Goal: Task Accomplishment & Management: Use online tool/utility

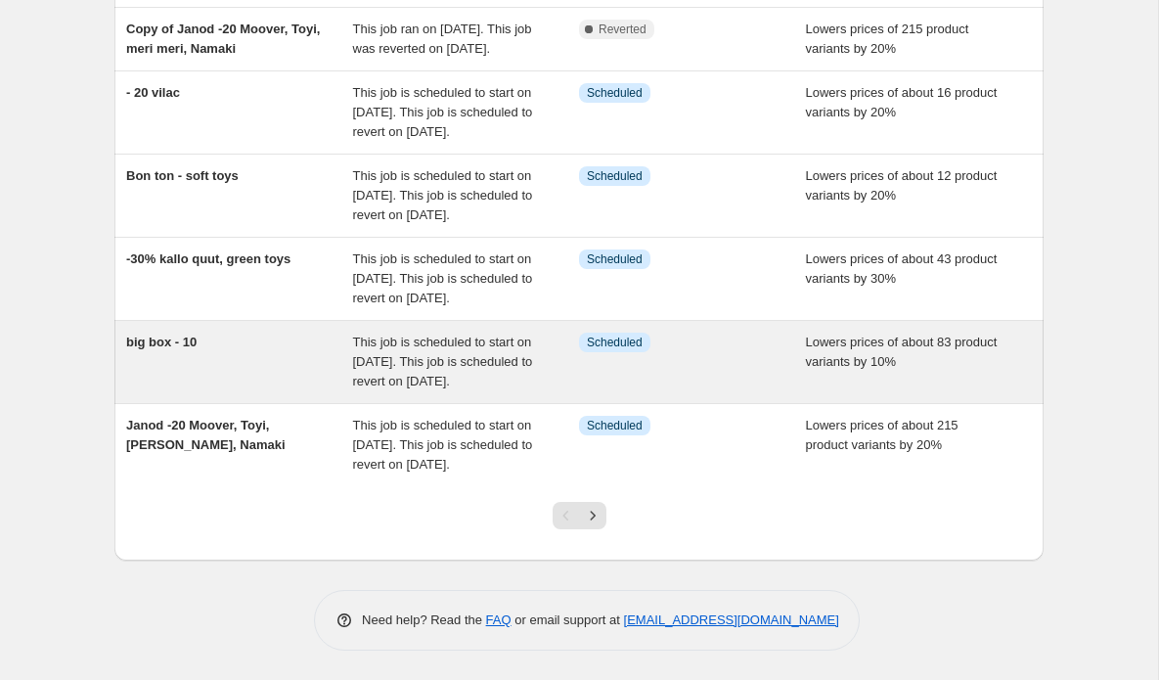
scroll to position [621, 0]
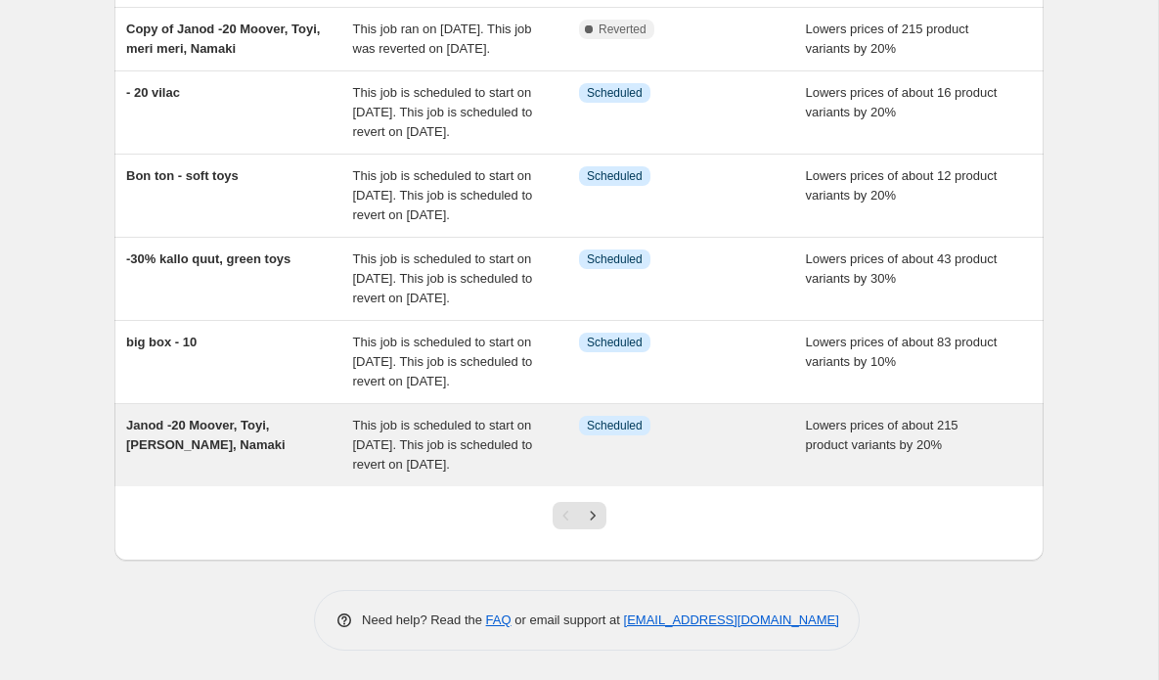
click at [241, 417] on span "Janod -20 Moover, Toyi, [PERSON_NAME], Namaki" at bounding box center [205, 434] width 159 height 34
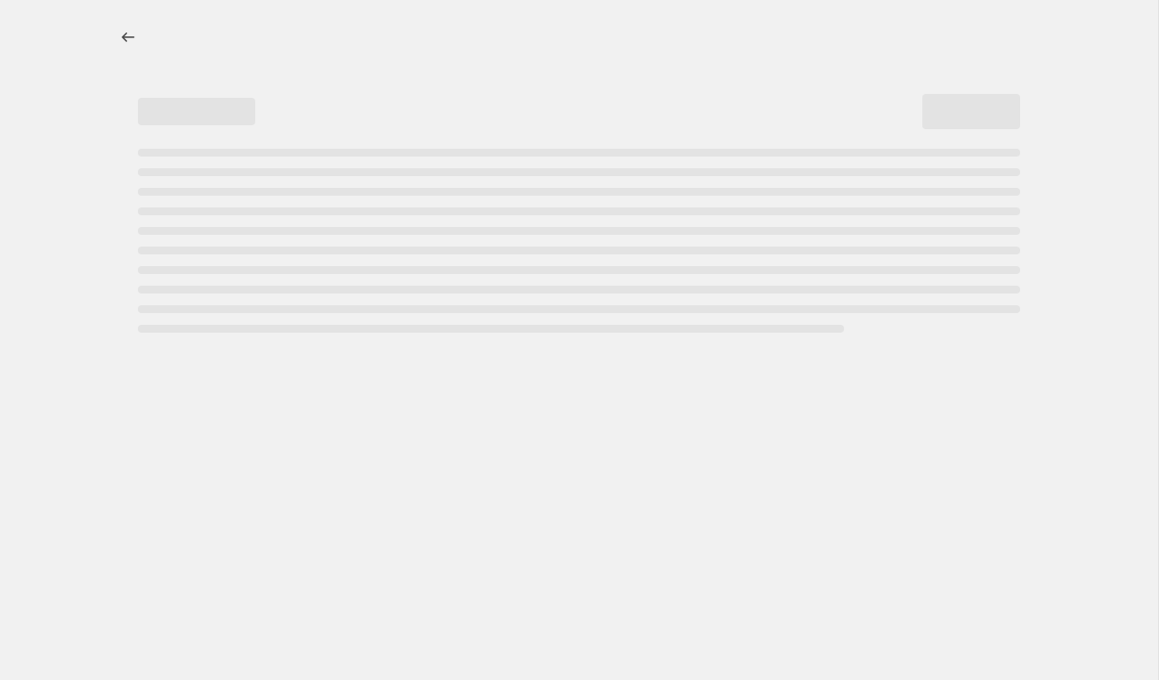
select select "percentage"
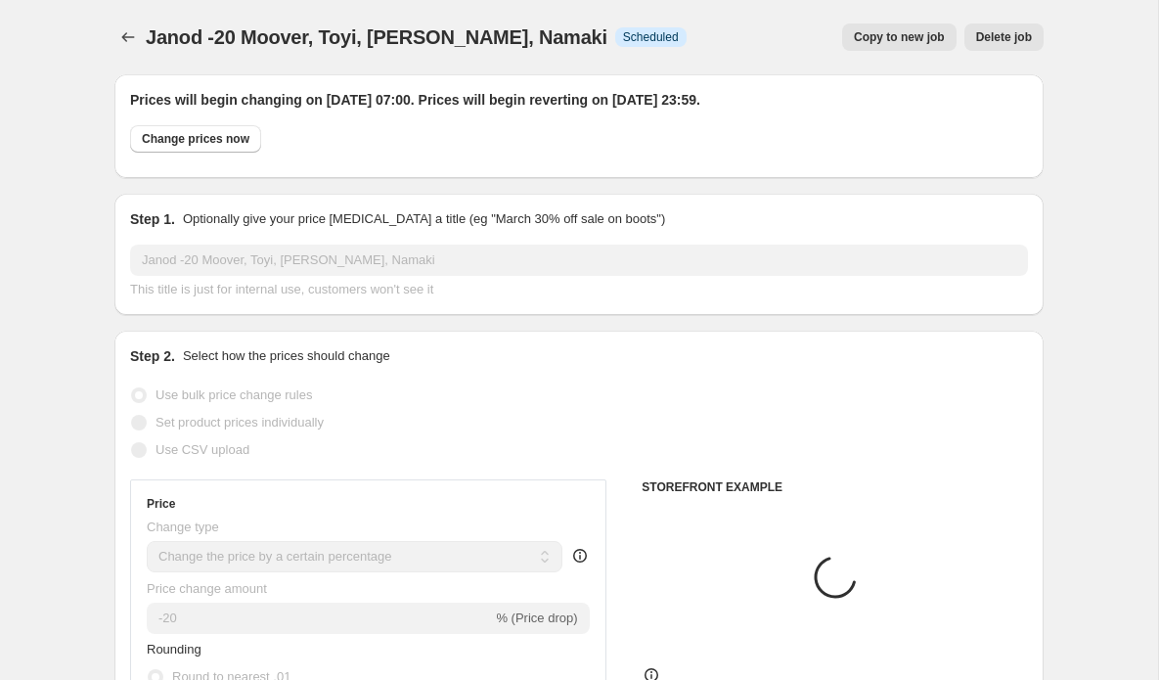
select select "vendor"
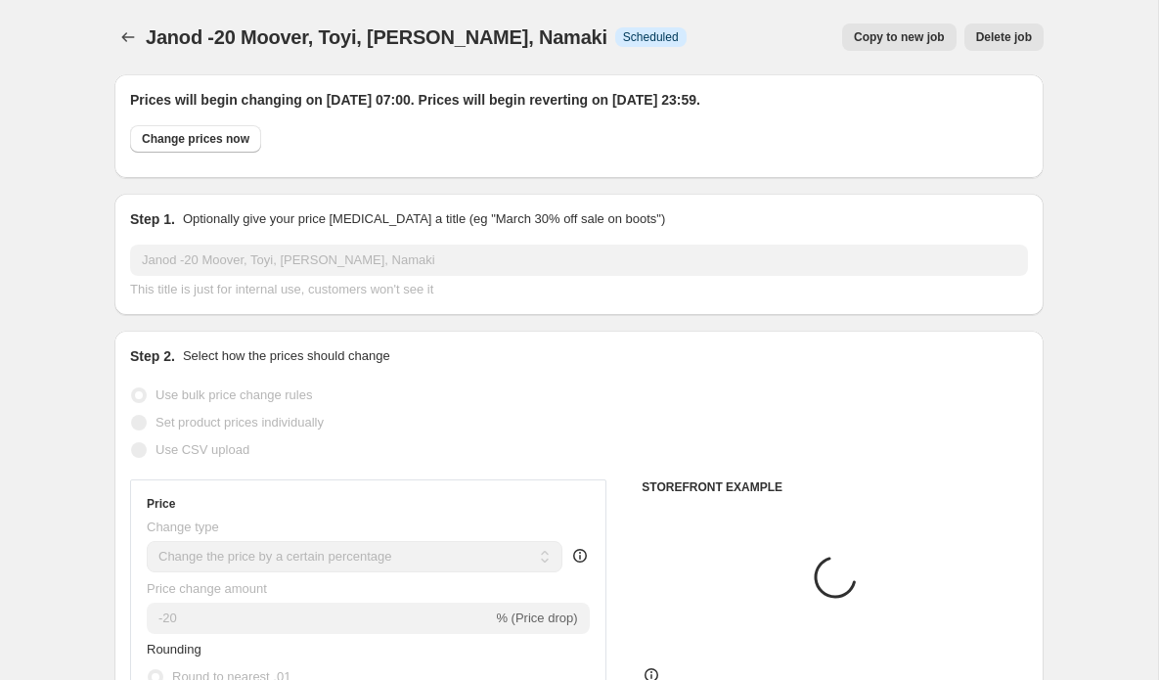
select select "vendor"
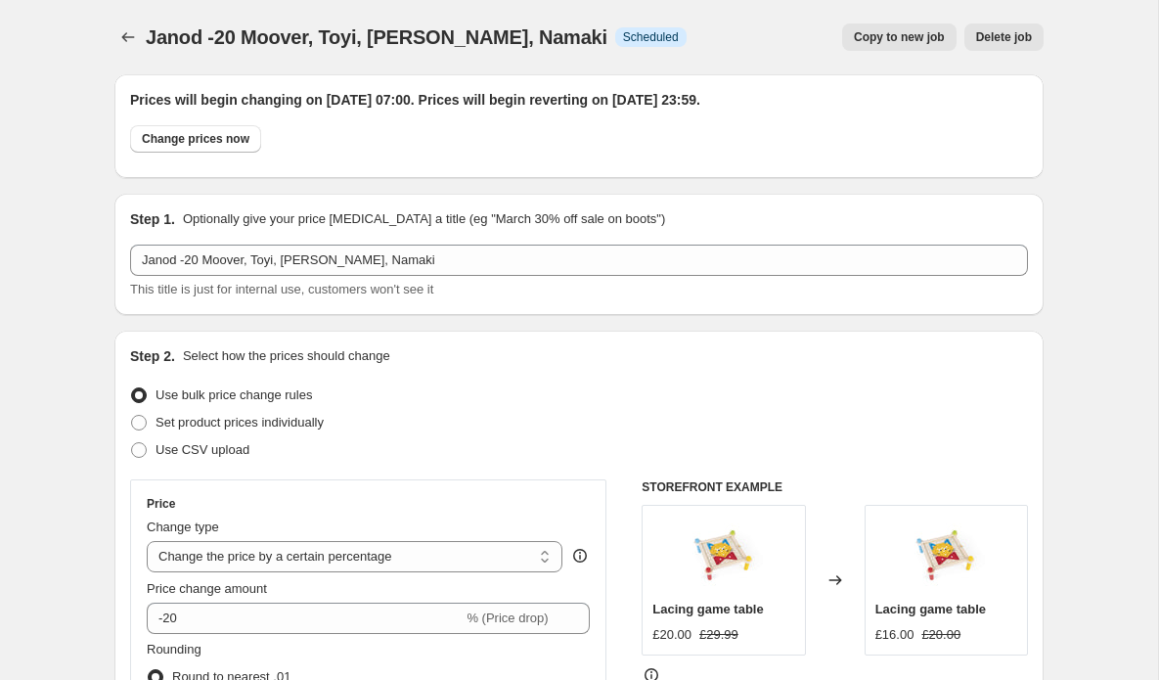
click at [922, 39] on span "Copy to new job" at bounding box center [899, 37] width 91 height 16
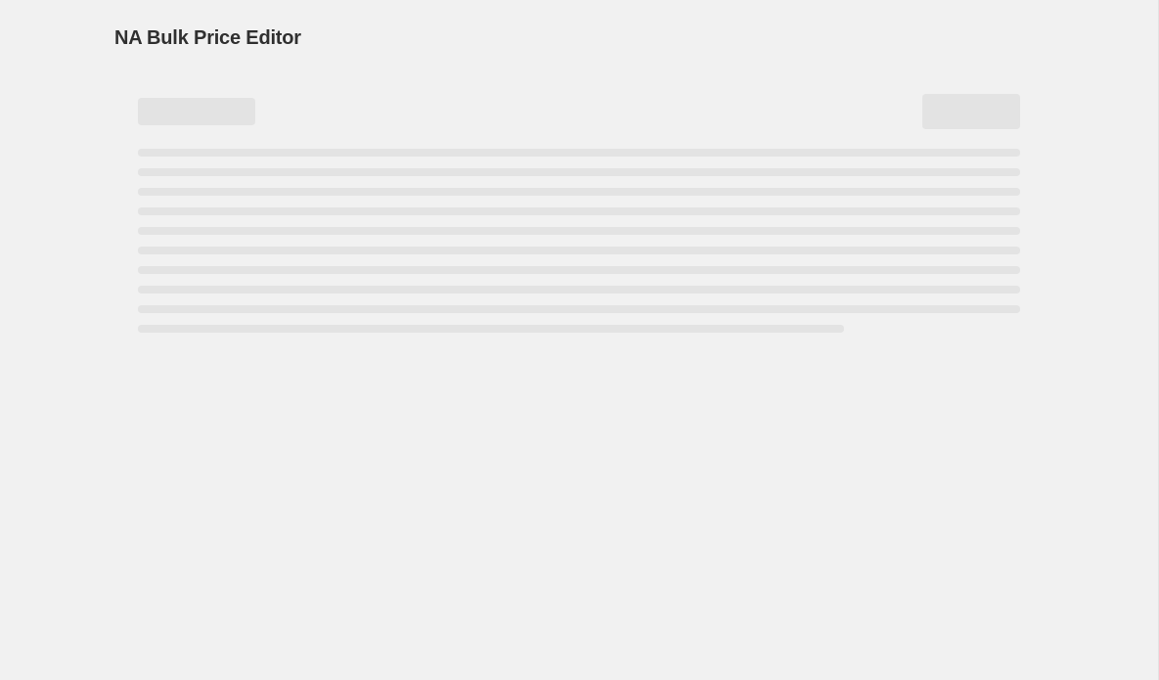
select select "percentage"
select select "vendor"
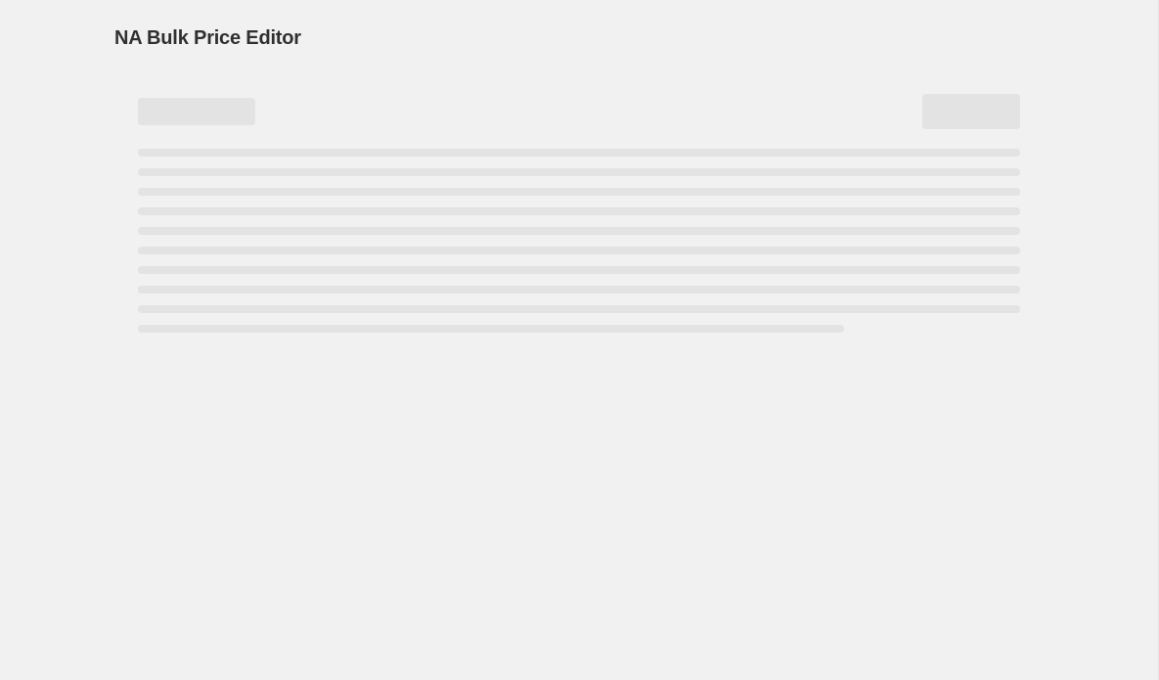
select select "vendor"
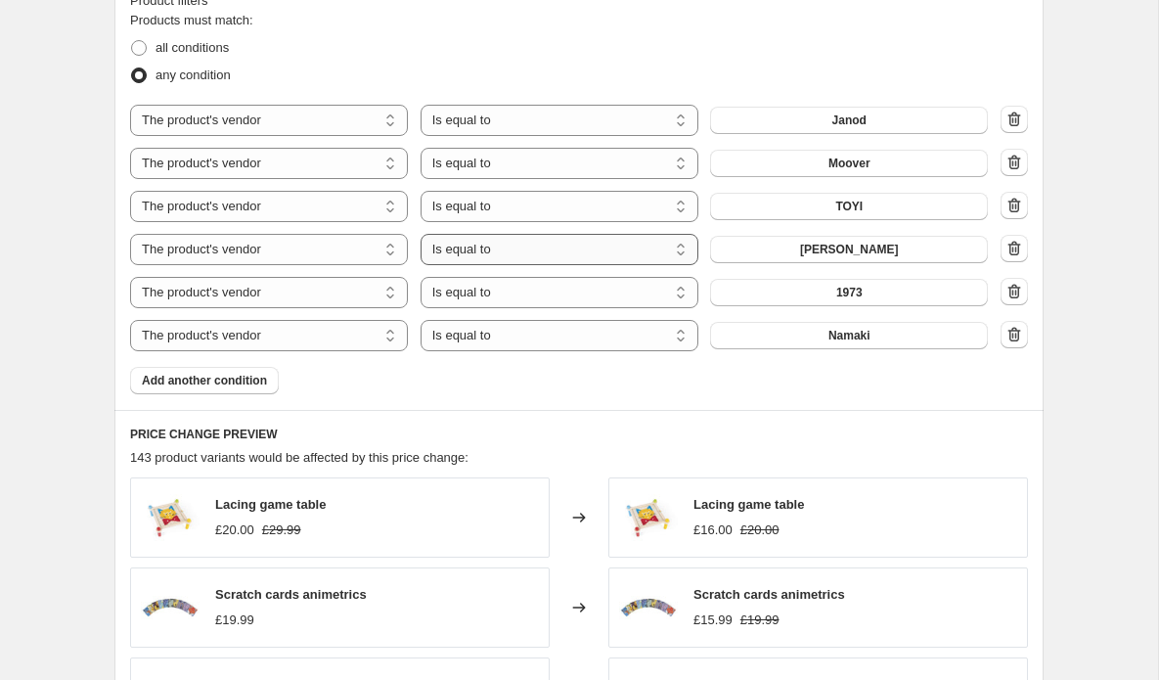
scroll to position [1198, 0]
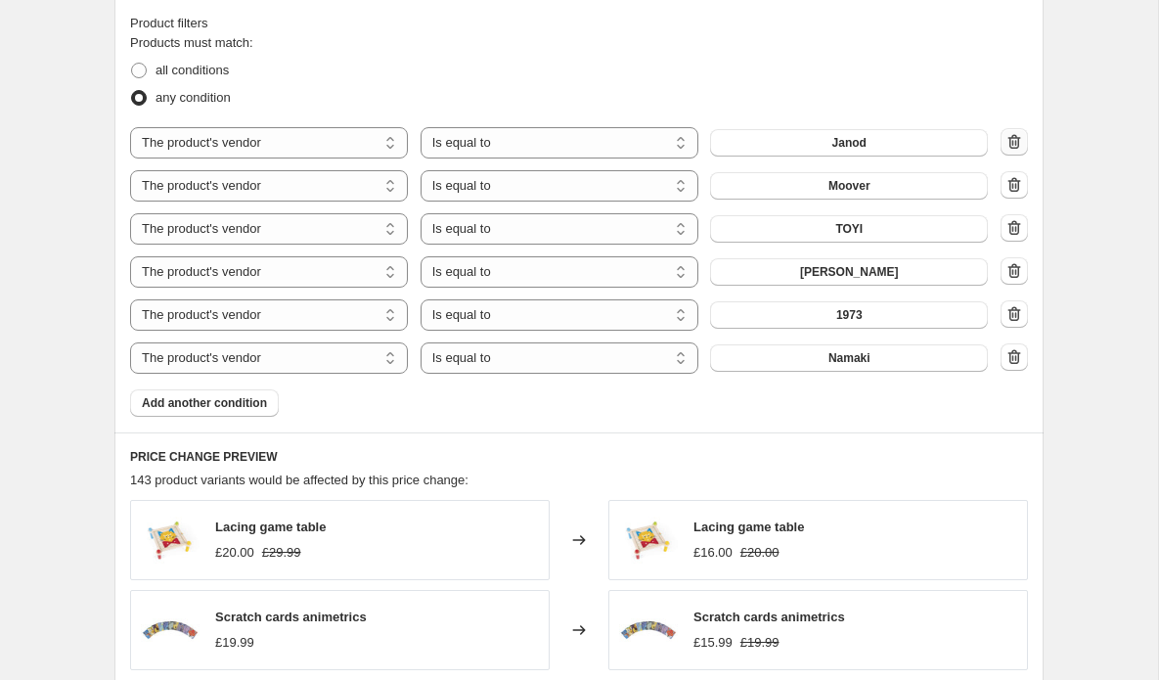
click at [1013, 141] on icon "button" at bounding box center [1014, 142] width 20 height 20
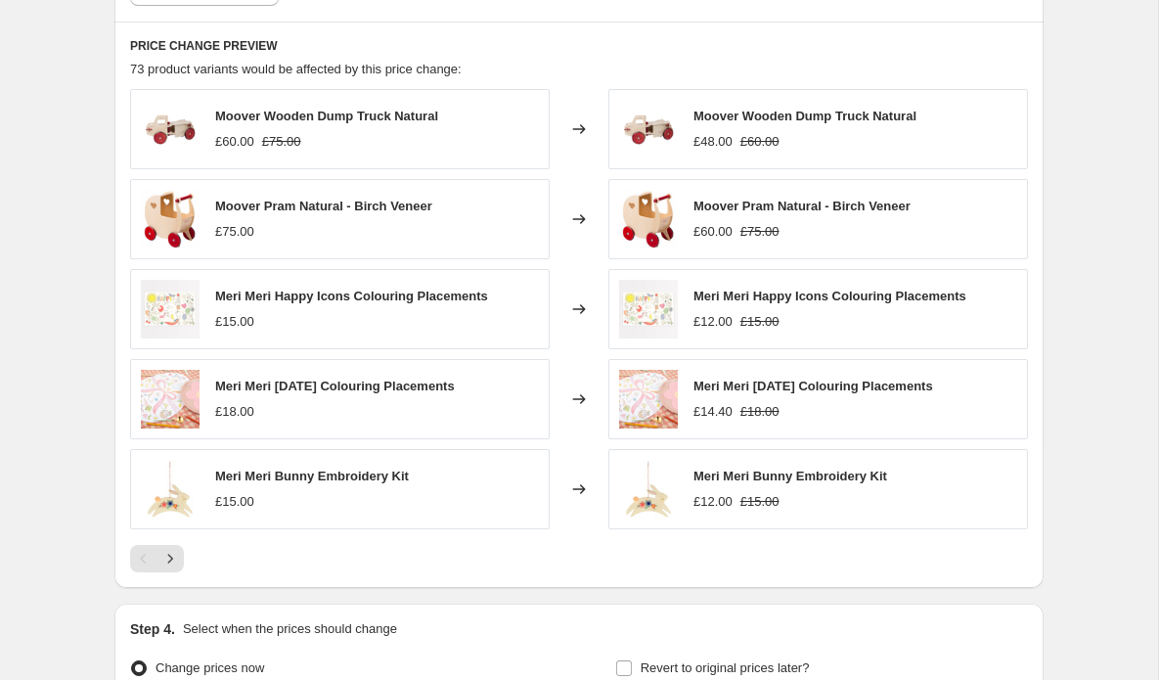
scroll to position [1557, 0]
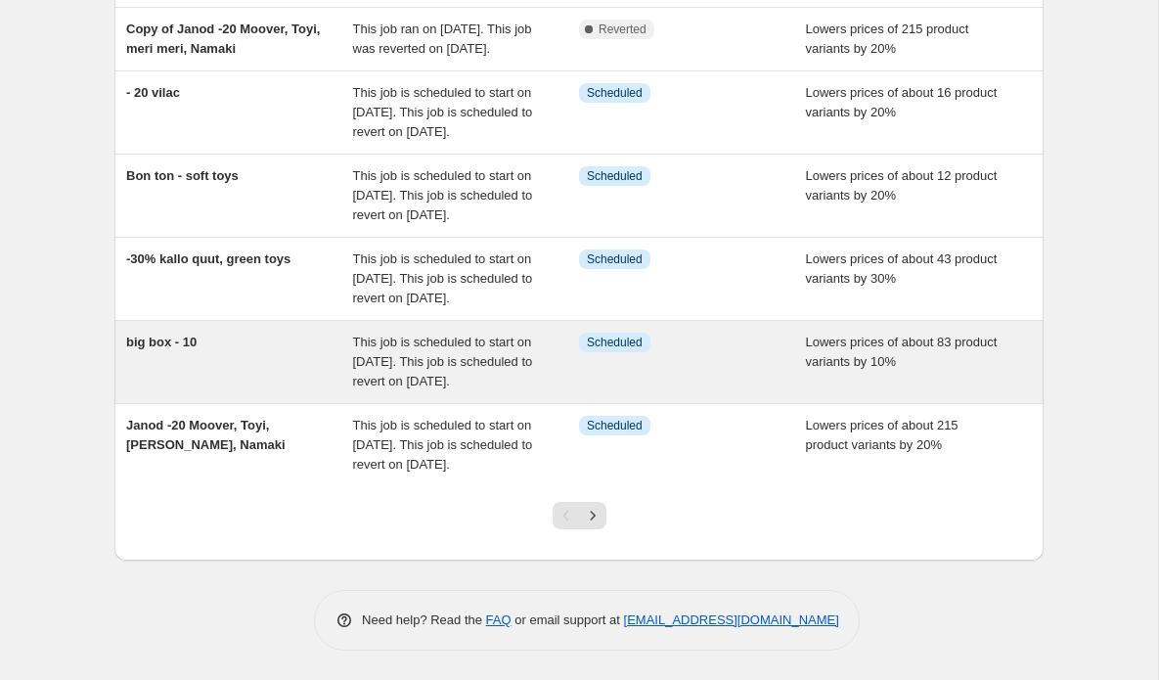
scroll to position [455, 0]
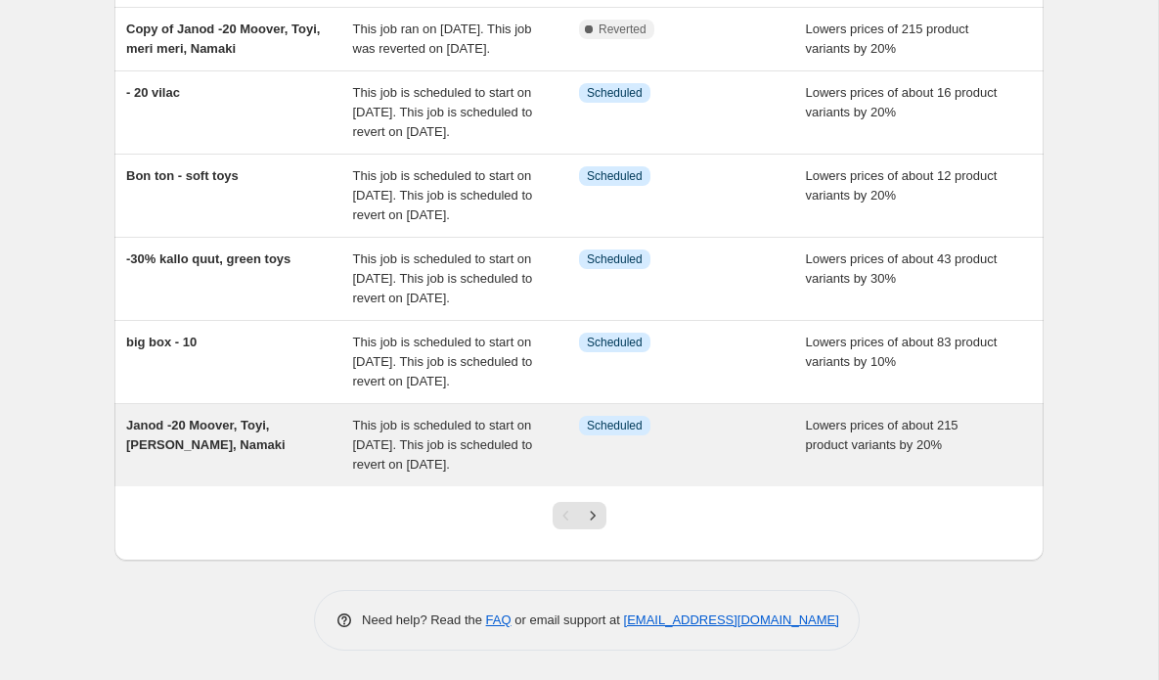
scroll to position [621, 0]
click at [484, 417] on span "This job is scheduled to start on [DATE]. This job is scheduled to revert on [D…" at bounding box center [443, 444] width 180 height 54
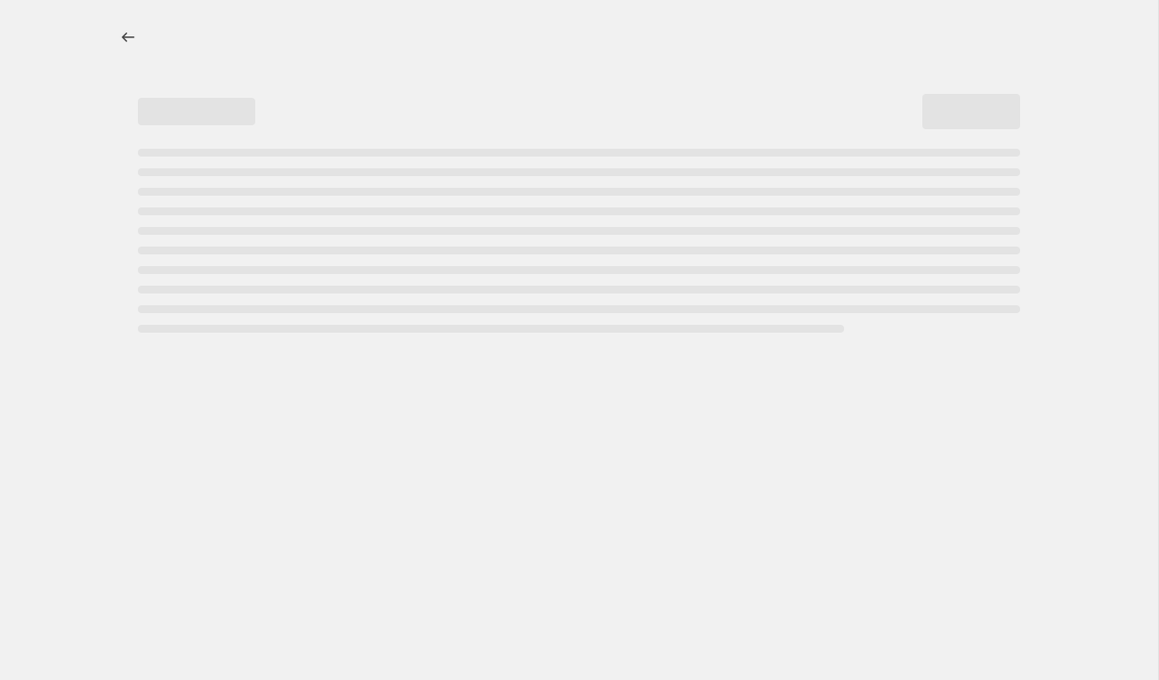
select select "percentage"
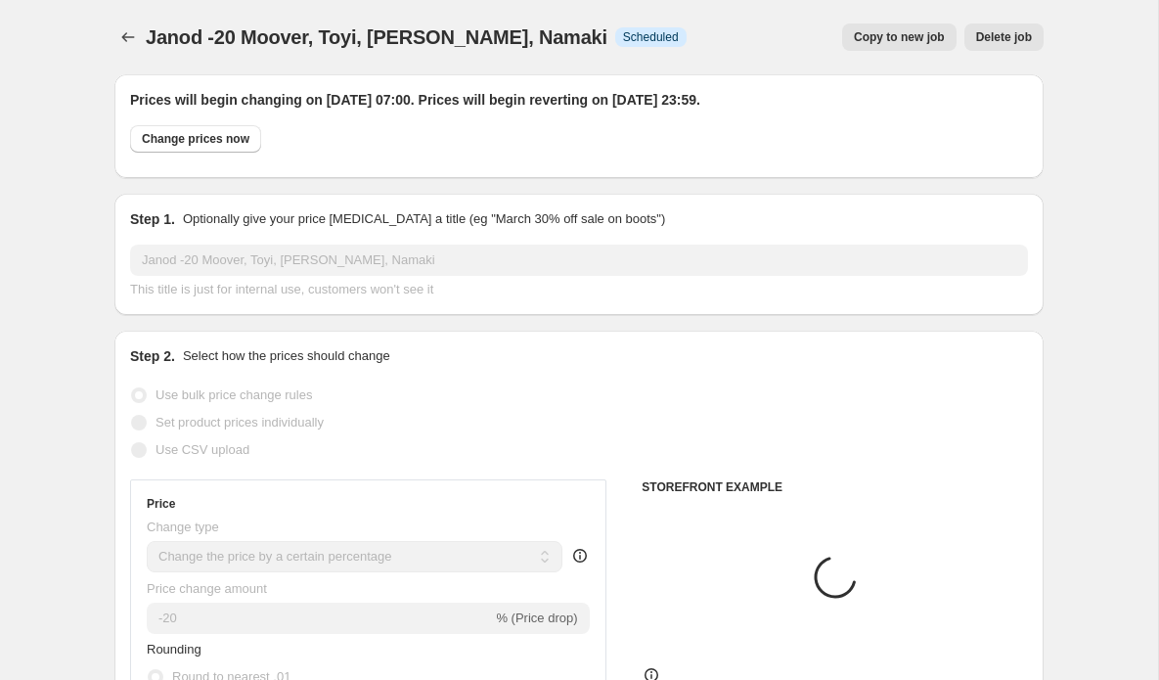
select select "vendor"
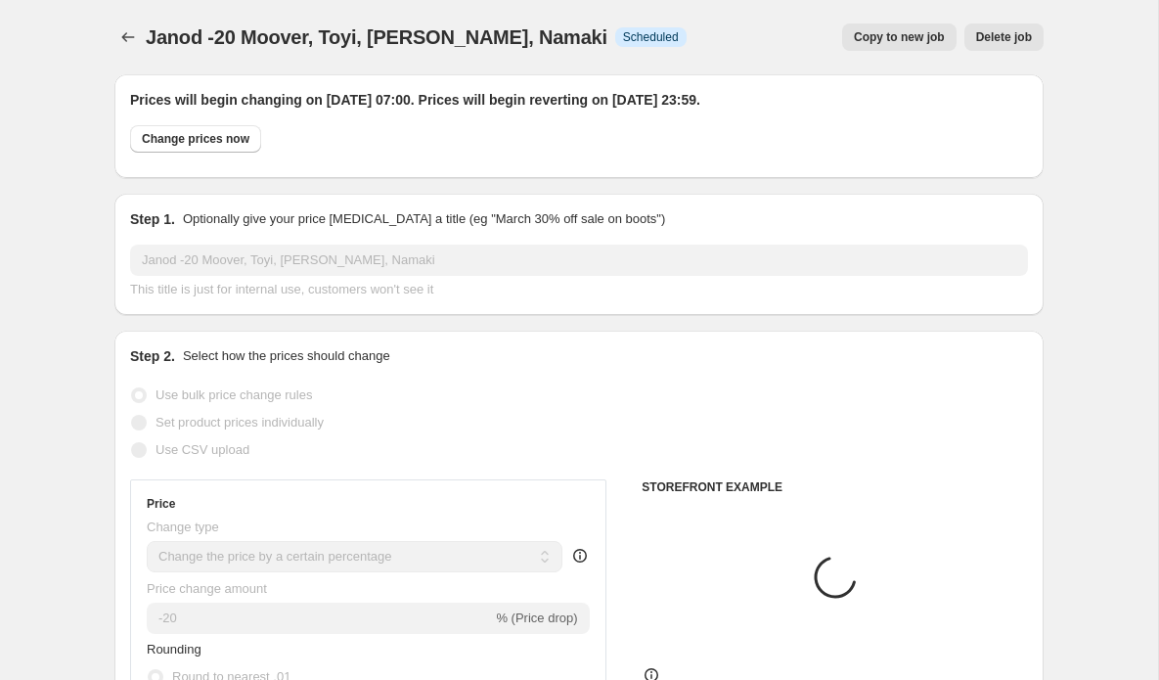
select select "vendor"
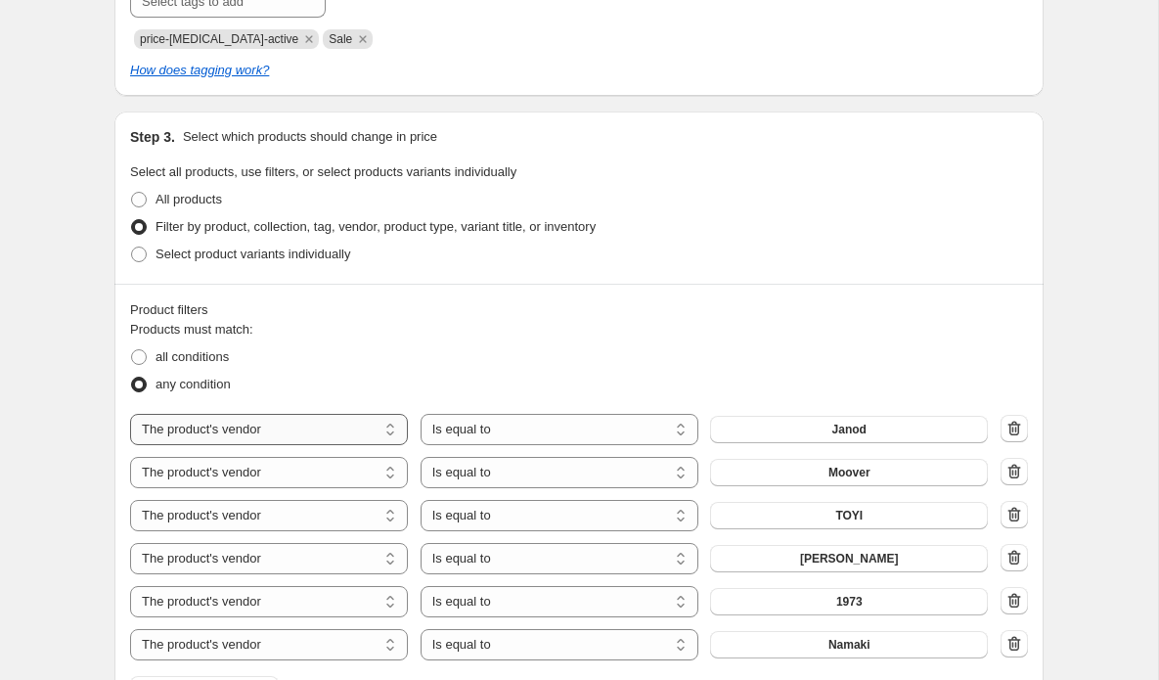
scroll to position [1045, 0]
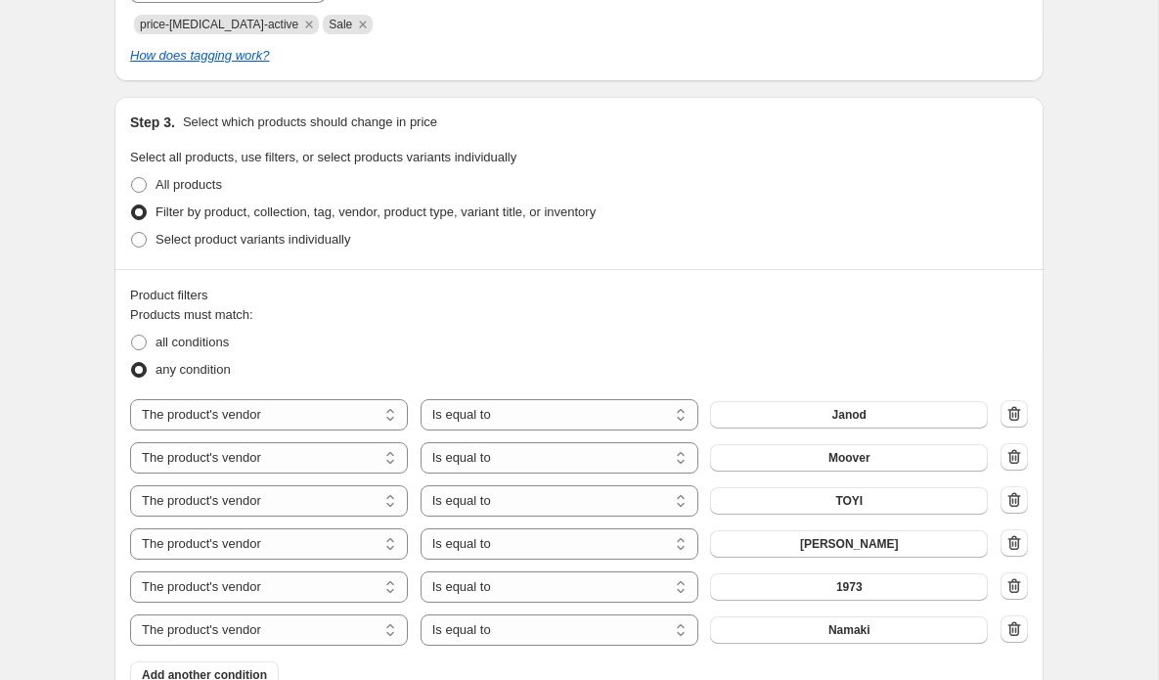
click at [1014, 414] on icon "button" at bounding box center [1014, 414] width 20 height 20
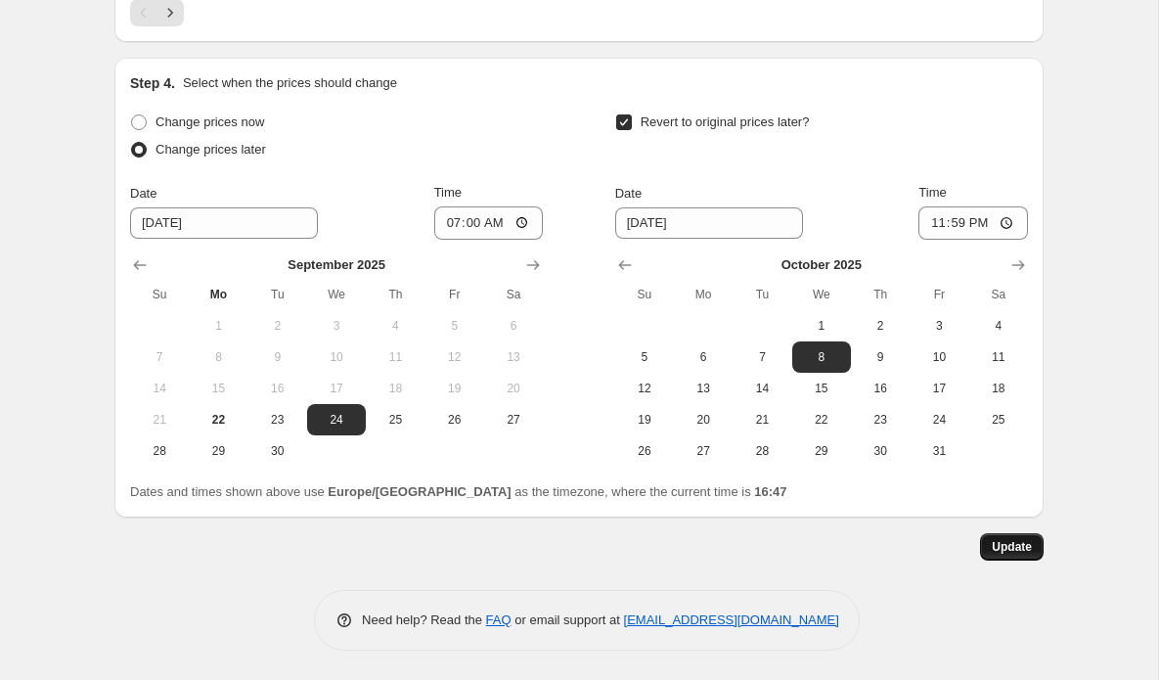
scroll to position [2232, 0]
click at [1018, 553] on span "Update" at bounding box center [1011, 547] width 40 height 16
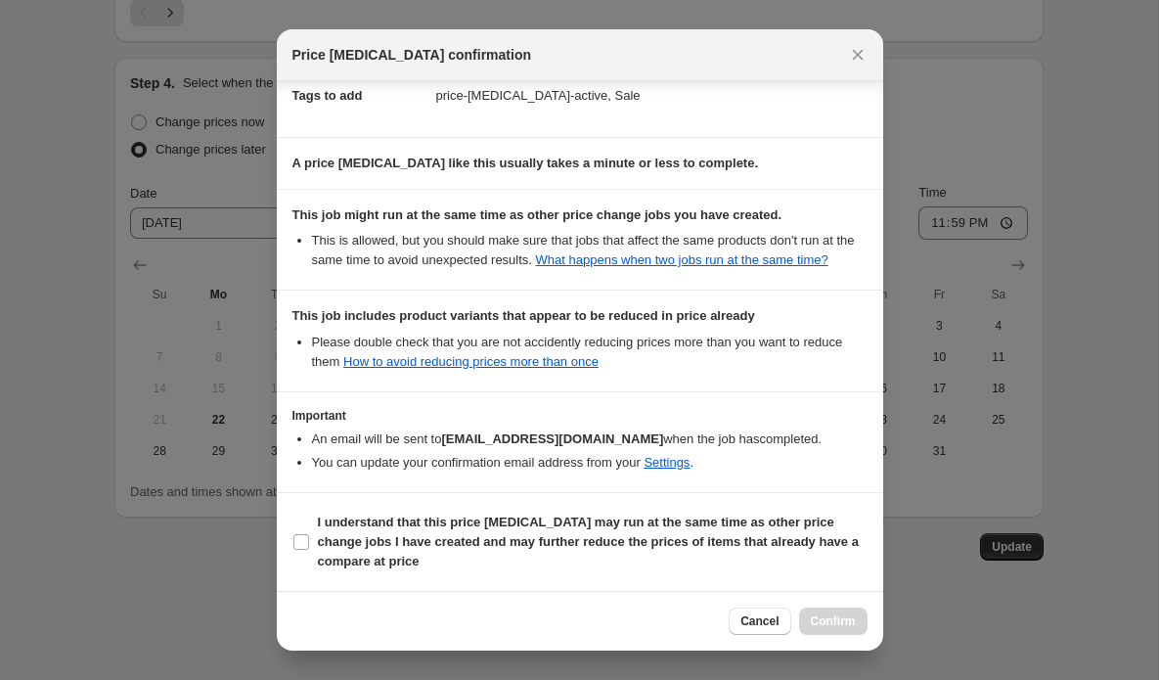
scroll to position [331, 0]
click at [305, 547] on input "I understand that this price [MEDICAL_DATA] may run at the same time as other p…" at bounding box center [301, 542] width 16 height 16
checkbox input "true"
click at [837, 625] on span "Confirm" at bounding box center [833, 621] width 45 height 16
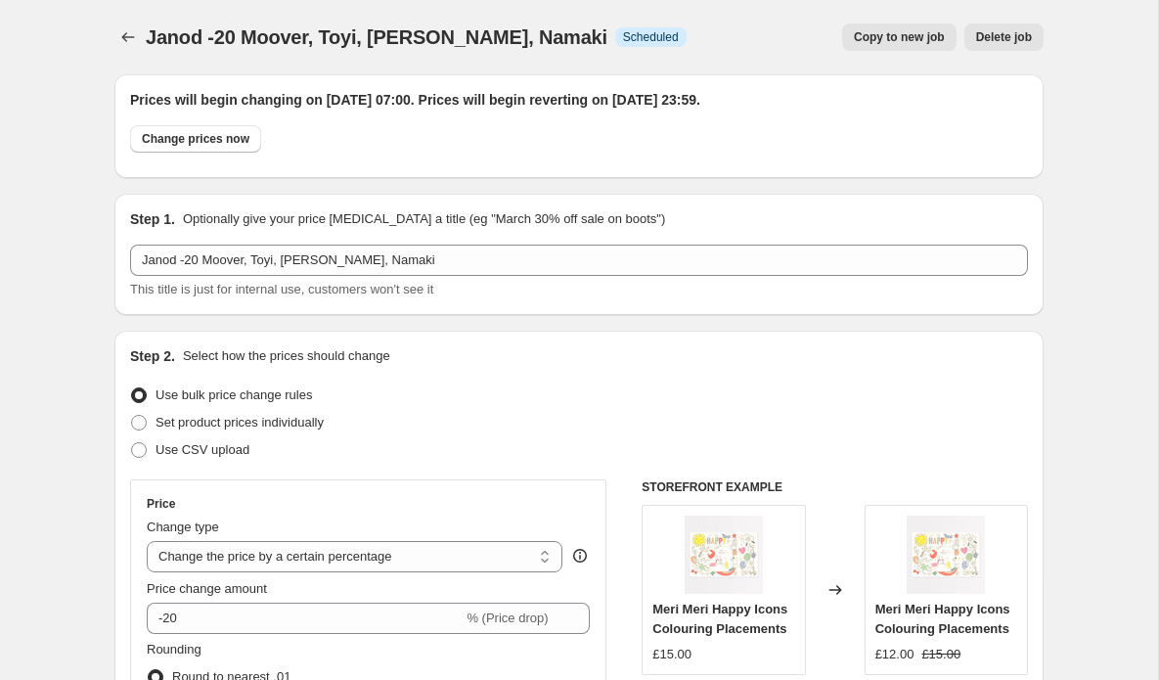
scroll to position [0, 0]
click at [130, 41] on icon "Price change jobs" at bounding box center [128, 37] width 20 height 20
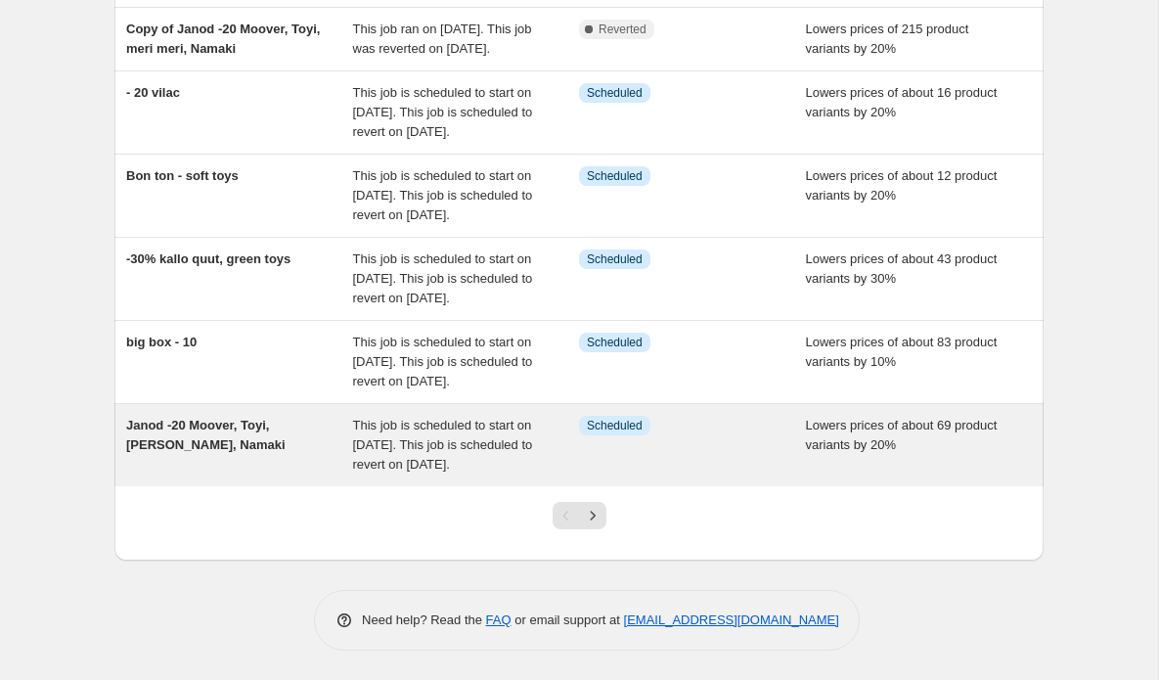
scroll to position [621, 0]
click at [412, 434] on div "This job is scheduled to start on [DATE]. This job is scheduled to revert on [D…" at bounding box center [466, 445] width 227 height 59
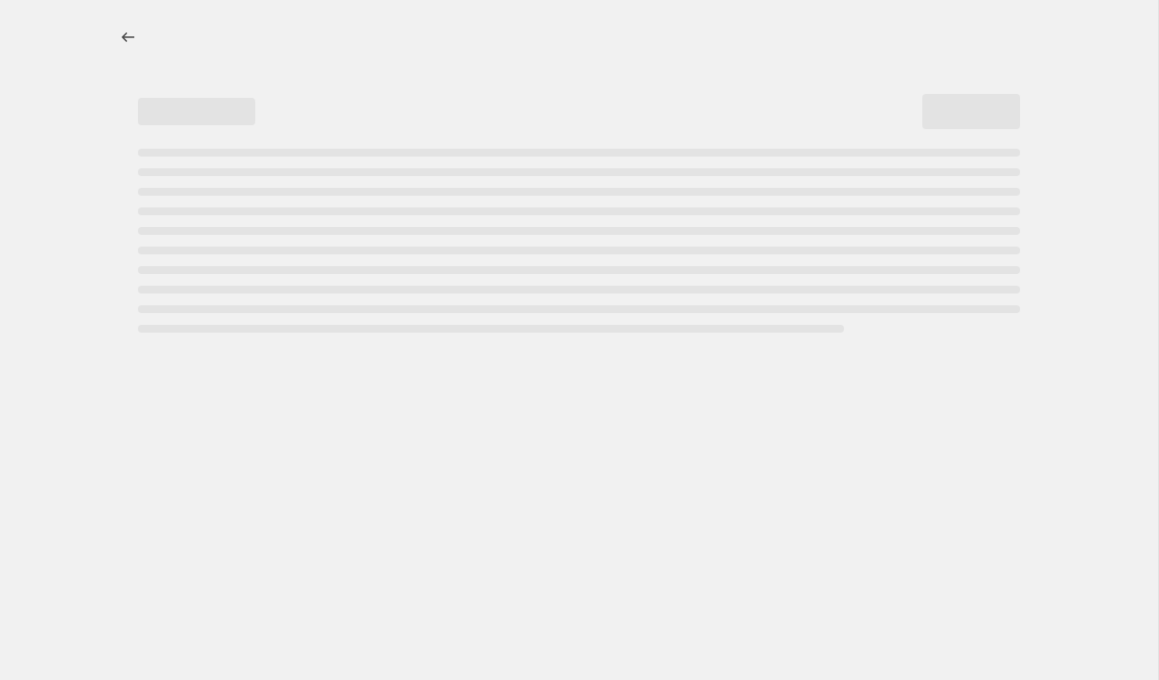
select select "percentage"
select select "vendor"
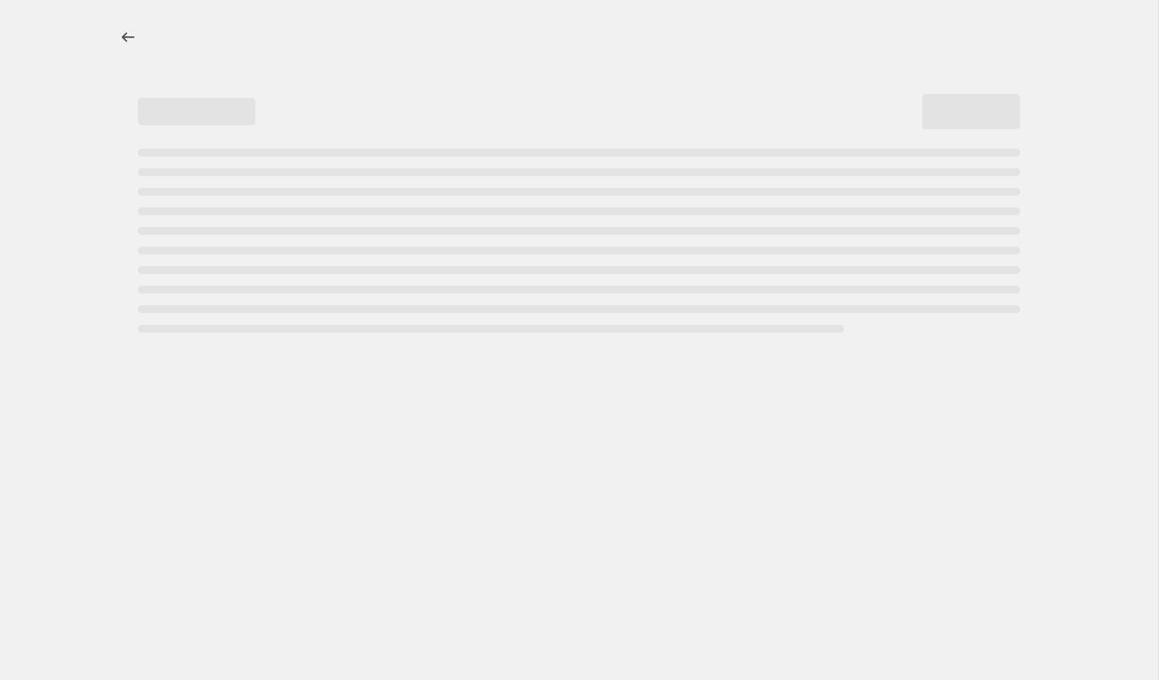
select select "vendor"
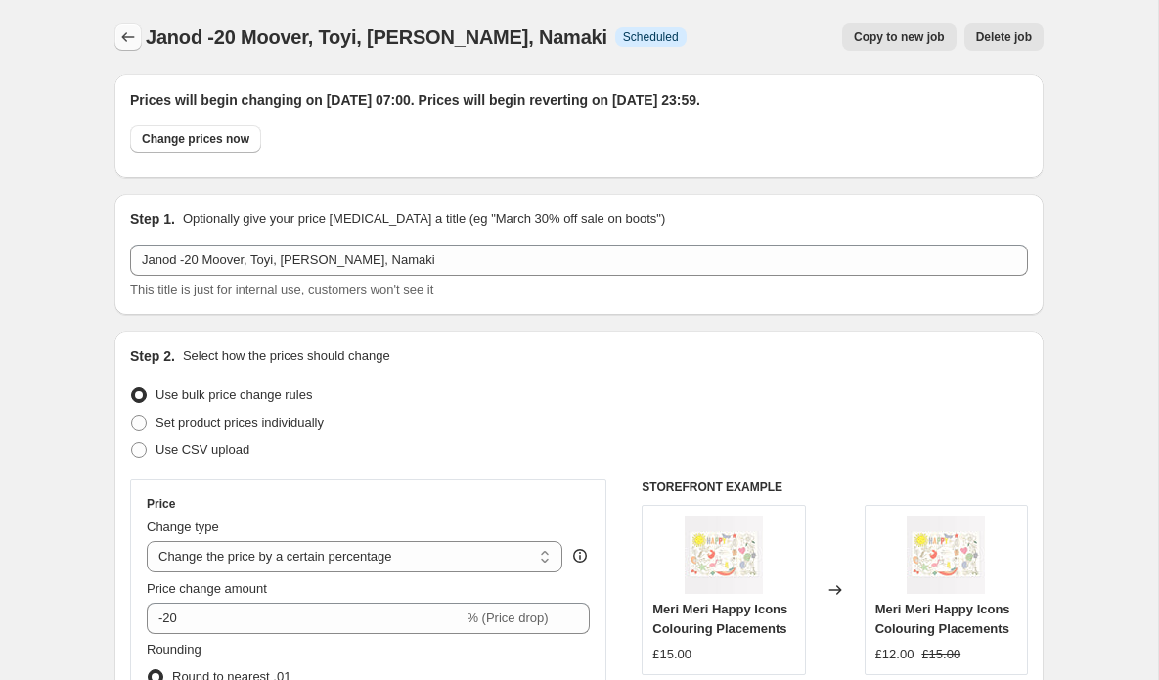
click at [123, 37] on icon "Price change jobs" at bounding box center [128, 37] width 13 height 10
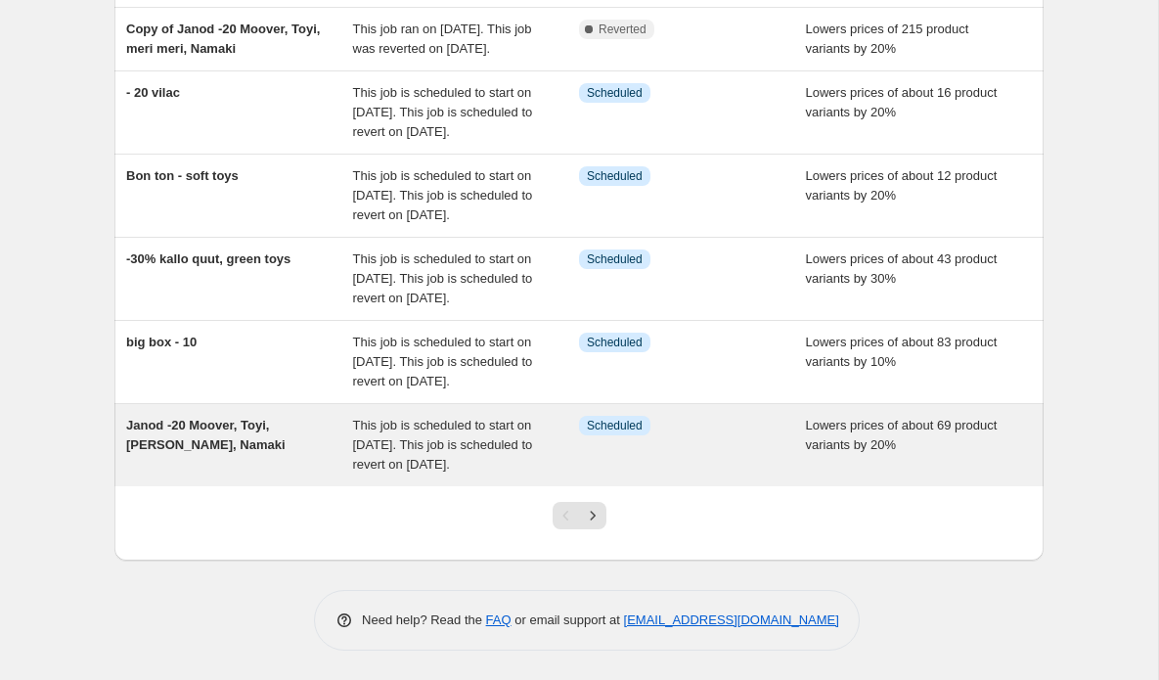
scroll to position [621, 0]
click at [390, 420] on span "This job is scheduled to start on [DATE]. This job is scheduled to revert on [D…" at bounding box center [443, 444] width 180 height 54
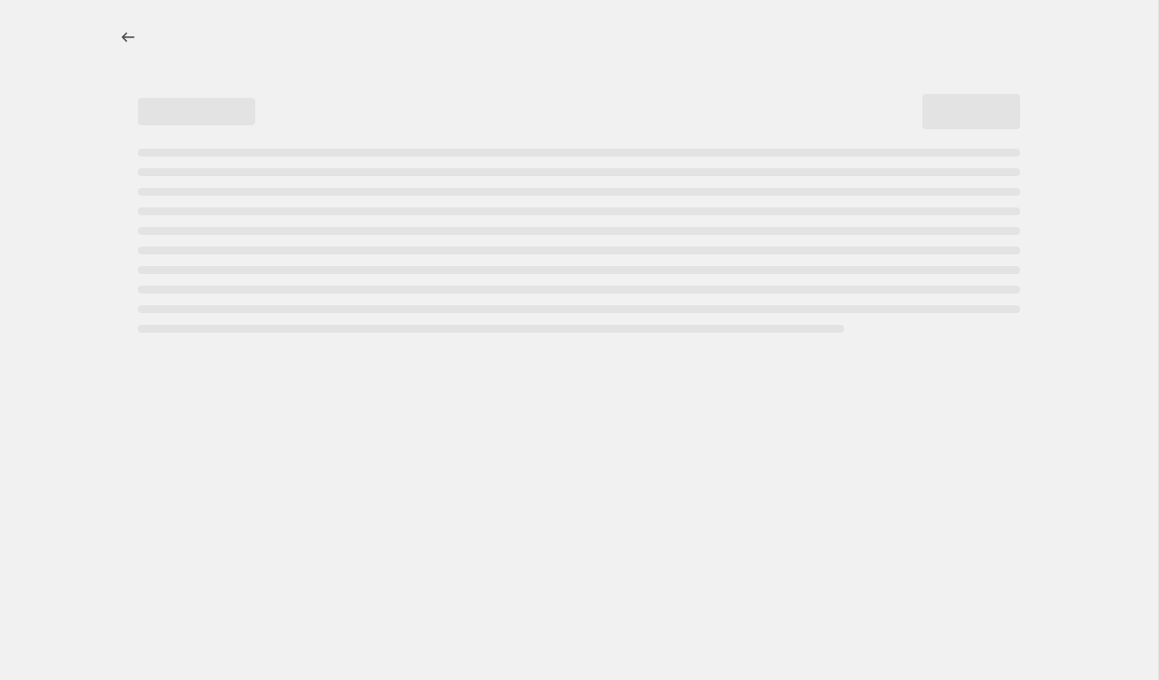
select select "percentage"
select select "vendor"
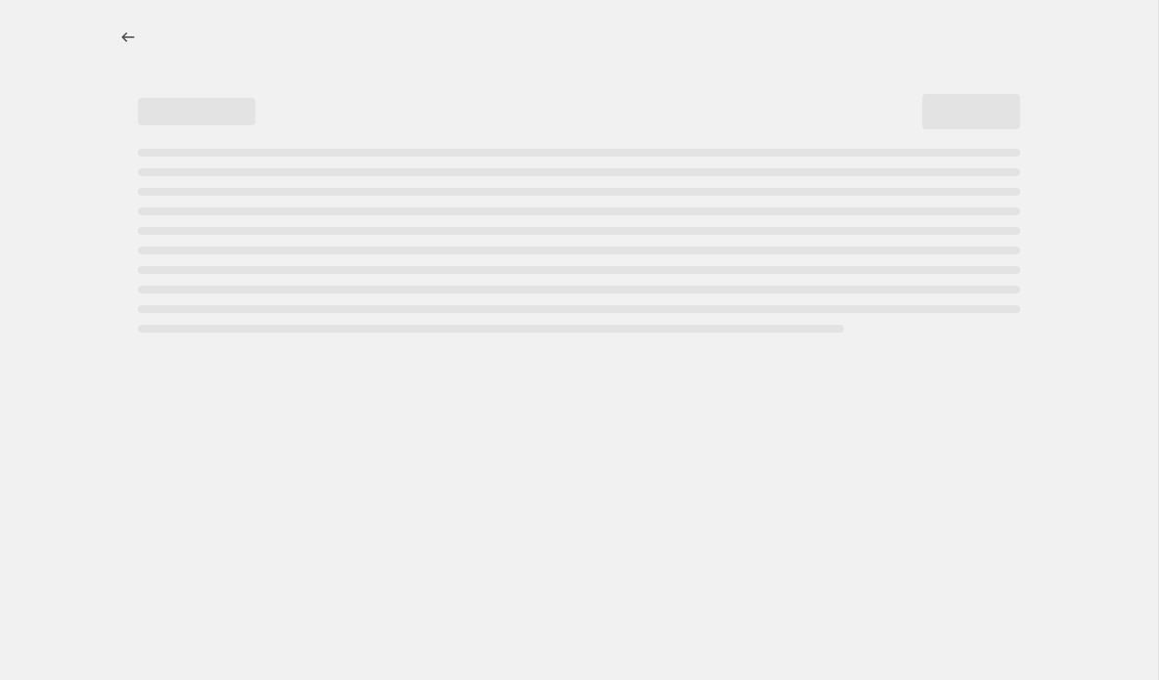
select select "vendor"
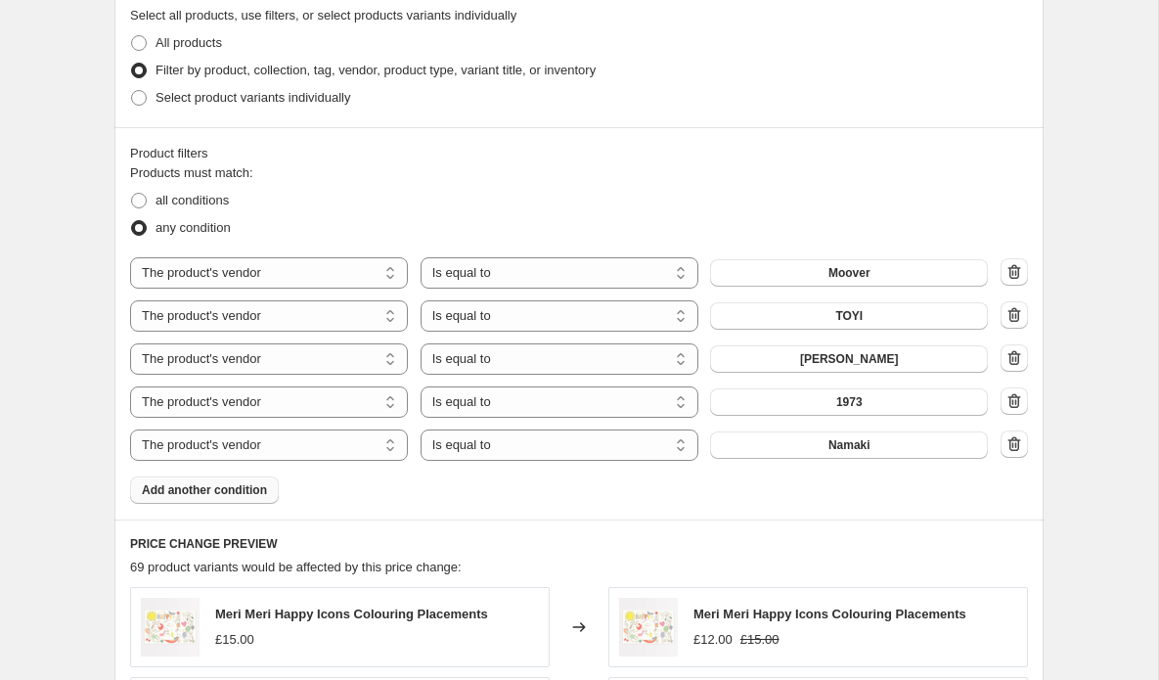
scroll to position [1189, 0]
click at [216, 491] on span "Add another condition" at bounding box center [204, 488] width 125 height 16
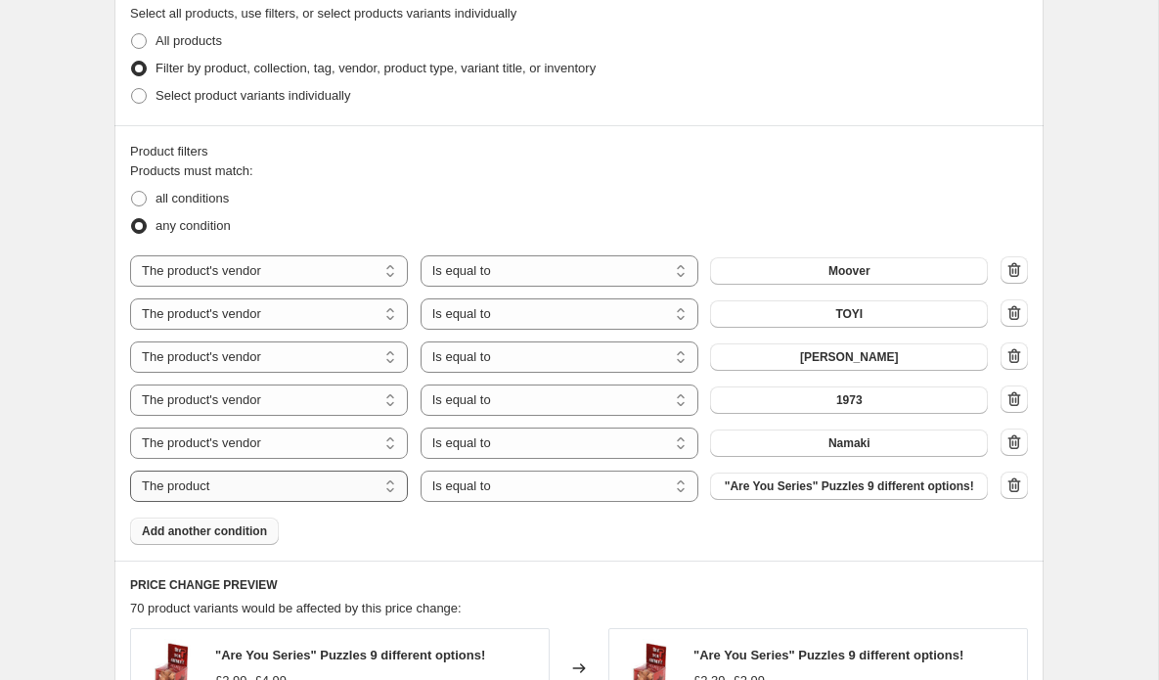
select select "vendor"
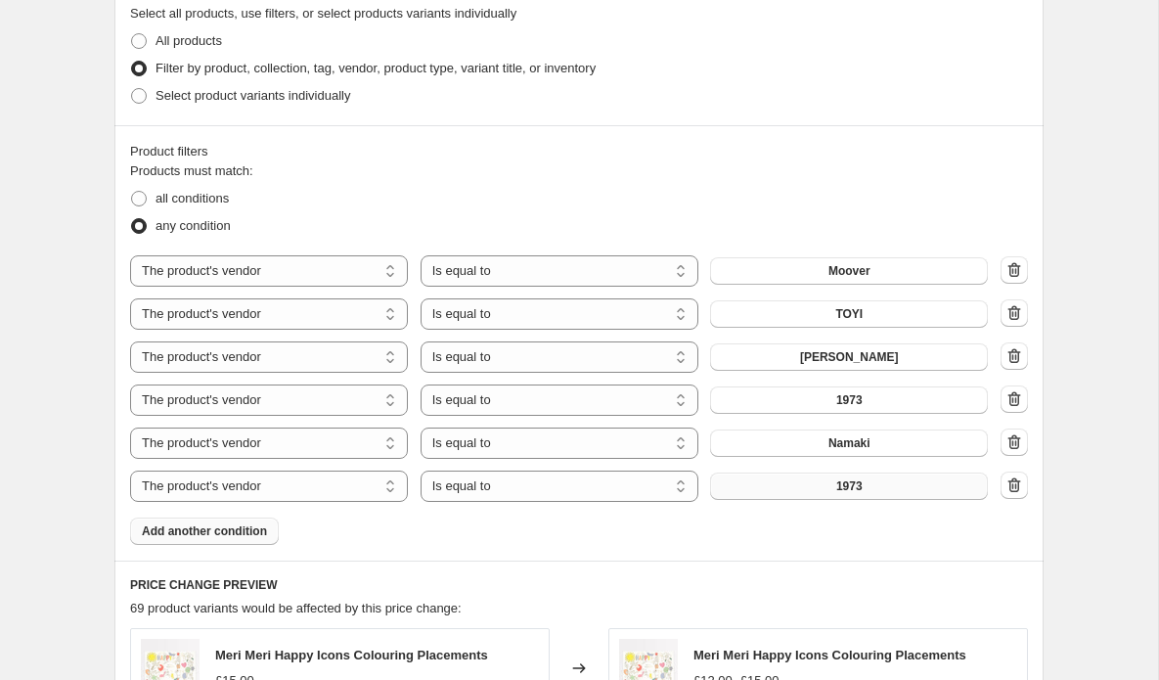
click at [799, 491] on button "1973" at bounding box center [849, 485] width 278 height 27
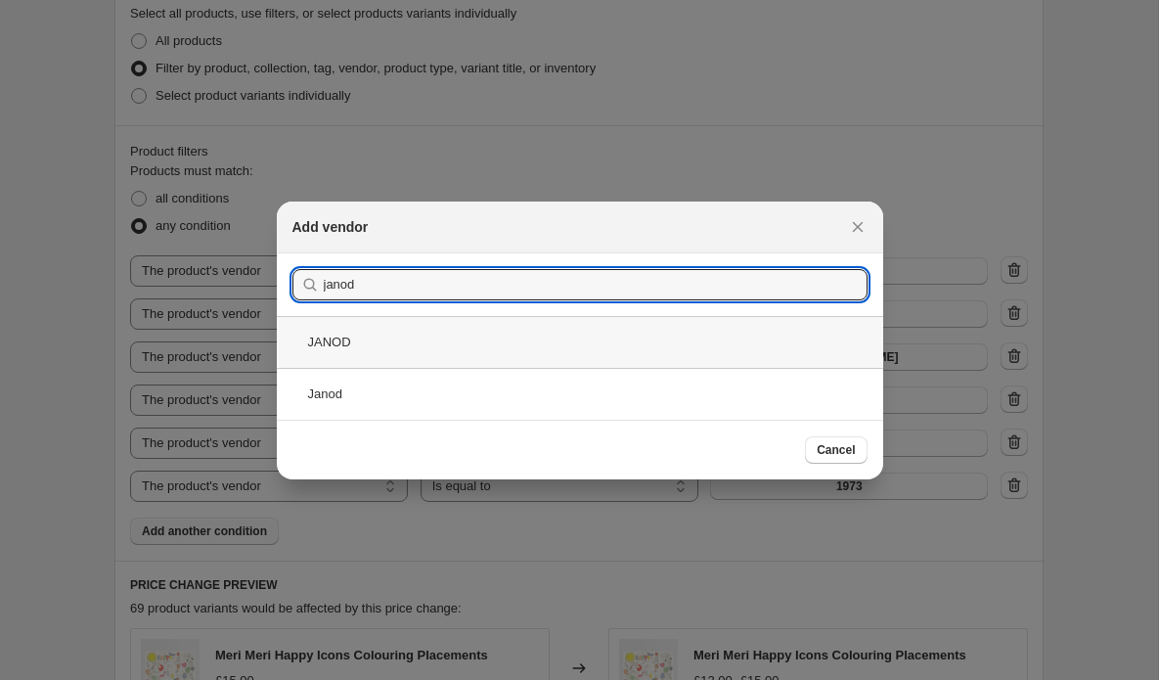
type input "janod"
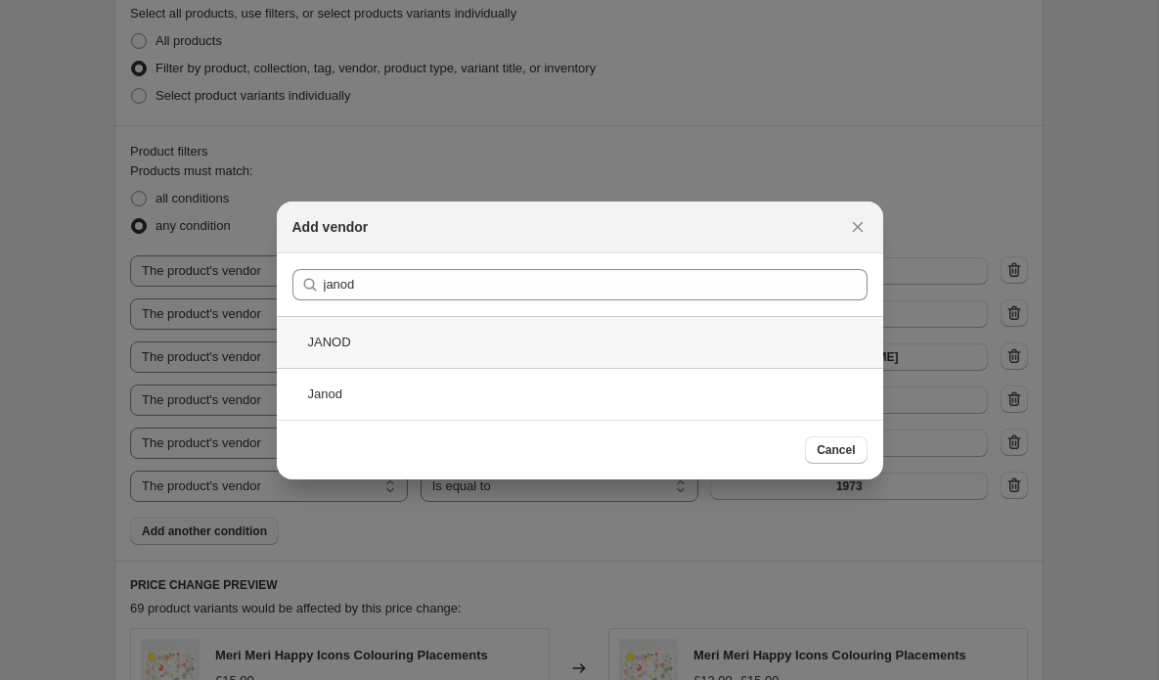
click at [299, 340] on div "JANOD" at bounding box center [580, 342] width 606 height 52
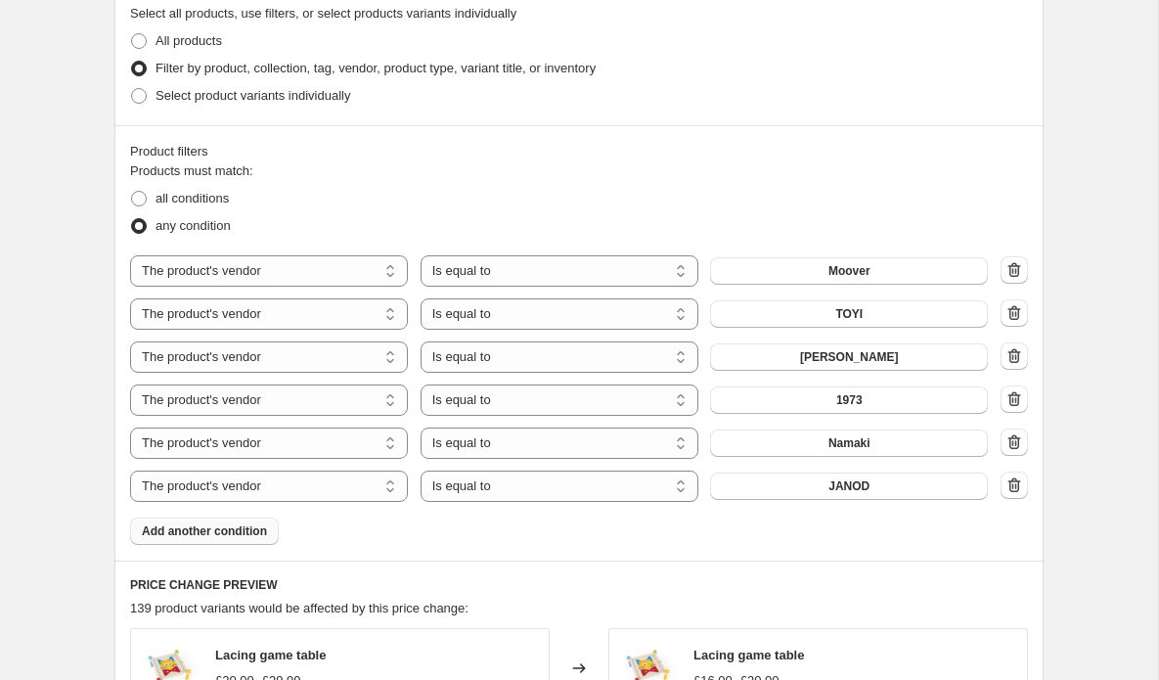
click at [258, 538] on span "Add another condition" at bounding box center [204, 531] width 125 height 16
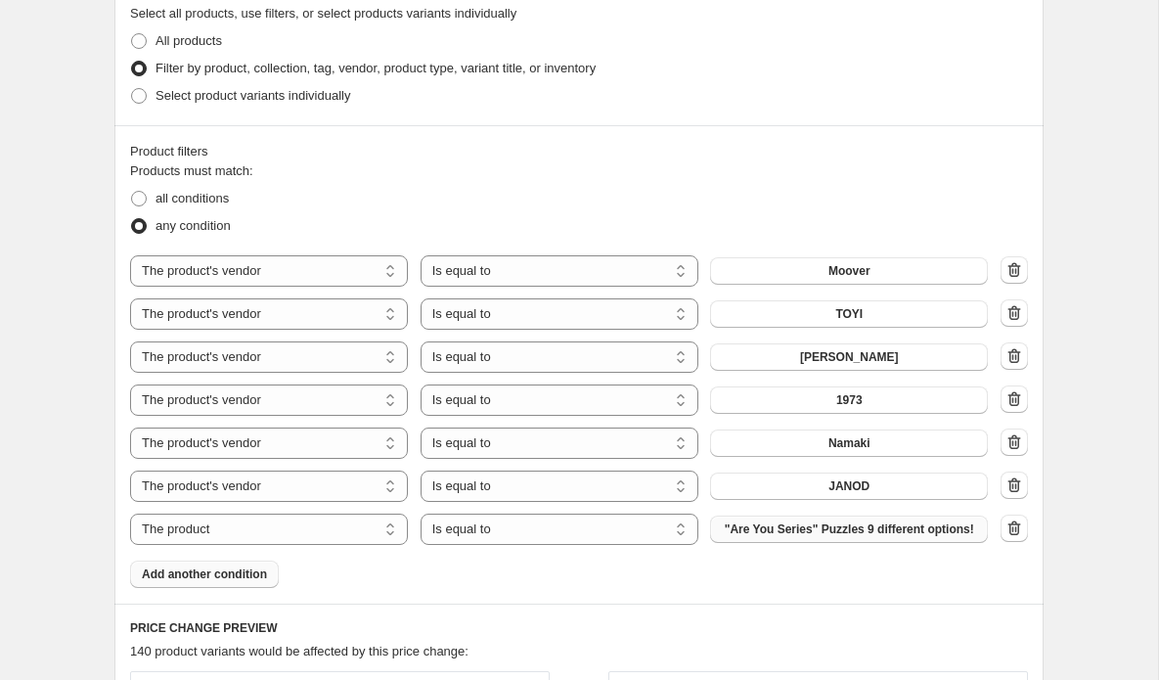
click at [816, 537] on span ""Are You Series" Puzzles 9 different options!" at bounding box center [848, 529] width 249 height 16
select select "vendor"
click at [806, 535] on button "1973" at bounding box center [849, 528] width 278 height 27
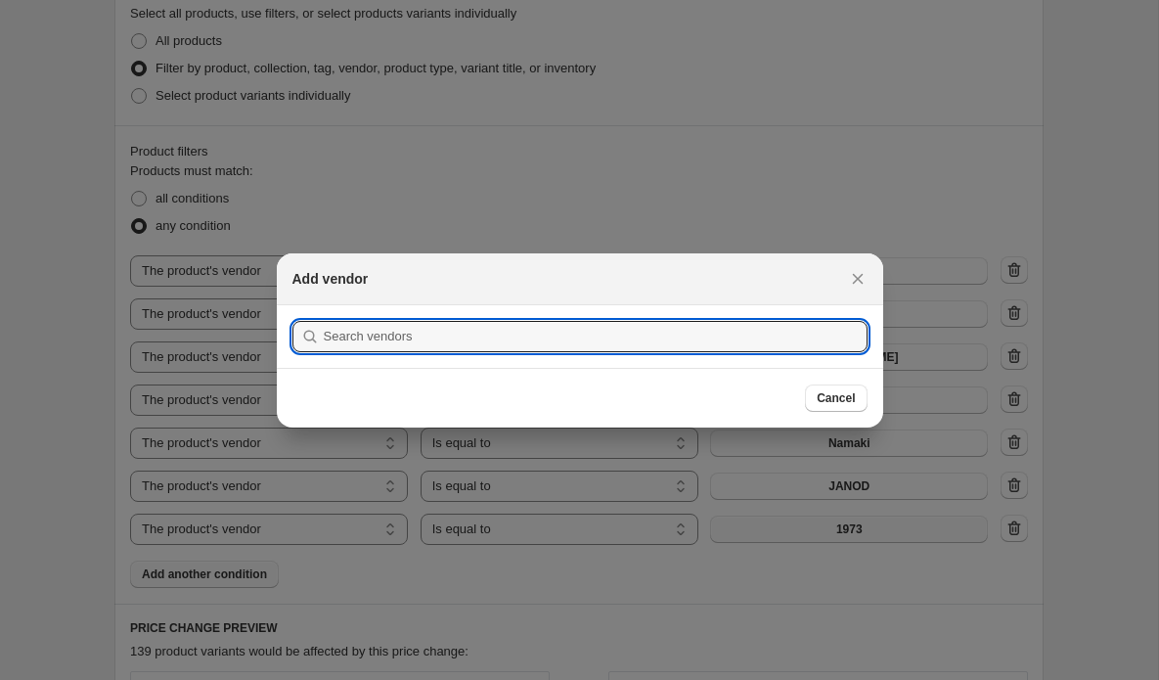
scroll to position [0, 0]
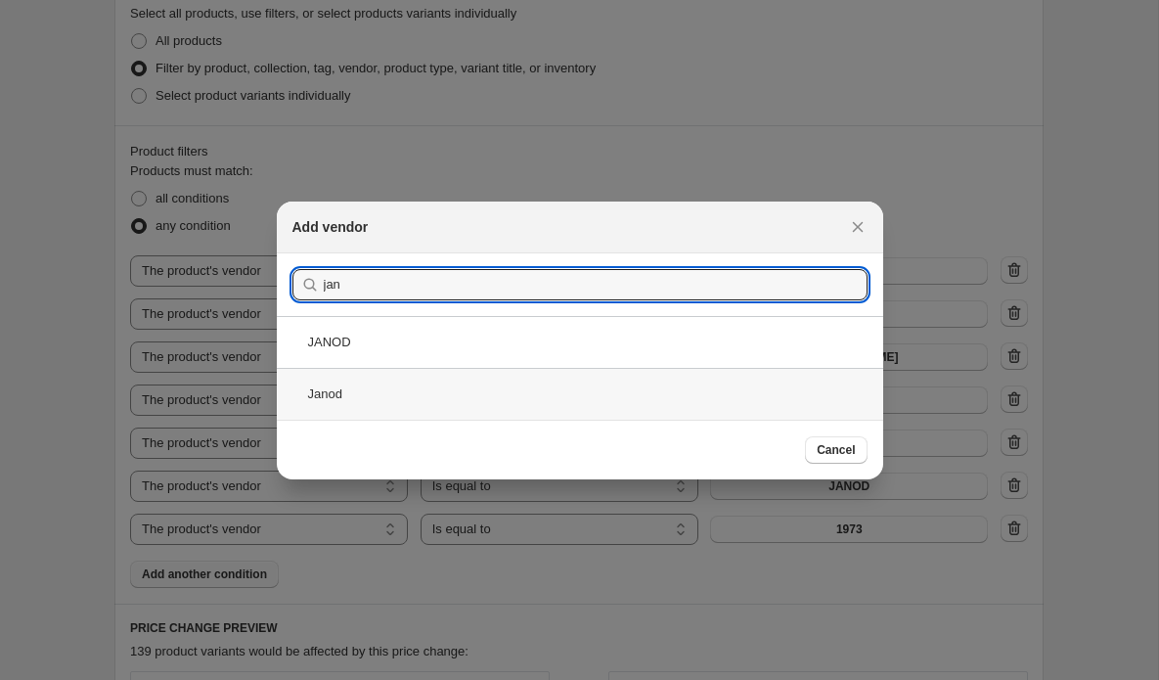
type input "jan"
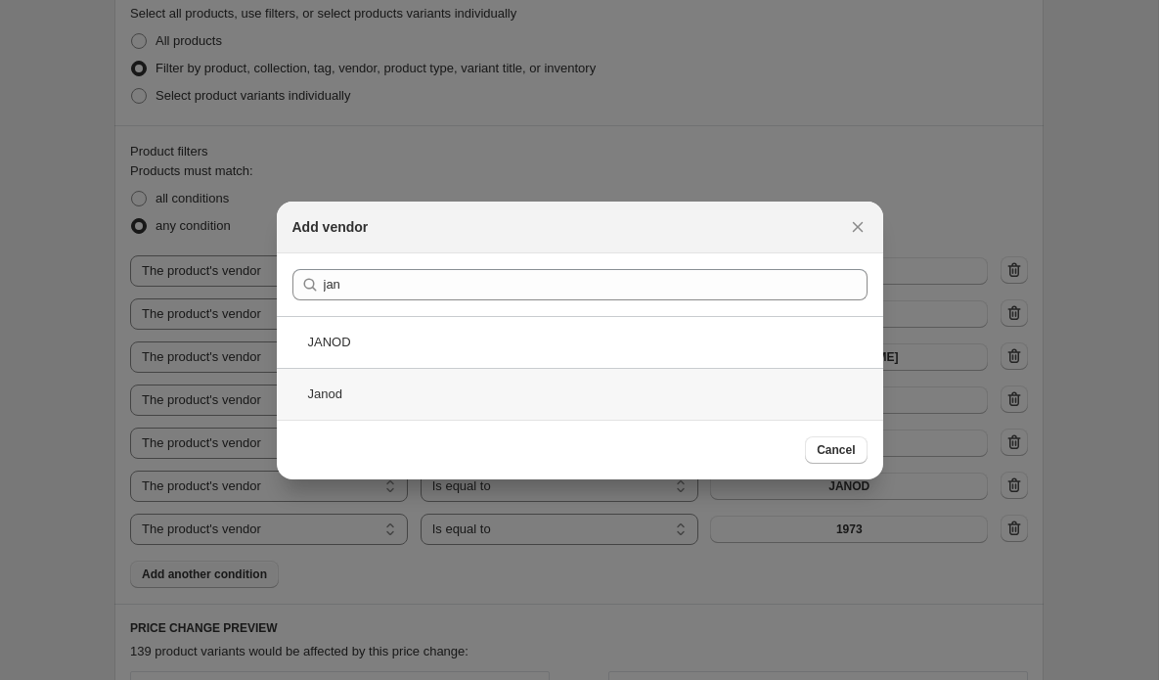
click at [350, 402] on div "Janod" at bounding box center [580, 394] width 606 height 52
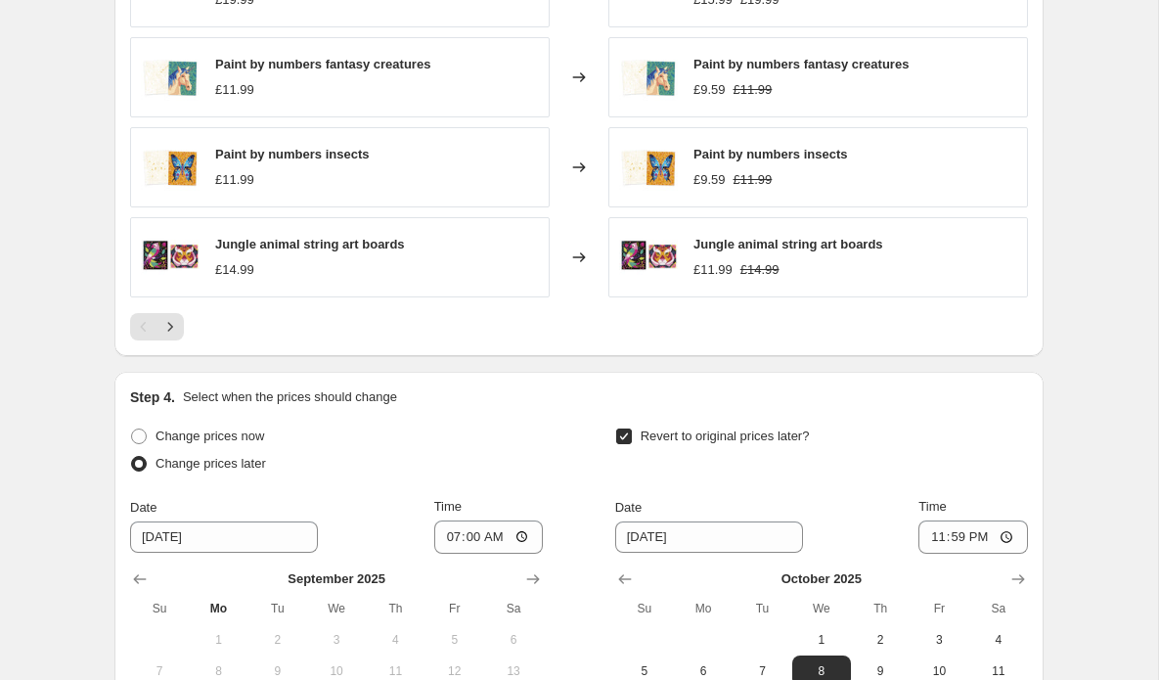
scroll to position [2019, 0]
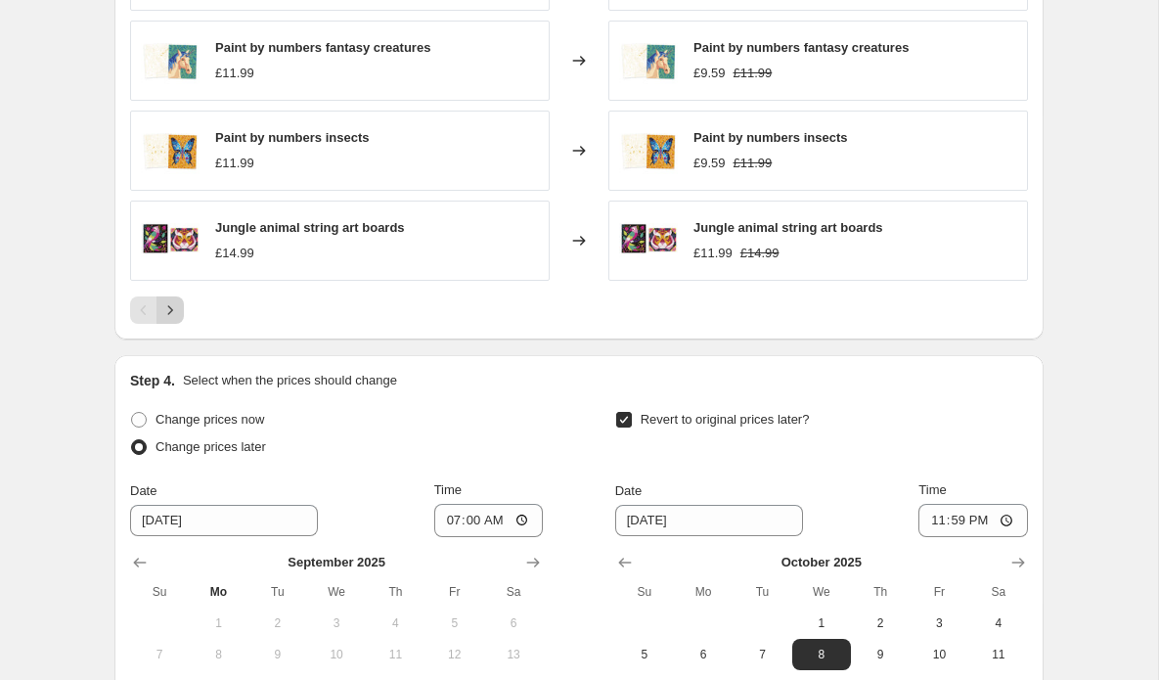
click at [171, 315] on icon "Next" at bounding box center [170, 310] width 20 height 20
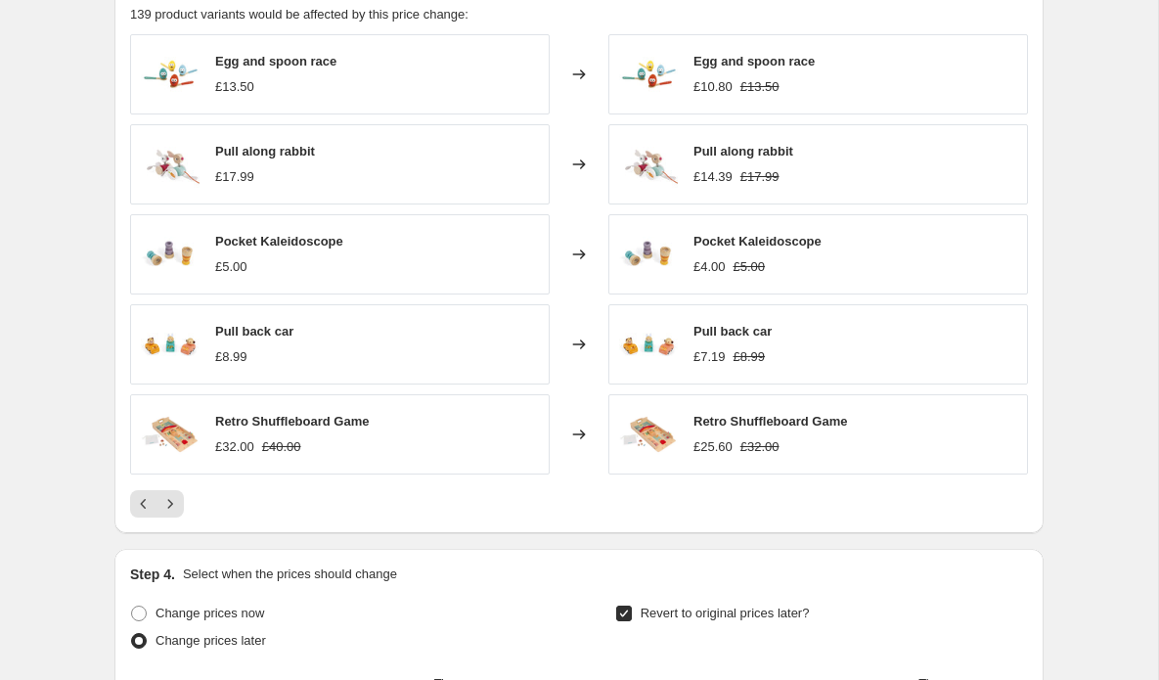
scroll to position [1821, 0]
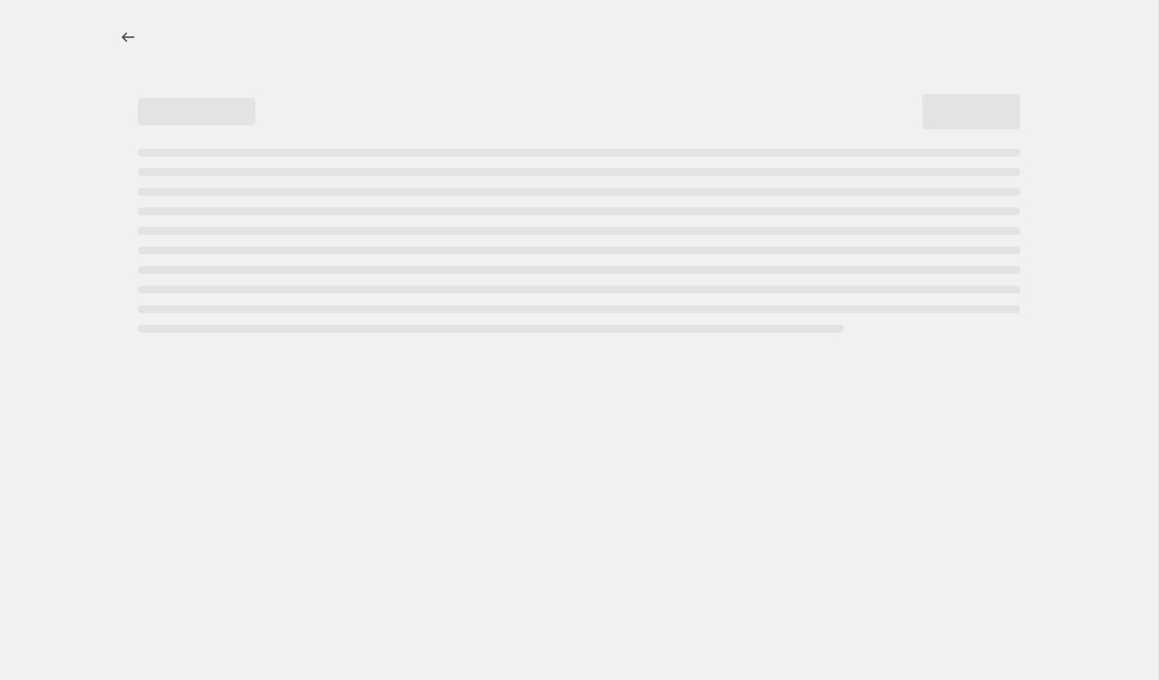
select select "percentage"
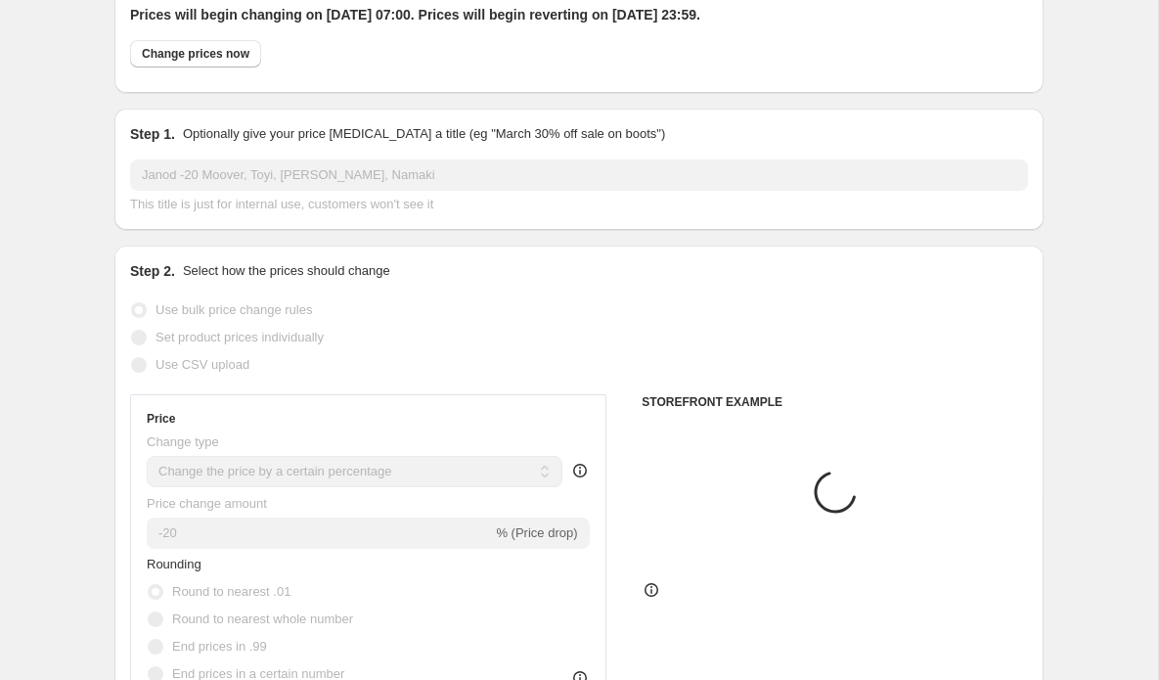
select select "vendor"
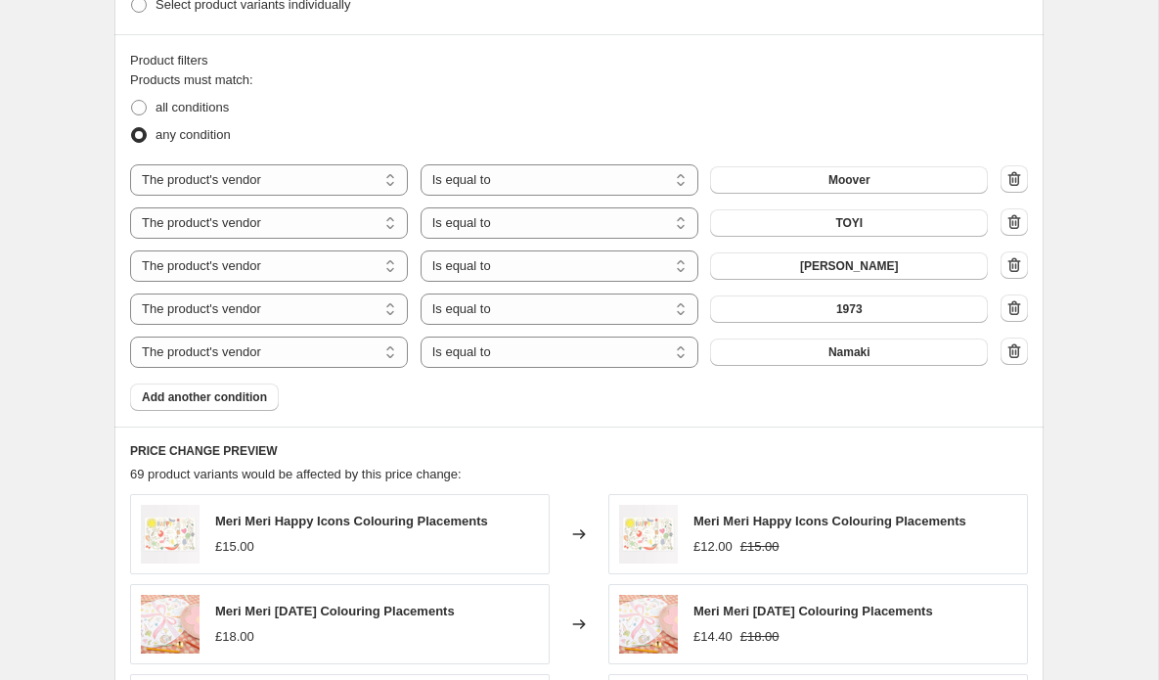
scroll to position [1362, 0]
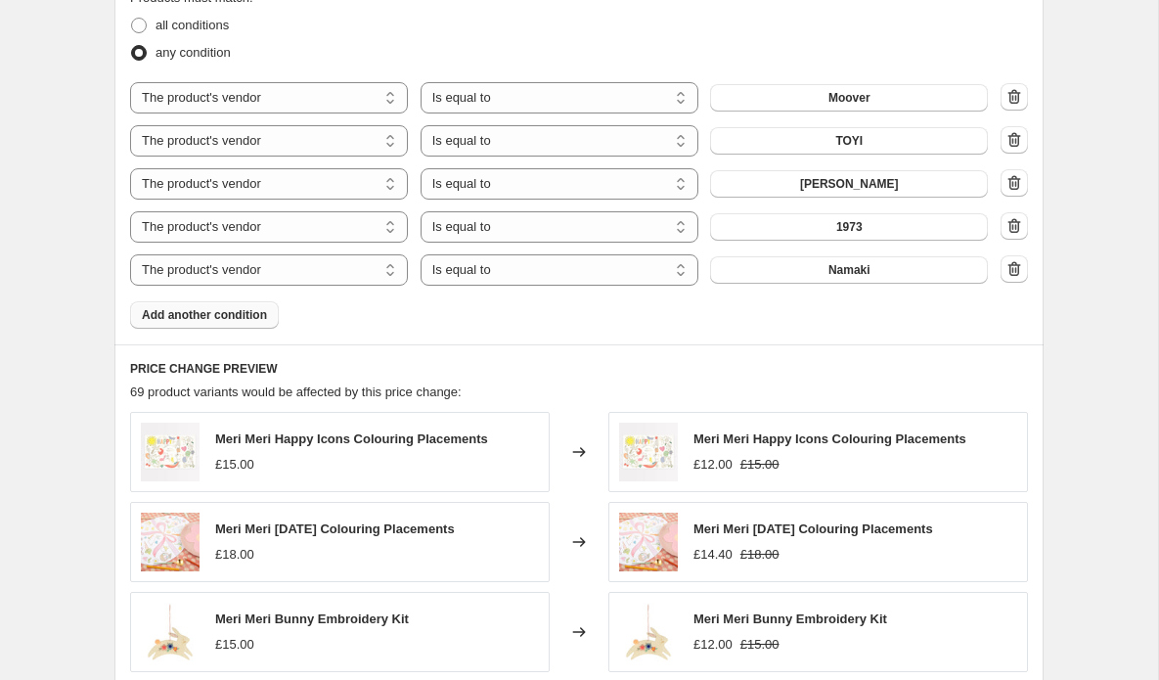
click at [193, 317] on span "Add another condition" at bounding box center [204, 315] width 125 height 16
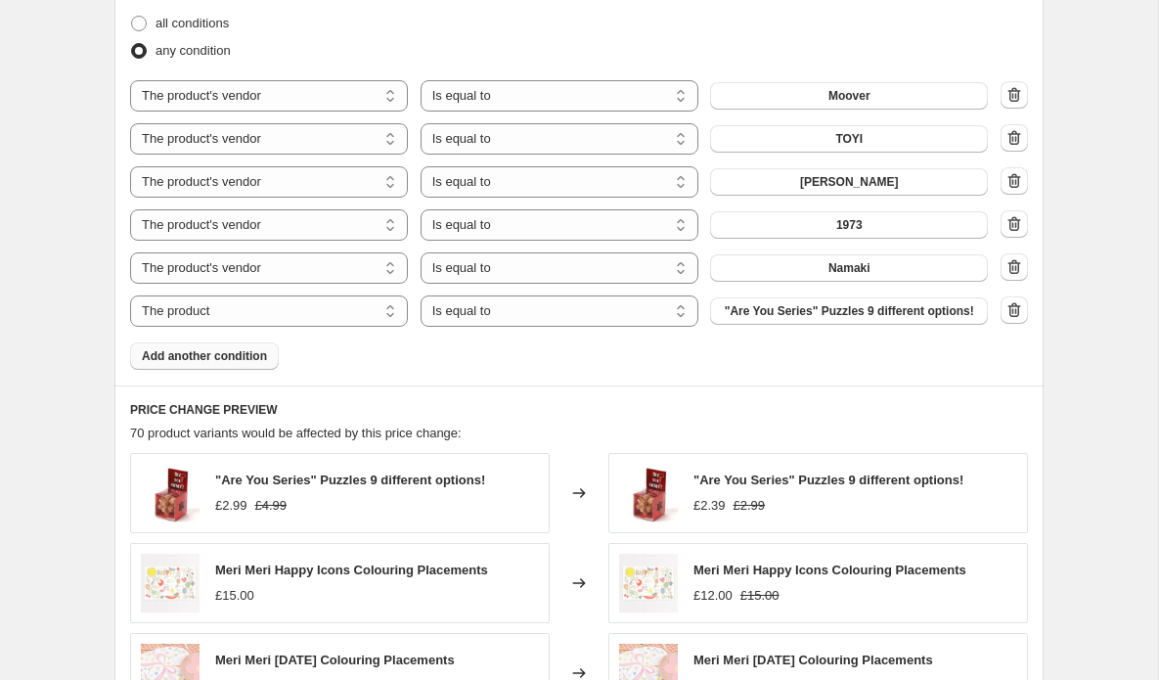
scroll to position [1338, 0]
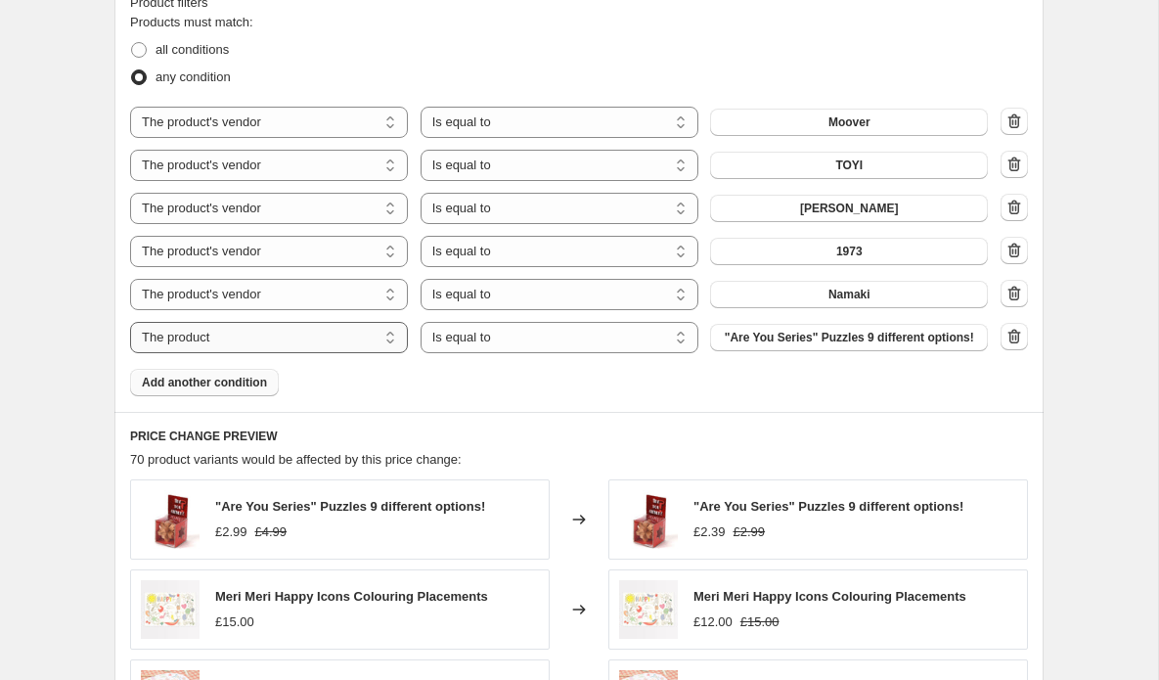
select select "vendor"
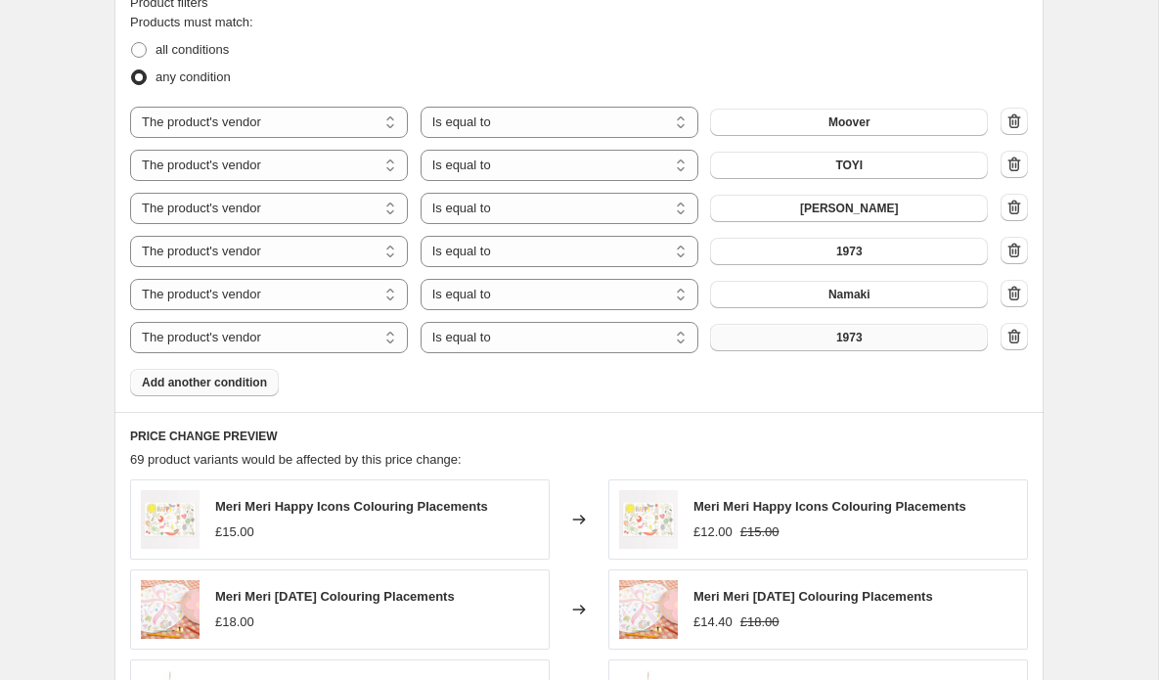
click at [874, 337] on button "1973" at bounding box center [849, 337] width 278 height 27
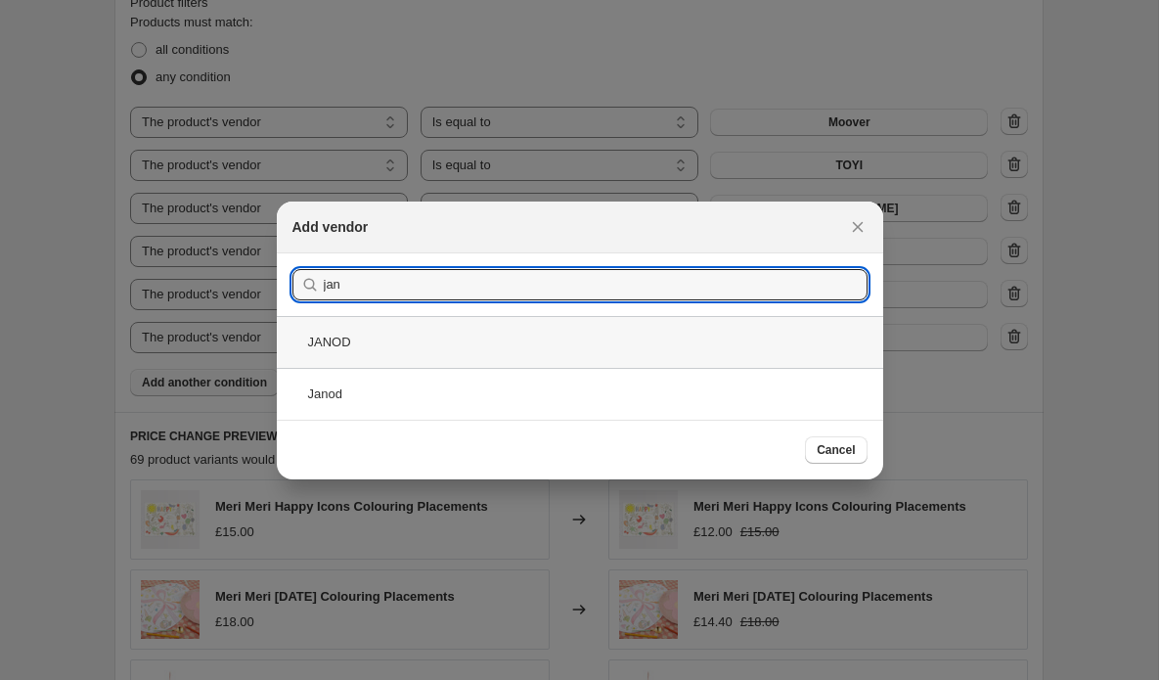
type input "jan"
click at [391, 353] on div "JANOD" at bounding box center [580, 342] width 606 height 52
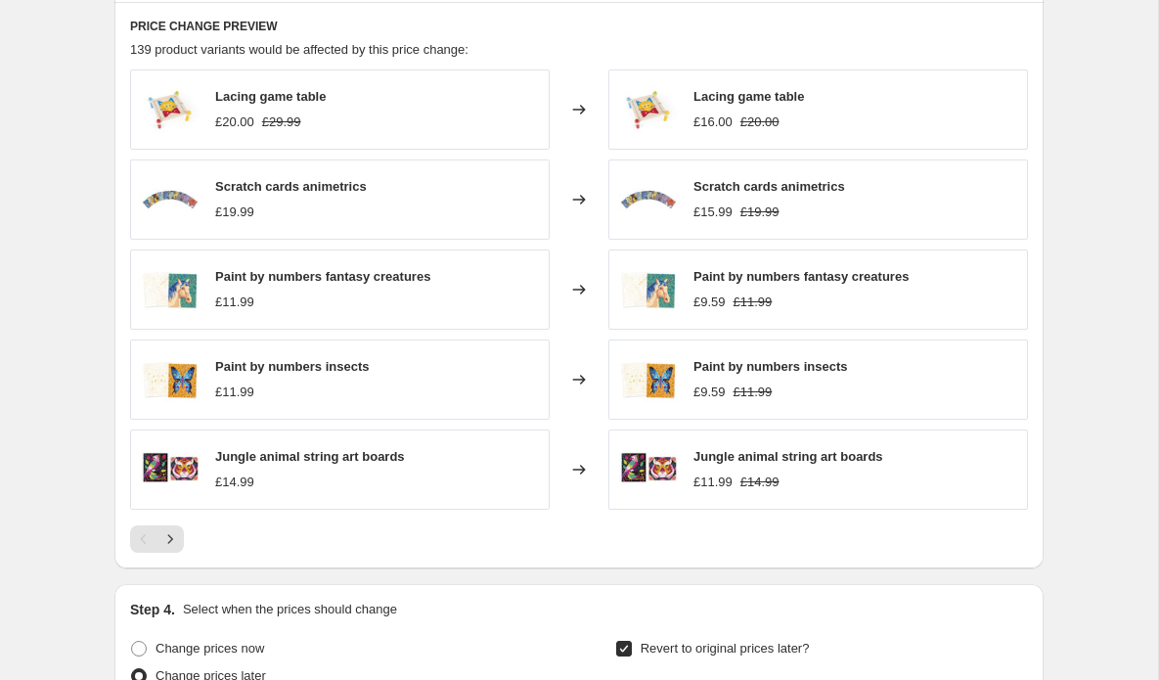
scroll to position [1796, 0]
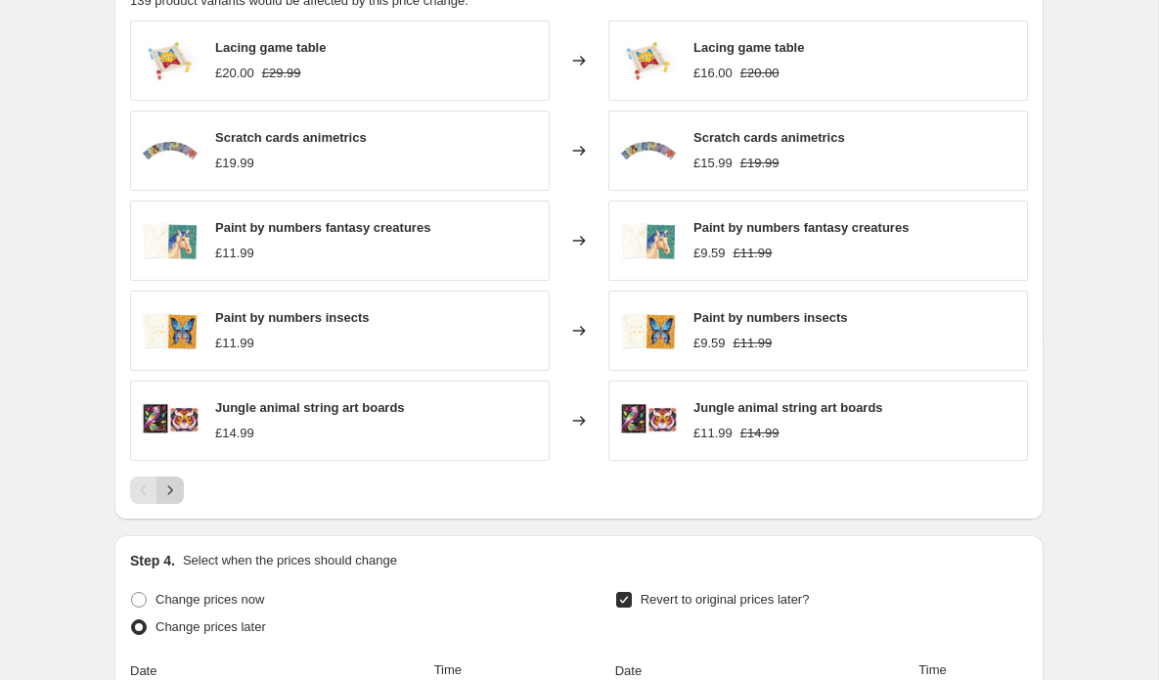
click at [173, 488] on icon "Next" at bounding box center [170, 490] width 20 height 20
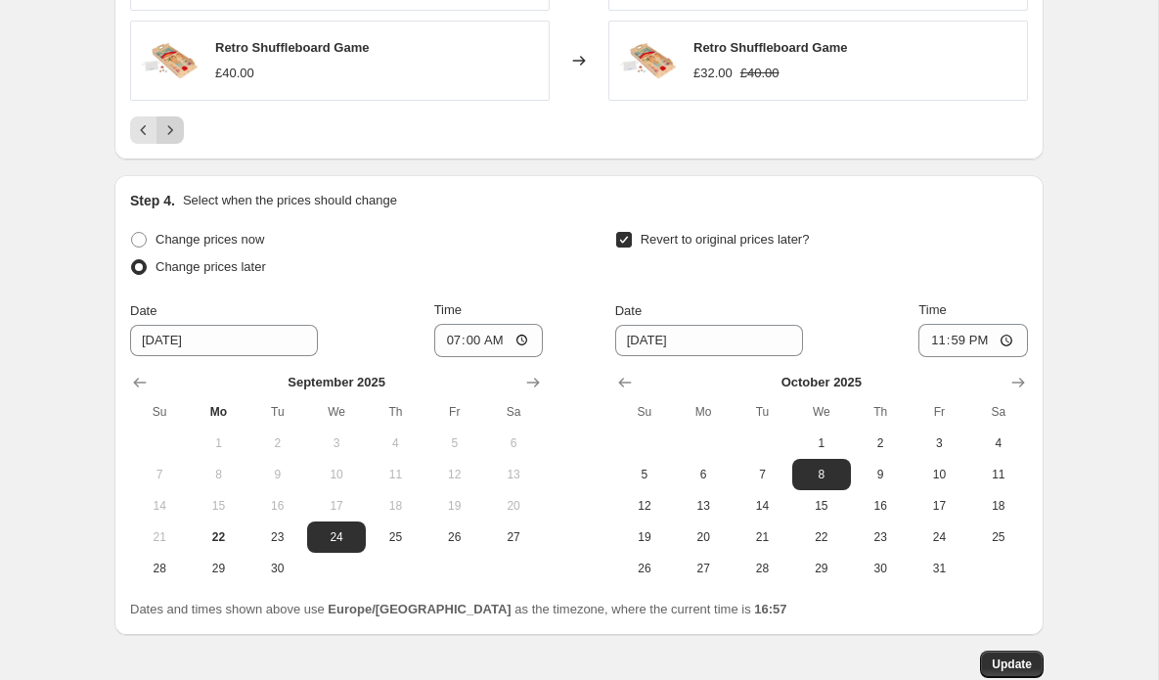
scroll to position [2162, 0]
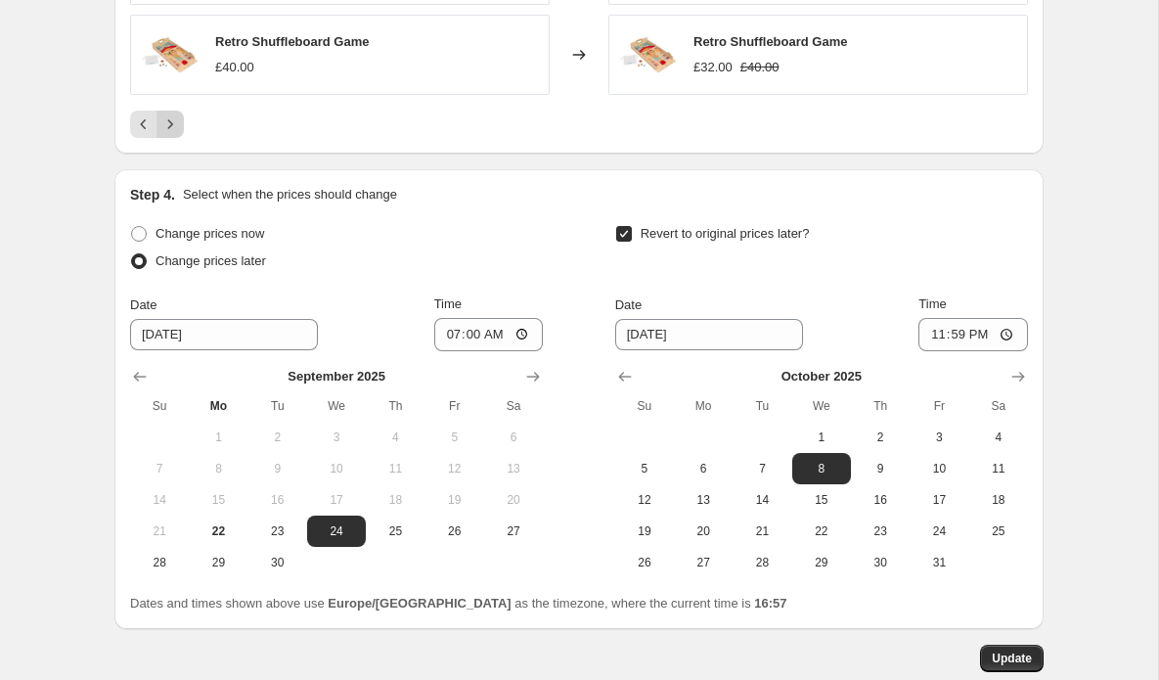
click at [165, 130] on icon "Next" at bounding box center [170, 124] width 20 height 20
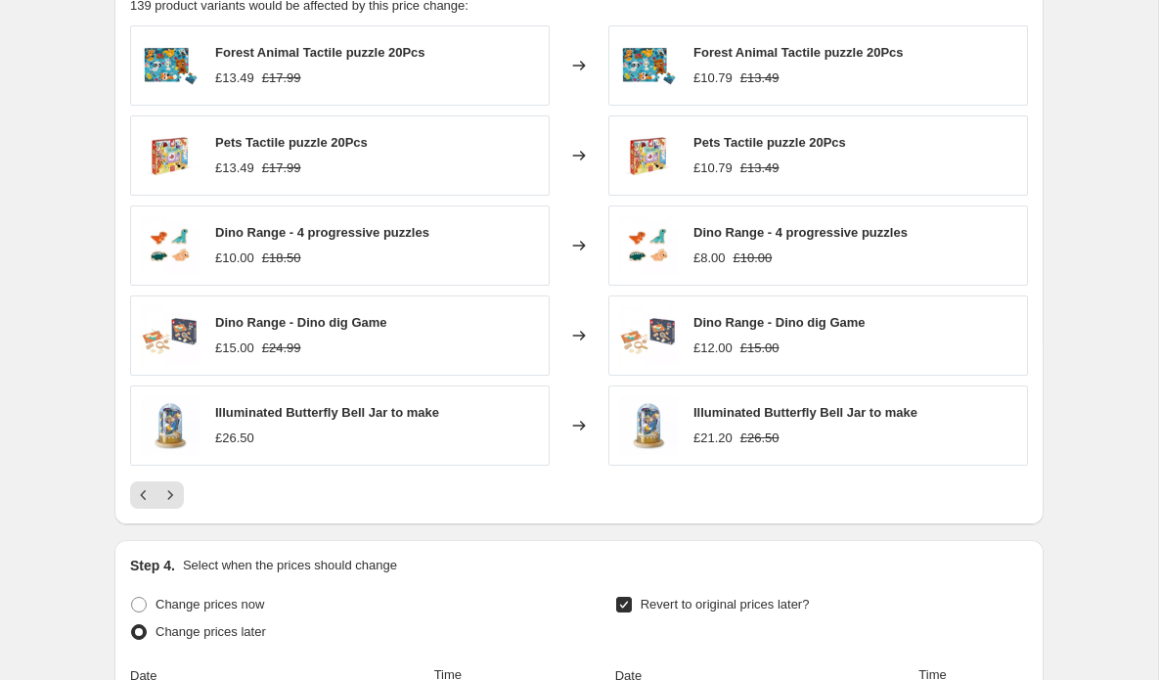
scroll to position [1788, 0]
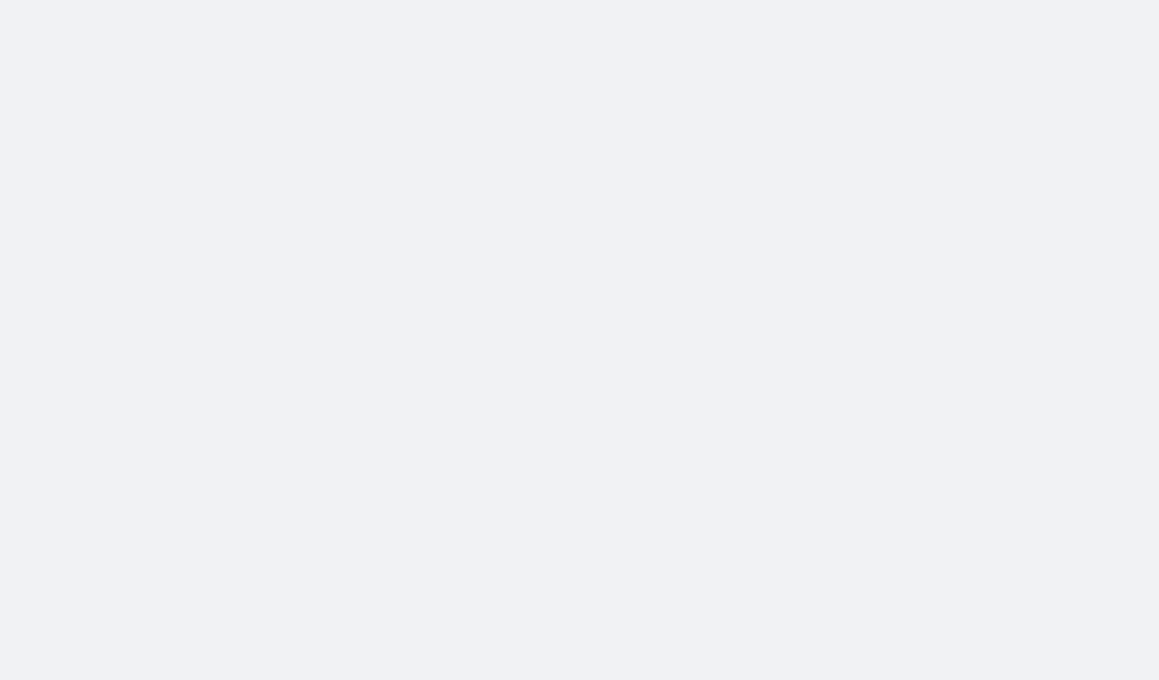
select select "percentage"
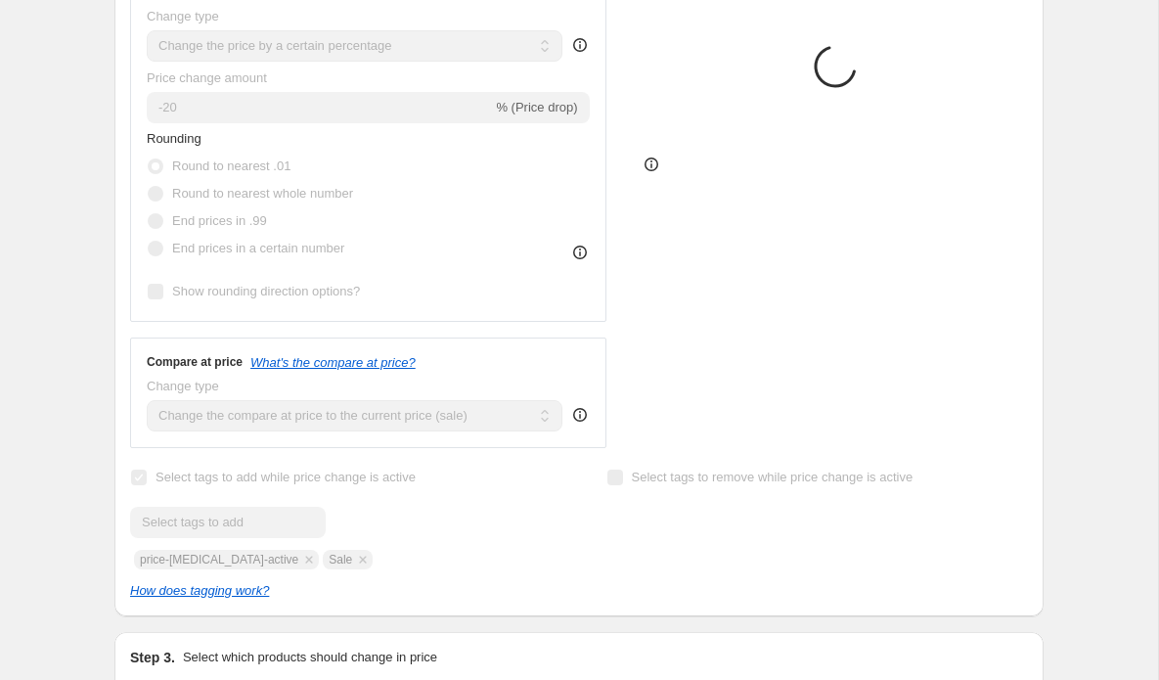
select select "vendor"
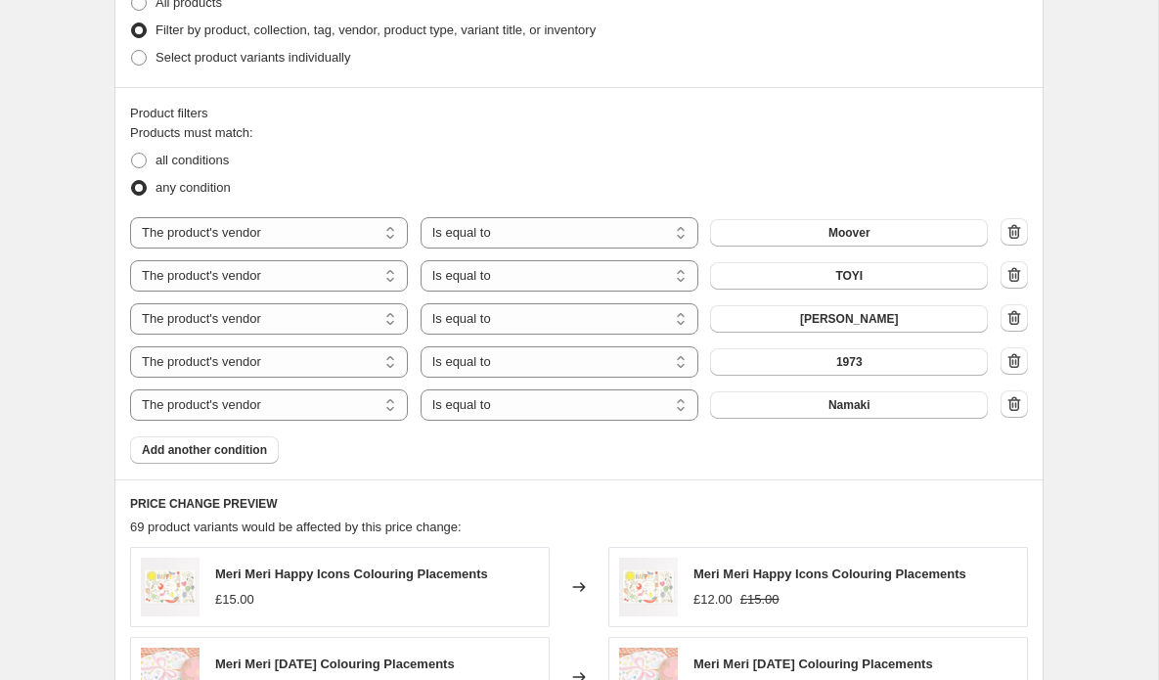
scroll to position [1139, 0]
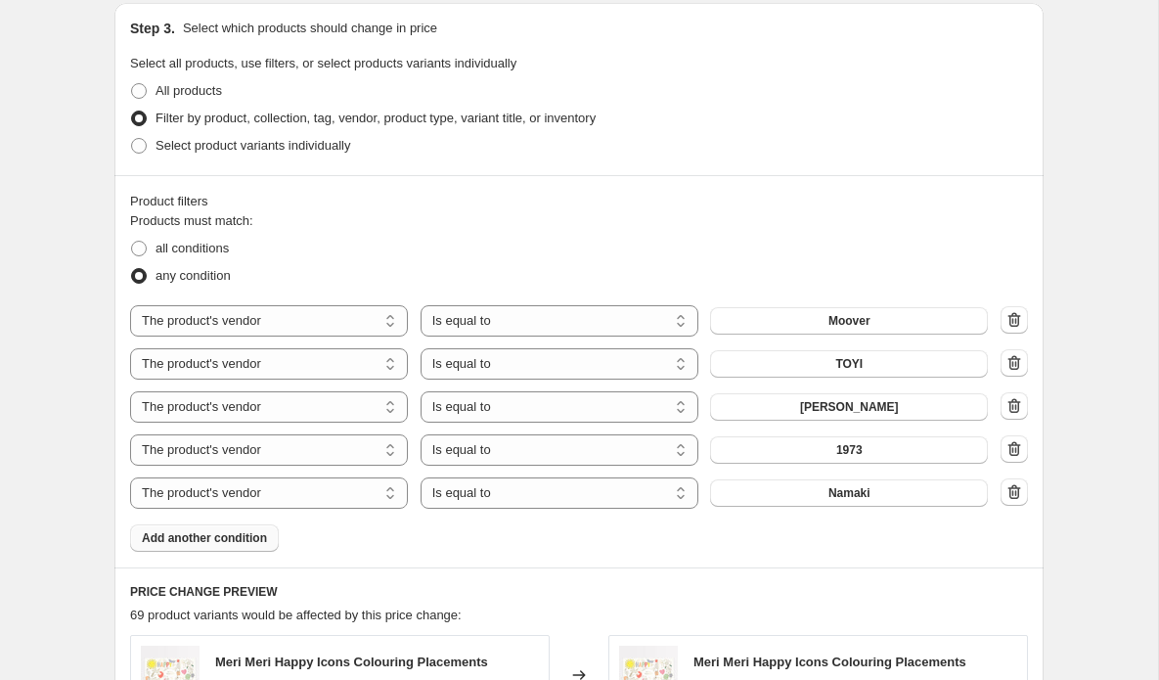
click at [241, 536] on span "Add another condition" at bounding box center [204, 538] width 125 height 16
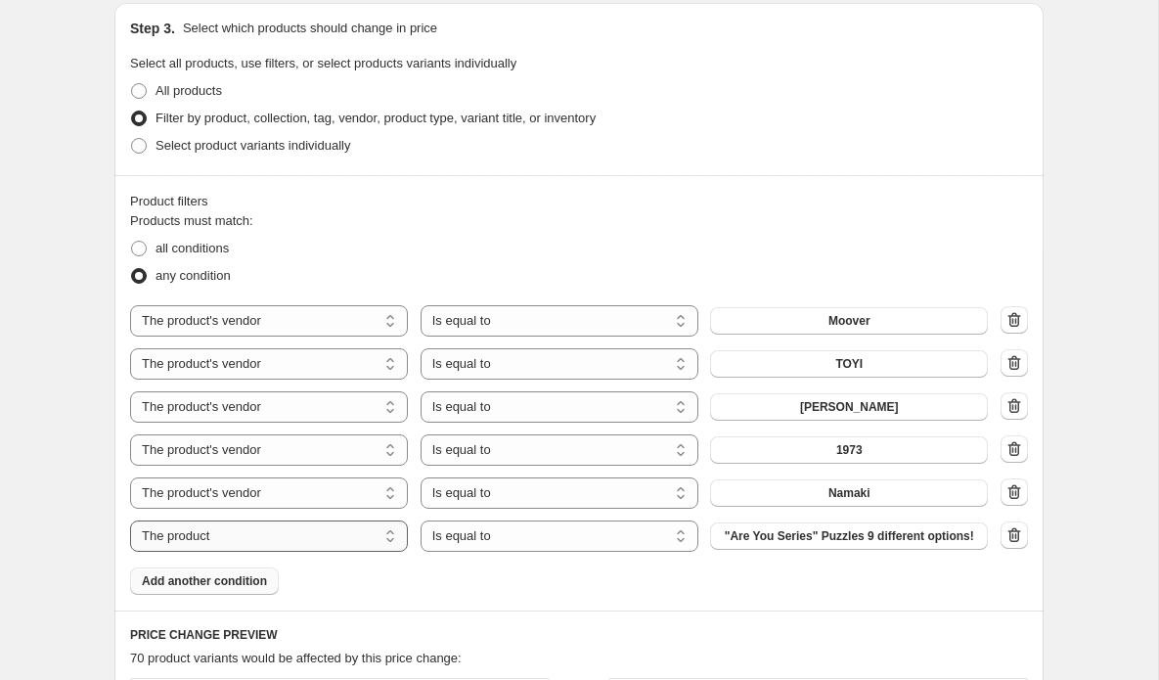
select select "vendor"
click at [878, 538] on button "1973" at bounding box center [849, 535] width 278 height 27
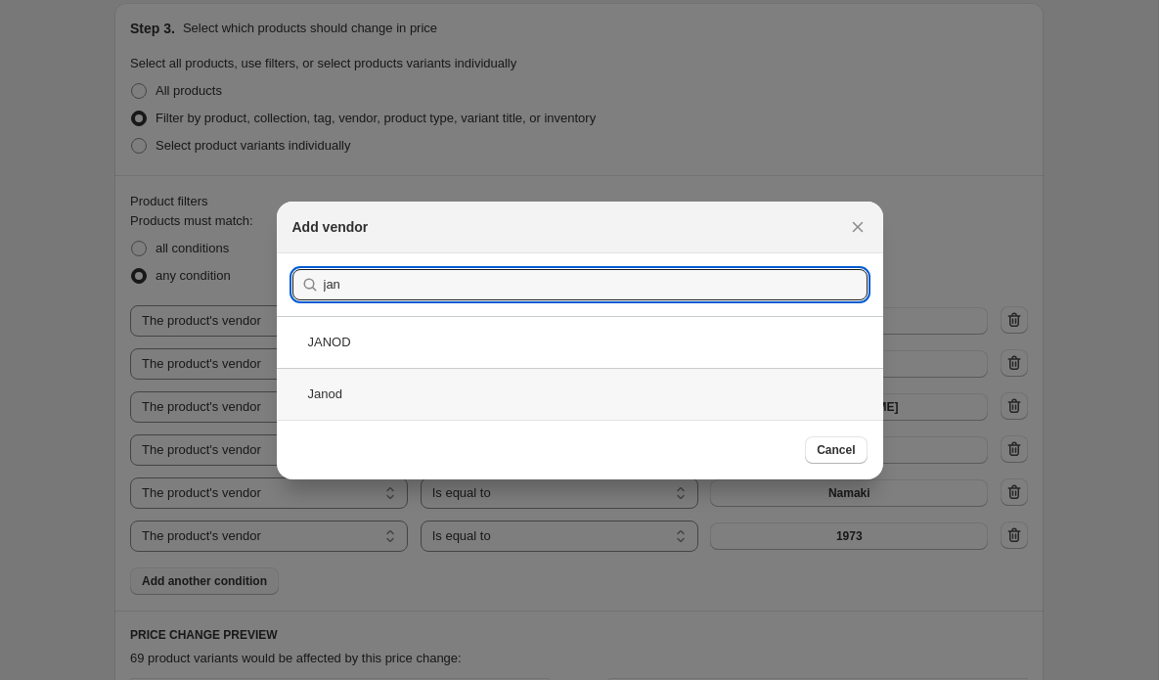
type input "jan"
click at [305, 401] on div "Janod" at bounding box center [580, 394] width 606 height 52
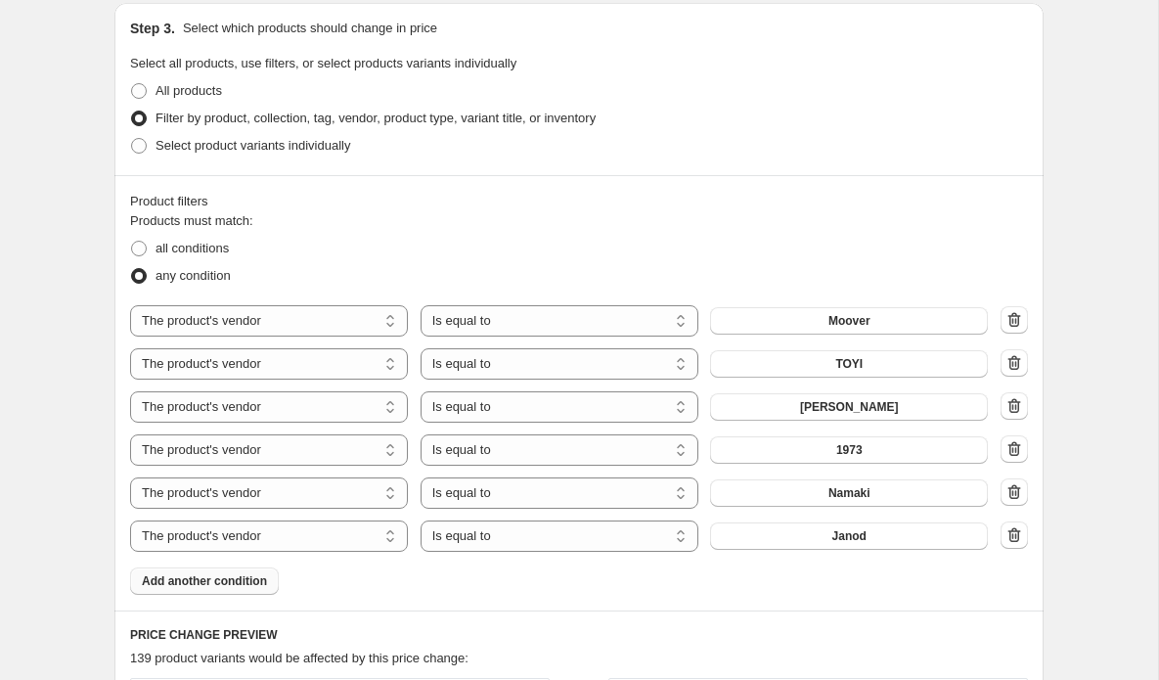
click at [193, 584] on span "Add another condition" at bounding box center [204, 581] width 125 height 16
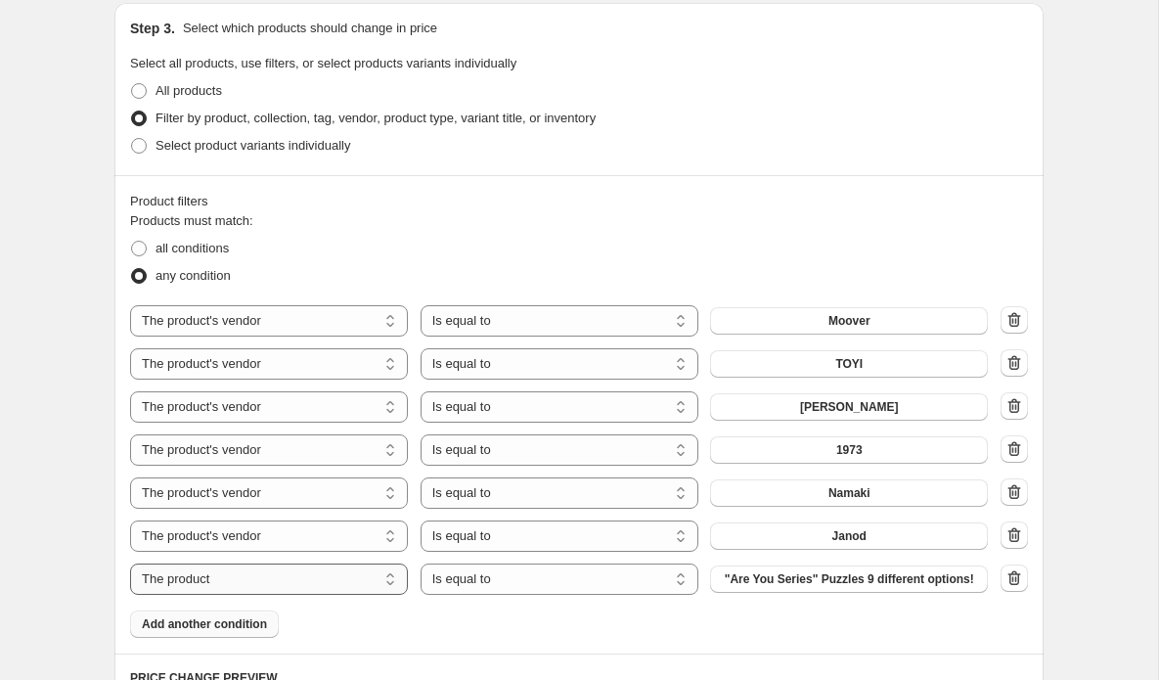
select select "vendor"
click at [851, 580] on span "1973" at bounding box center [849, 579] width 26 height 16
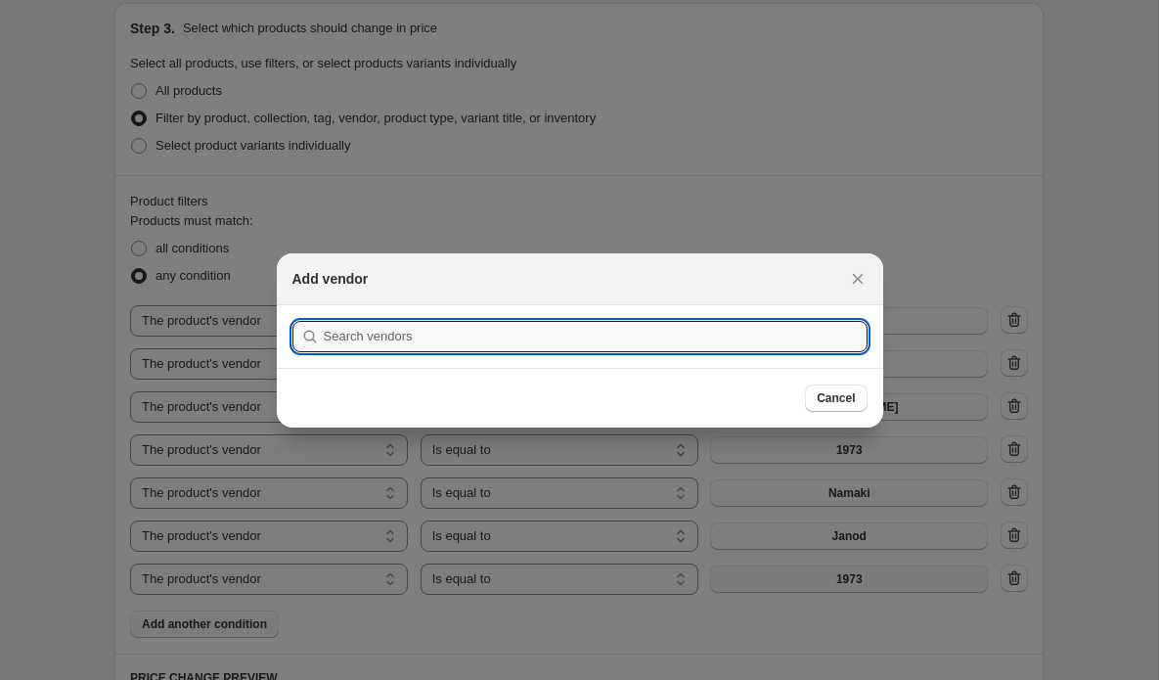
scroll to position [0, 0]
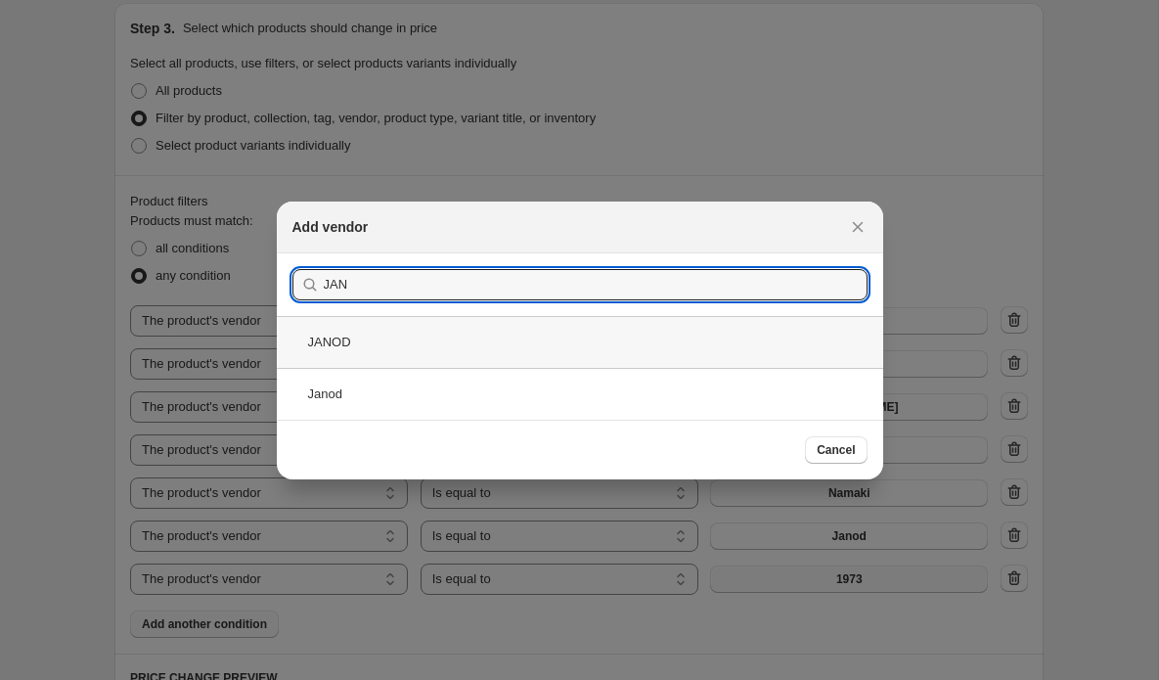
type input "JAN"
click at [322, 345] on div "JANOD" at bounding box center [580, 342] width 606 height 52
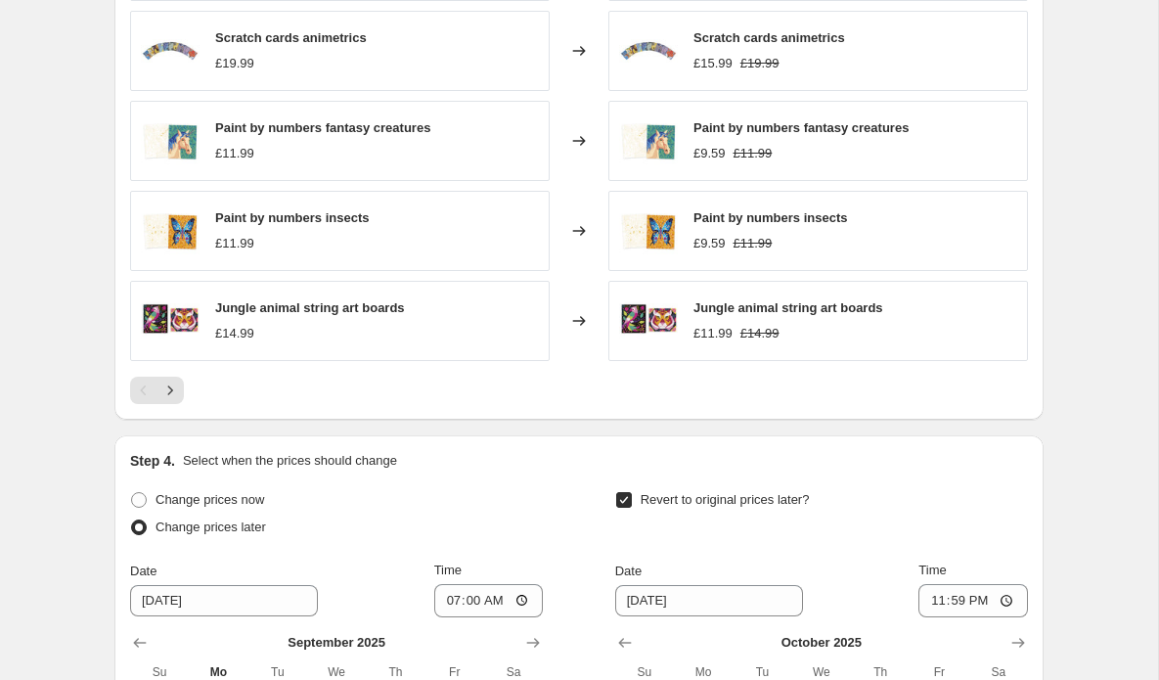
scroll to position [1963, 0]
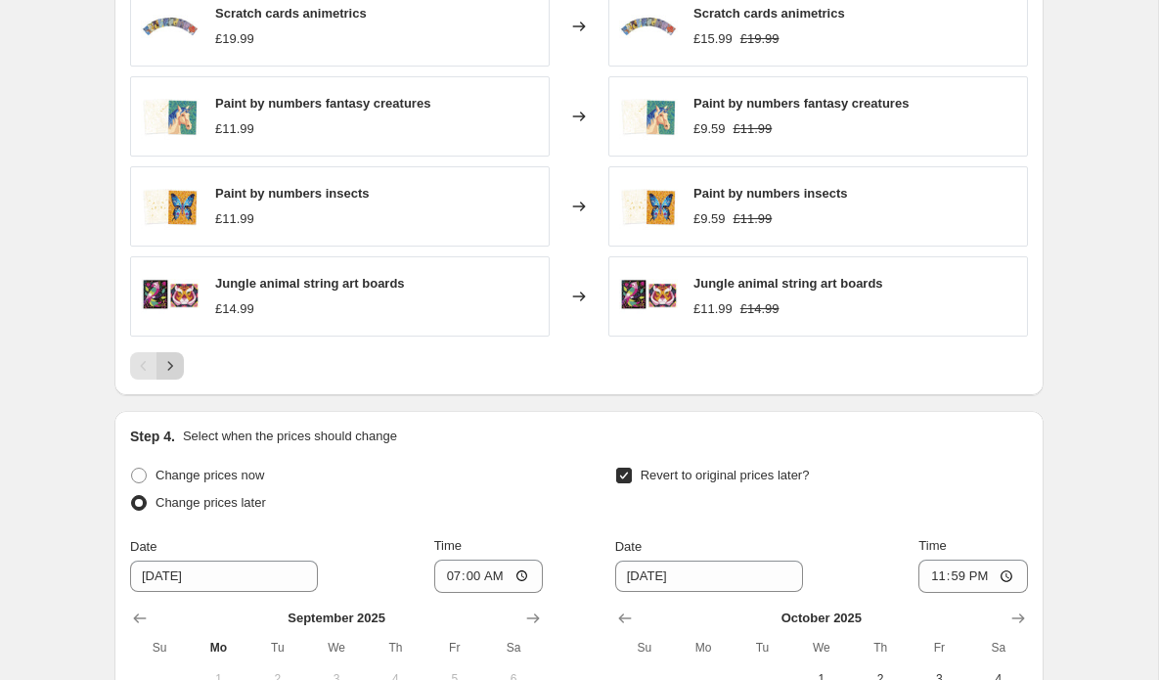
click at [177, 363] on icon "Next" at bounding box center [170, 366] width 20 height 20
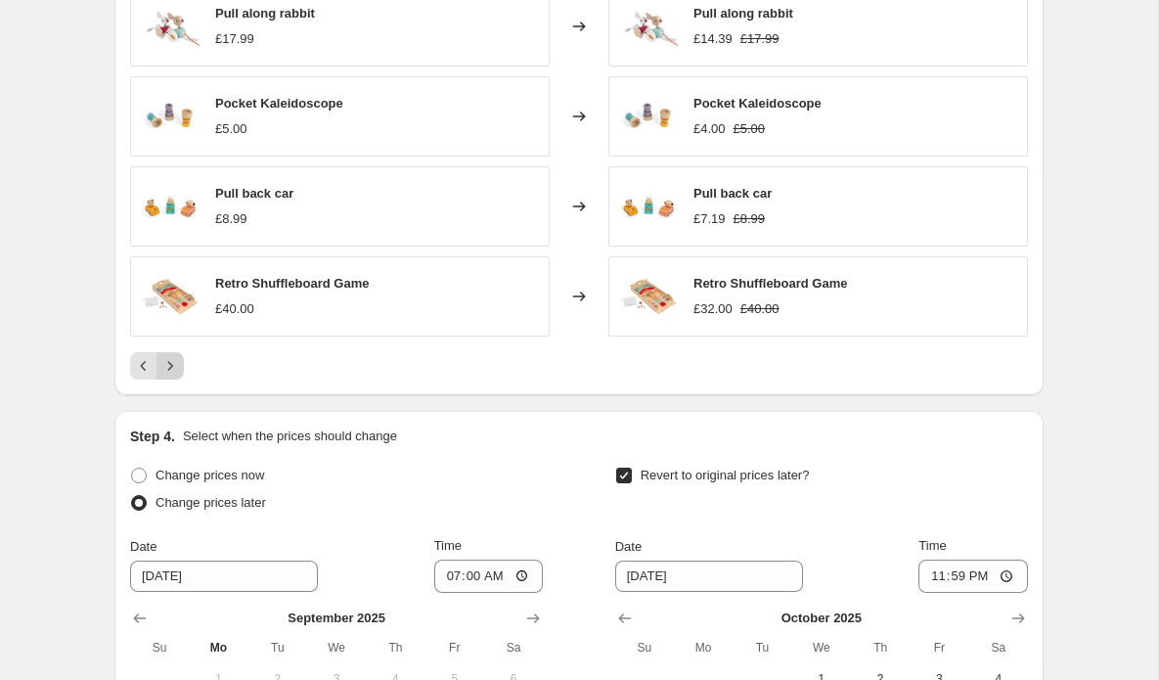
click at [172, 366] on icon "Next" at bounding box center [170, 365] width 5 height 9
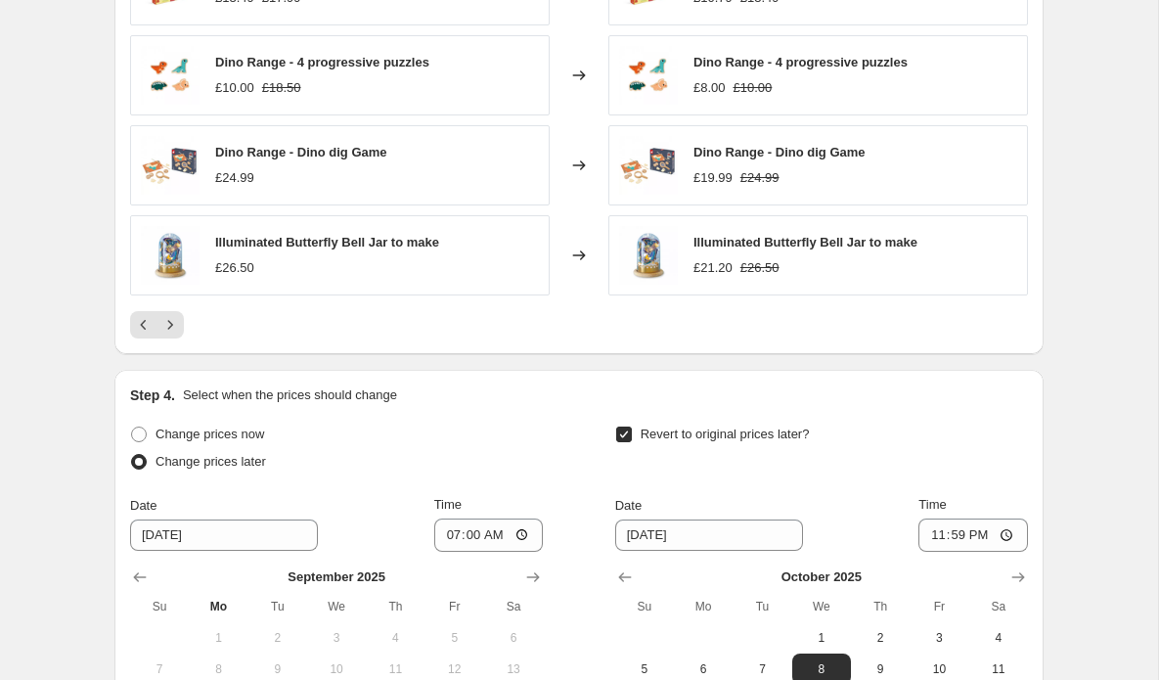
scroll to position [2007, 0]
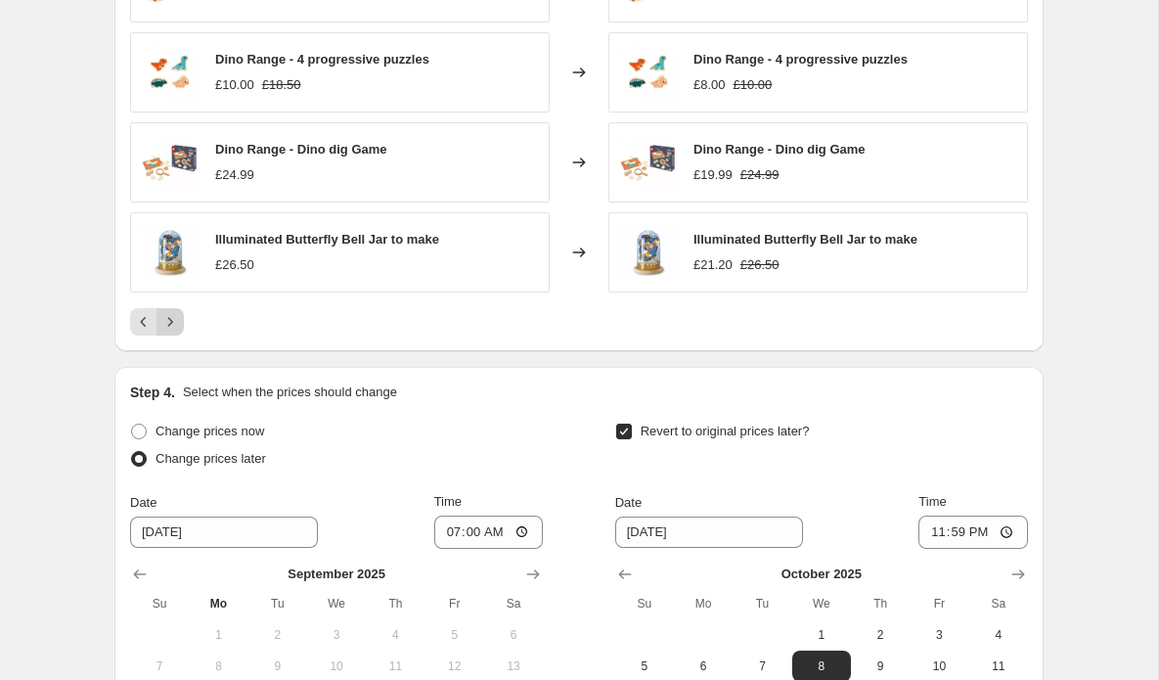
click at [170, 324] on icon "Next" at bounding box center [170, 322] width 20 height 20
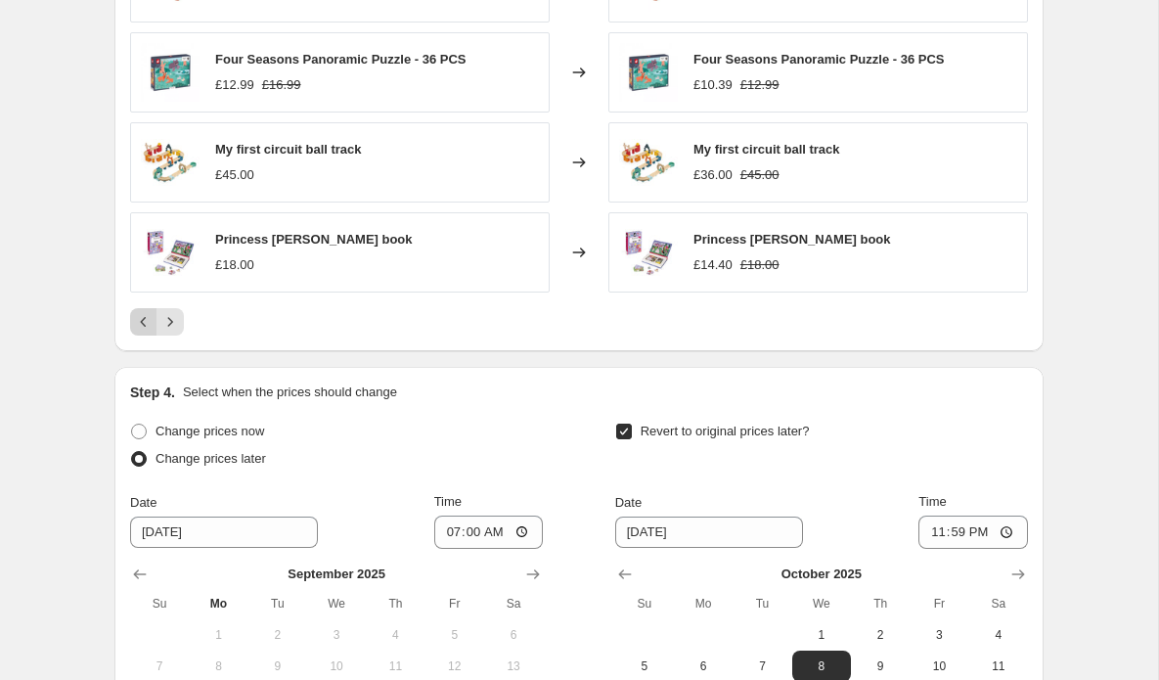
click at [150, 324] on icon "Previous" at bounding box center [144, 322] width 20 height 20
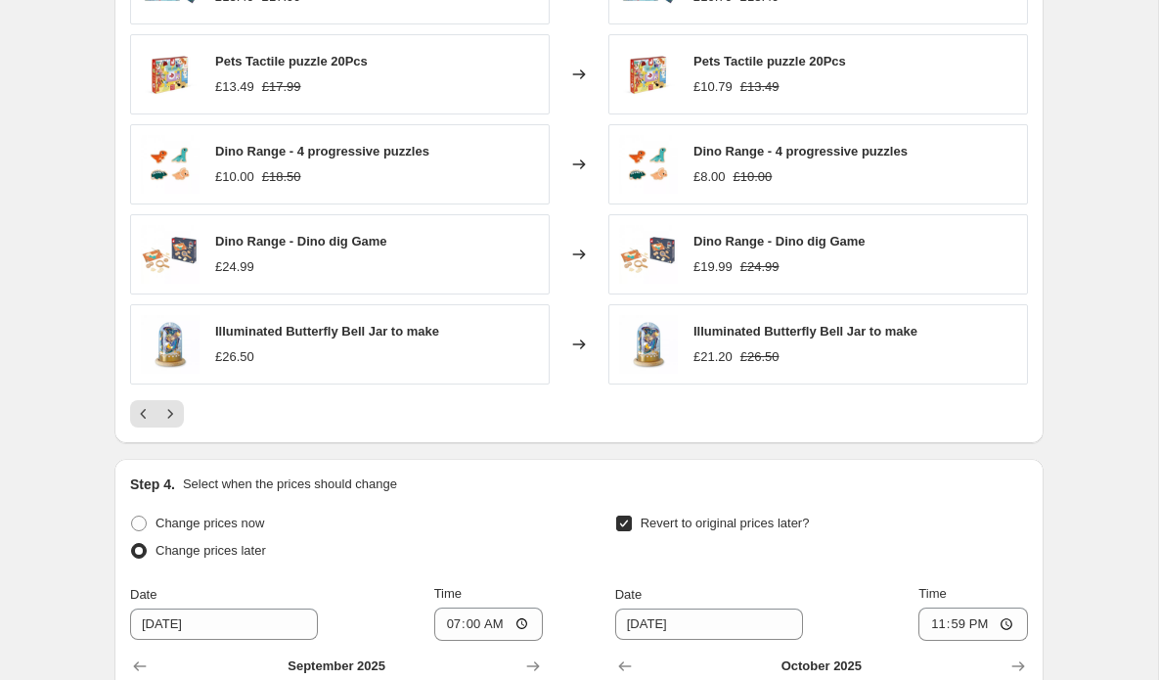
scroll to position [1916, 0]
click at [170, 417] on icon "Next" at bounding box center [170, 413] width 20 height 20
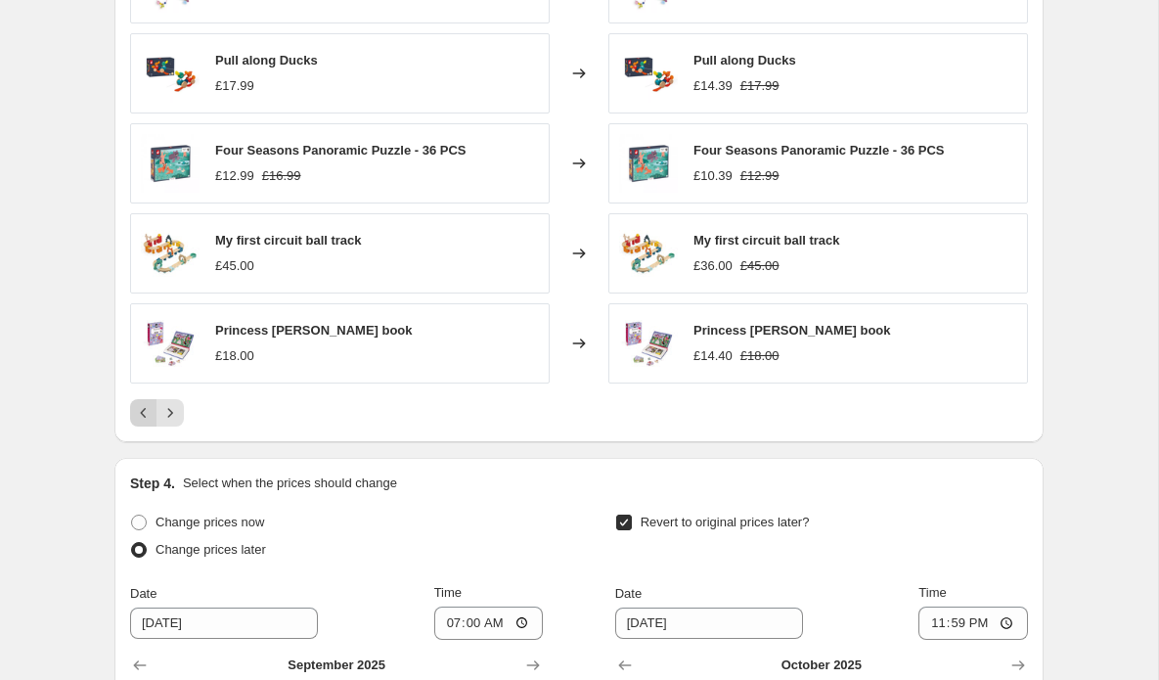
click at [142, 419] on icon "Previous" at bounding box center [144, 413] width 20 height 20
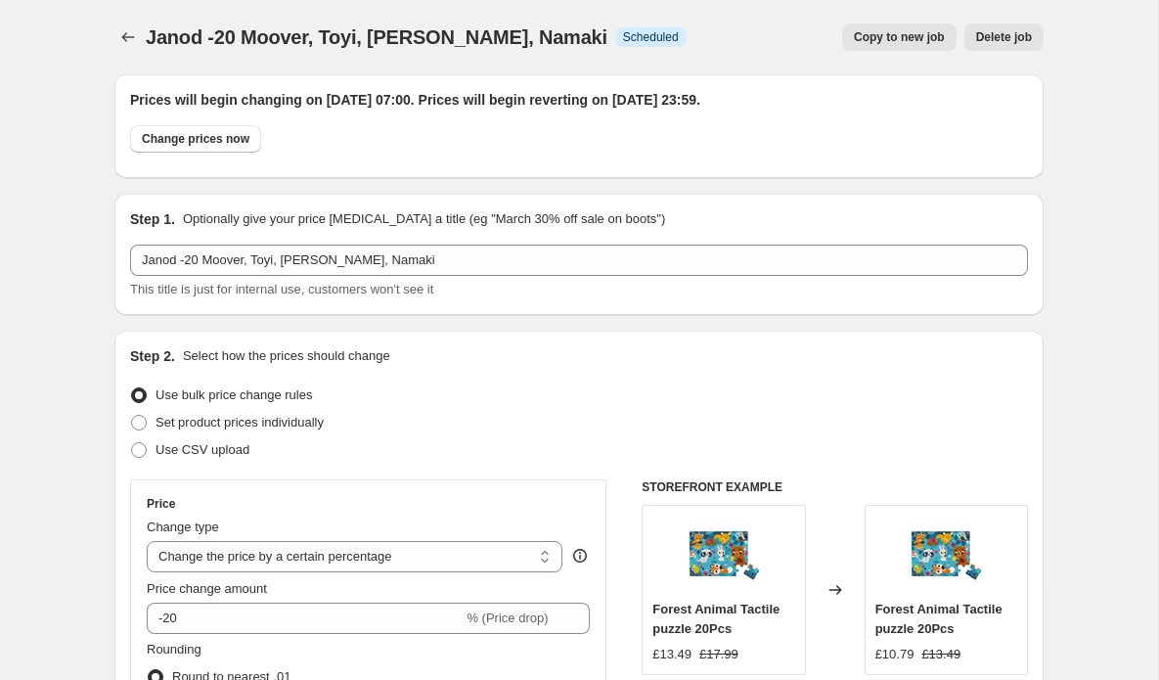
scroll to position [0, 0]
click at [129, 37] on icon "Price change jobs" at bounding box center [128, 37] width 20 height 20
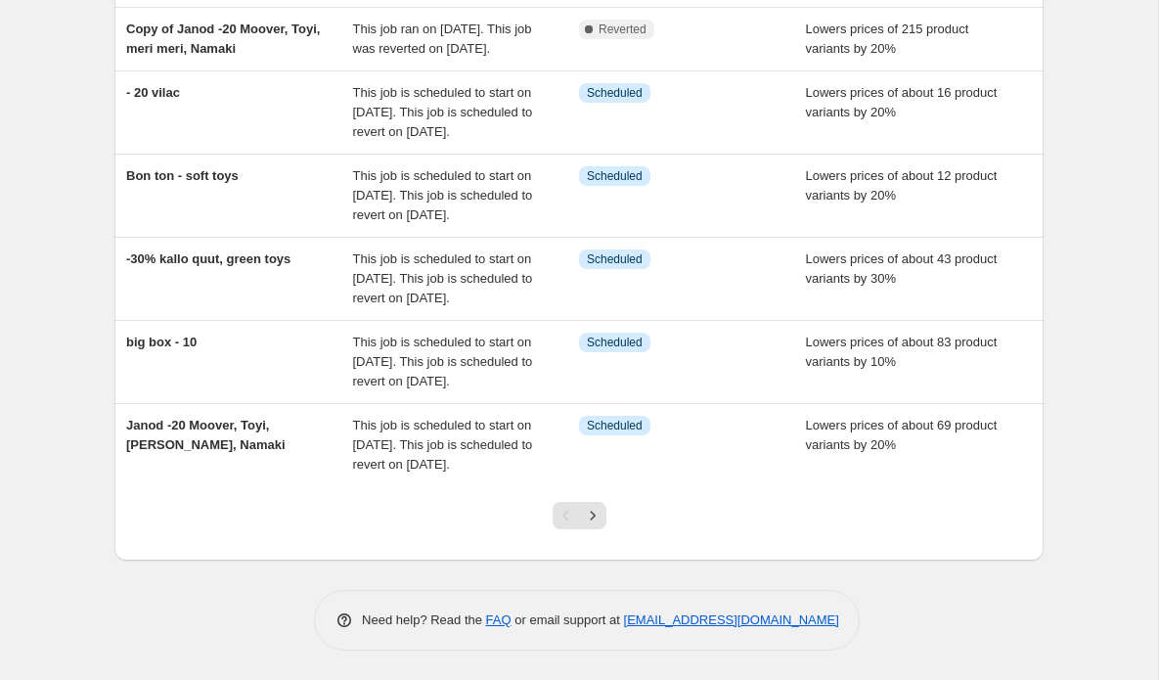
scroll to position [621, 0]
click at [592, 519] on icon "Next" at bounding box center [593, 515] width 20 height 20
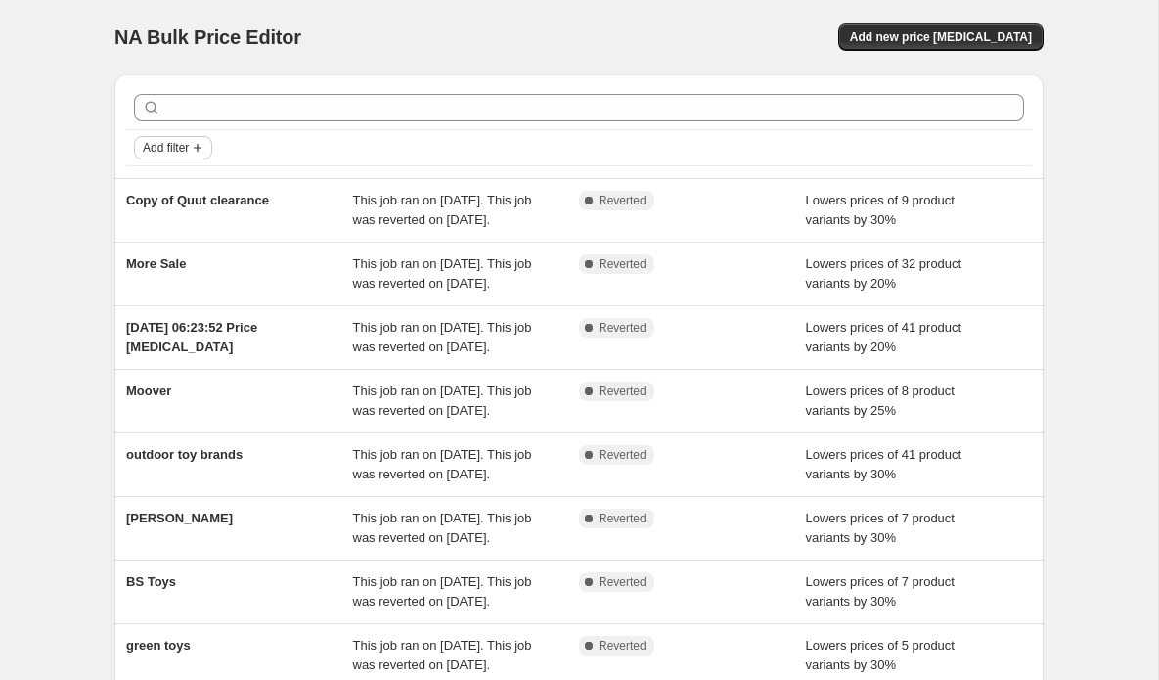
click at [205, 150] on icon "Add filter" at bounding box center [198, 148] width 16 height 16
click at [184, 191] on span "Job status" at bounding box center [174, 186] width 58 height 15
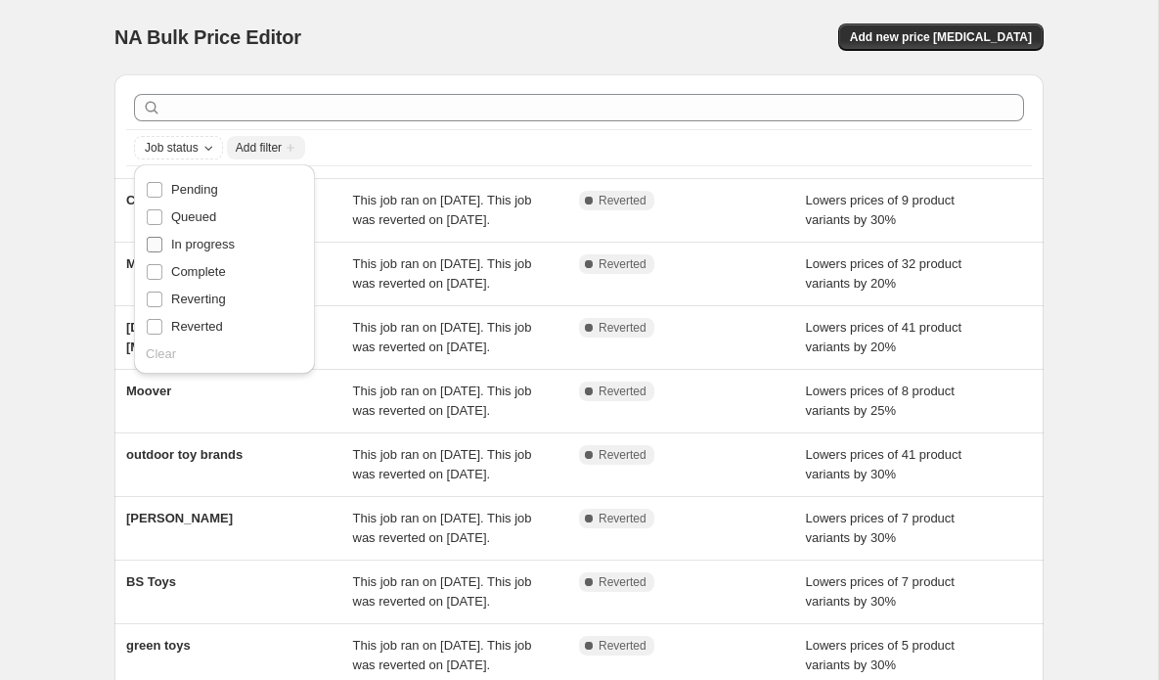
click at [160, 244] on input "In progress" at bounding box center [155, 245] width 16 height 16
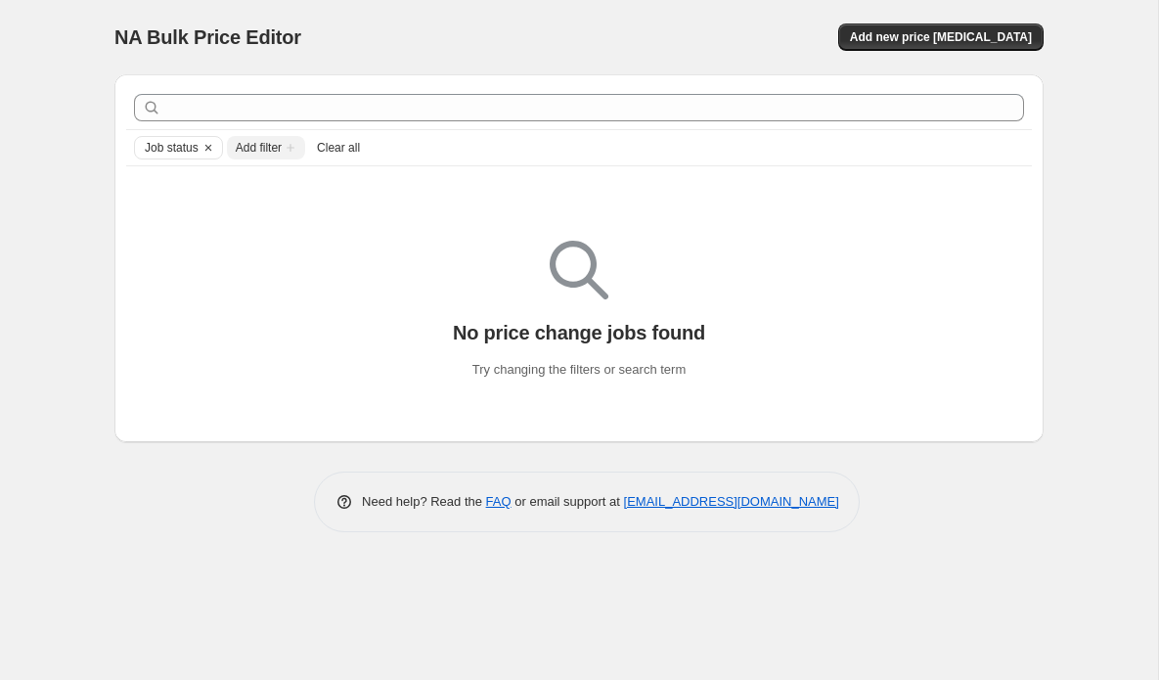
click at [360, 149] on span "Clear all" at bounding box center [338, 148] width 43 height 16
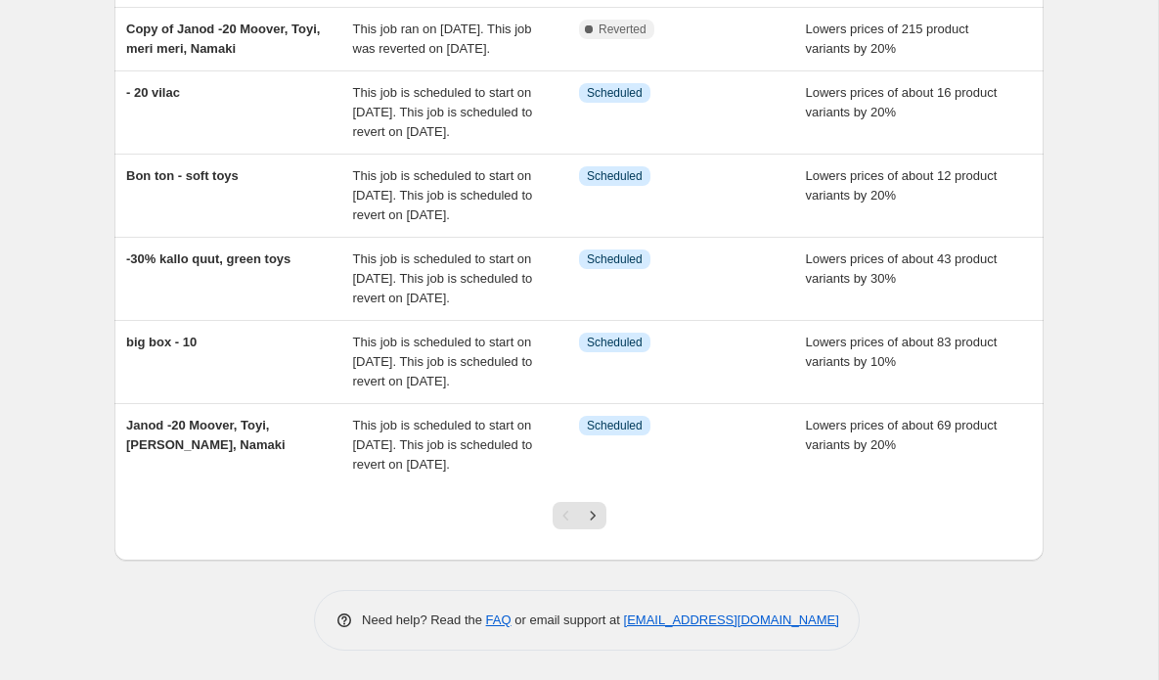
scroll to position [621, 0]
click at [591, 520] on icon "Next" at bounding box center [593, 515] width 20 height 20
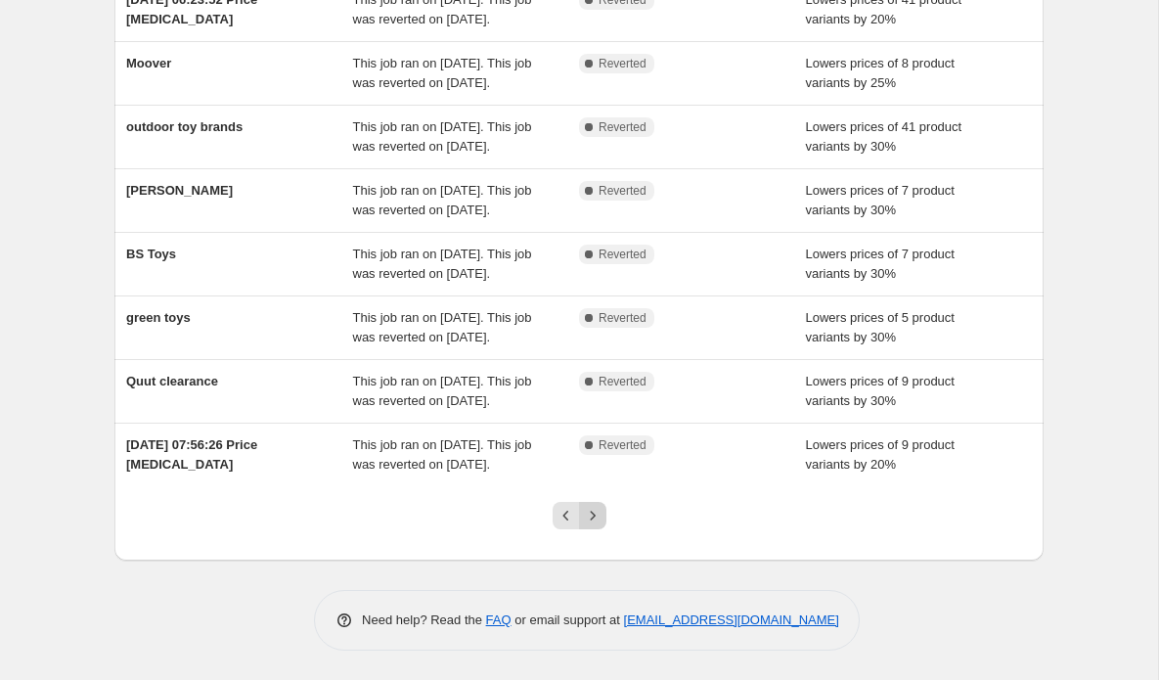
scroll to position [523, 0]
click at [591, 519] on icon "Next" at bounding box center [592, 514] width 5 height 9
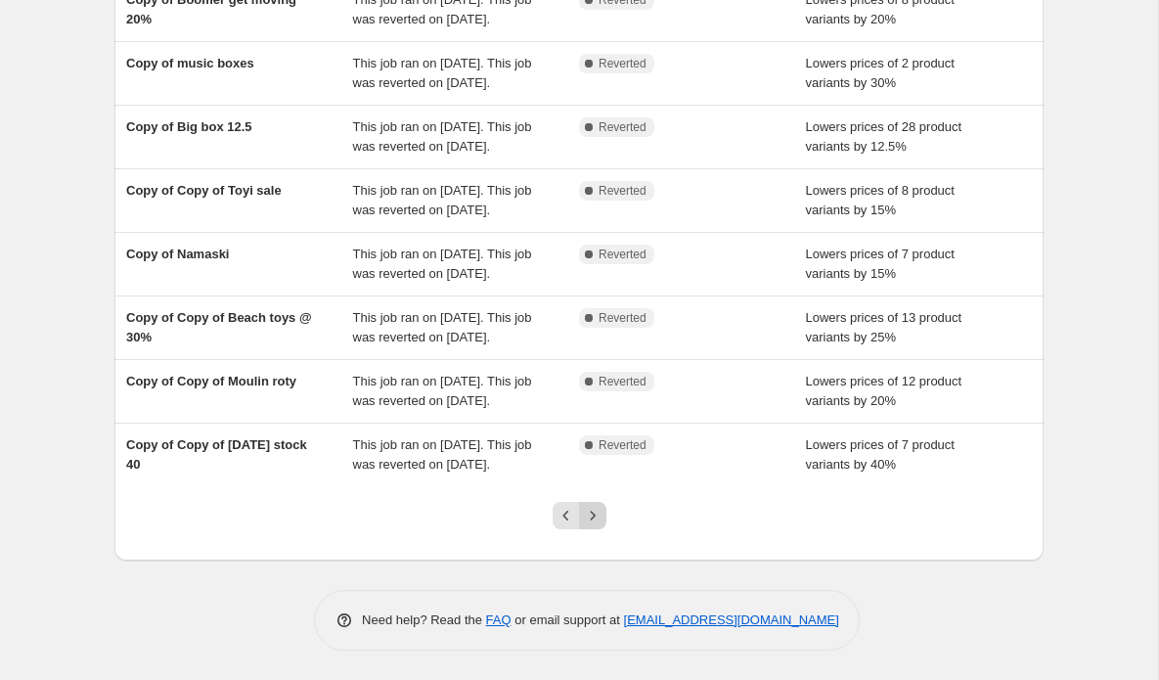
click at [592, 519] on icon "Next" at bounding box center [593, 515] width 20 height 20
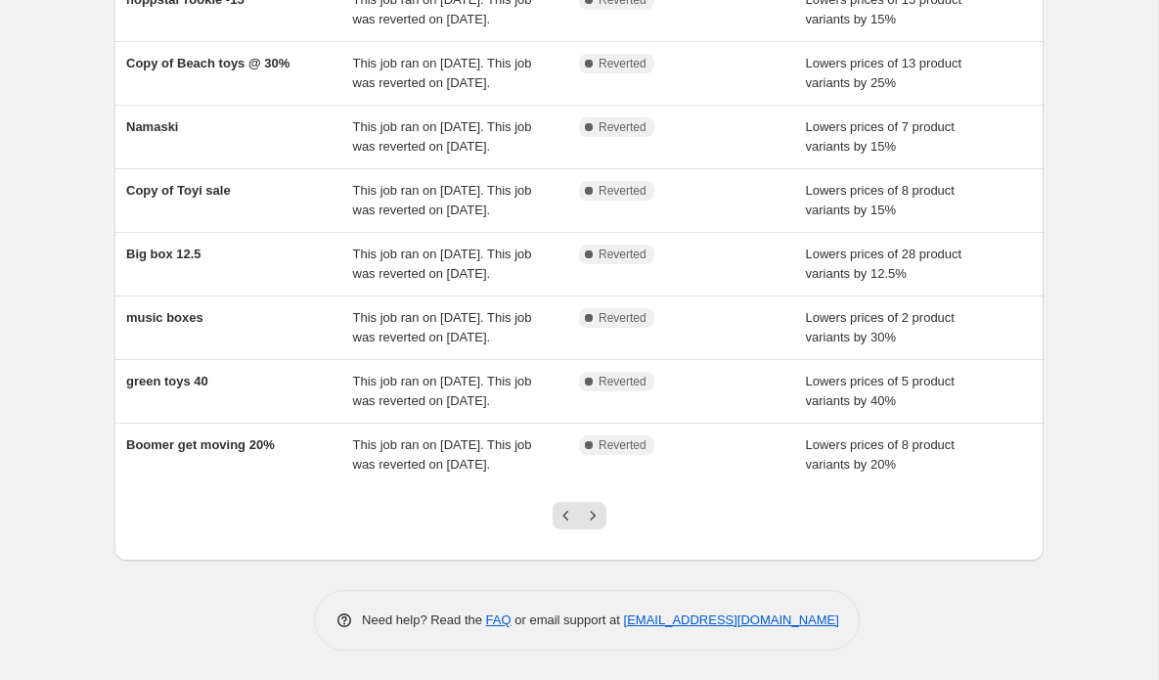
click at [591, 515] on icon "Next" at bounding box center [593, 515] width 20 height 20
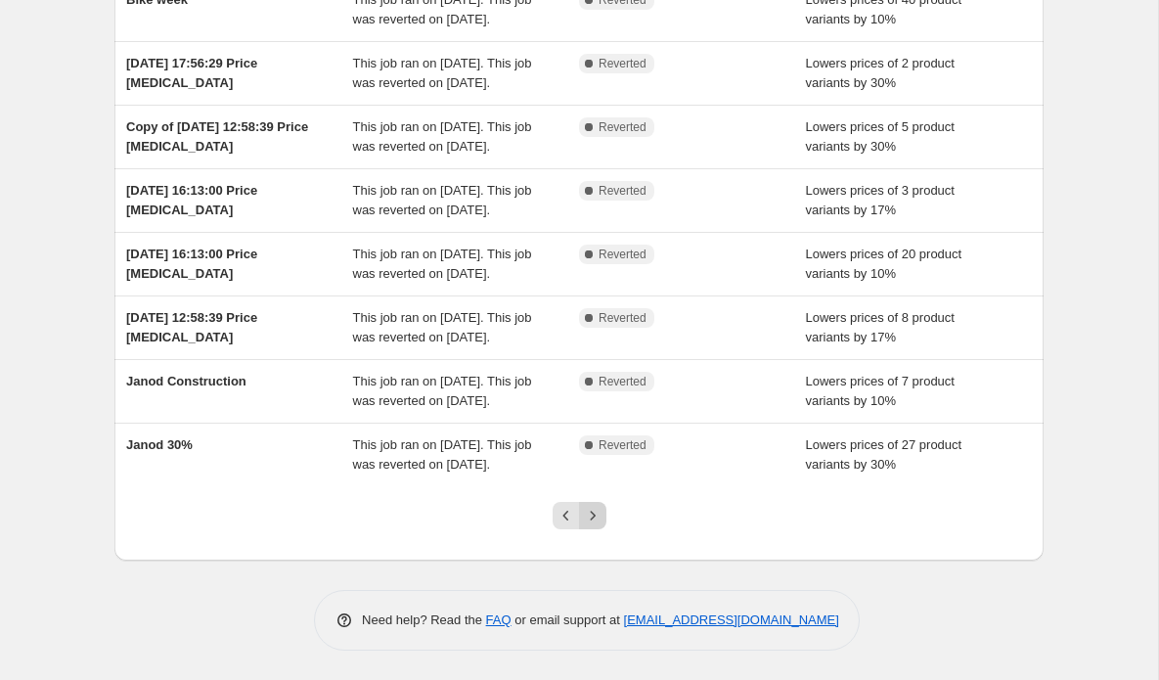
click at [590, 514] on icon "Next" at bounding box center [593, 515] width 20 height 20
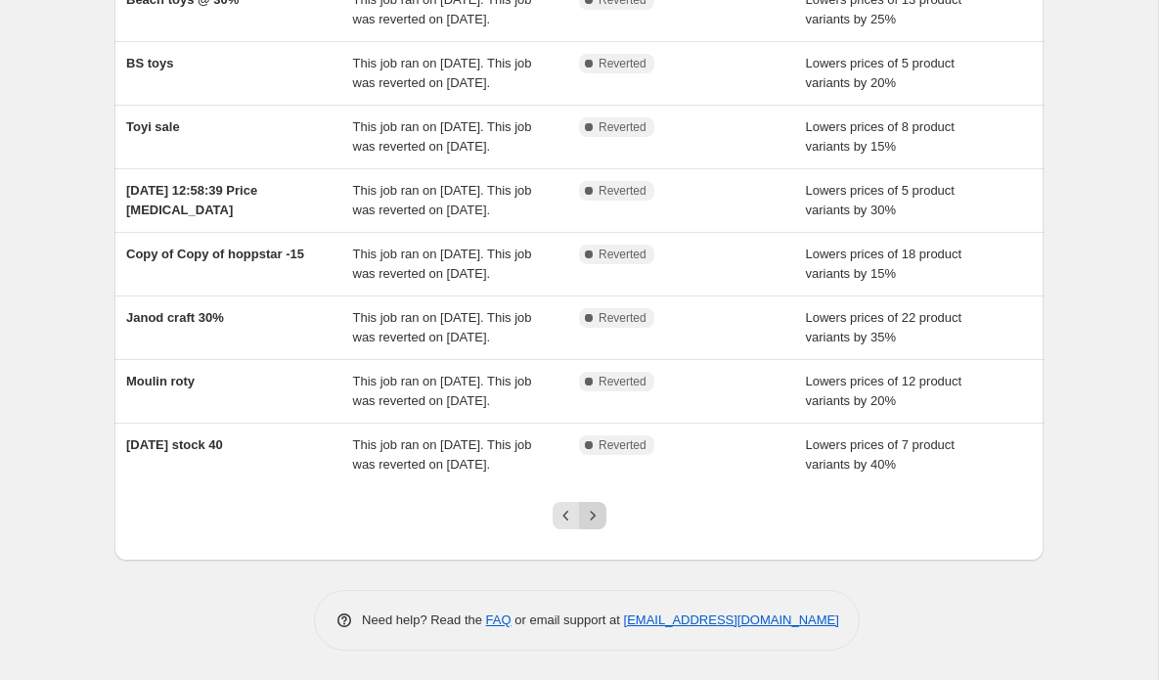
click at [590, 513] on icon "Next" at bounding box center [593, 515] width 20 height 20
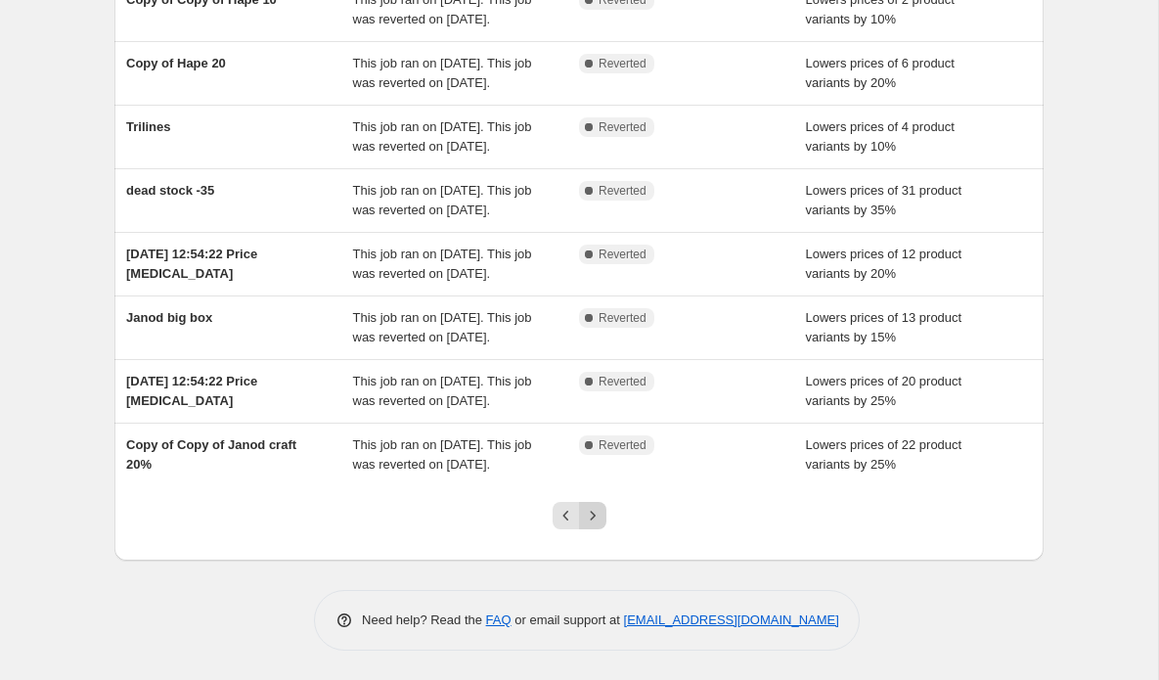
click at [590, 513] on icon "Next" at bounding box center [593, 515] width 20 height 20
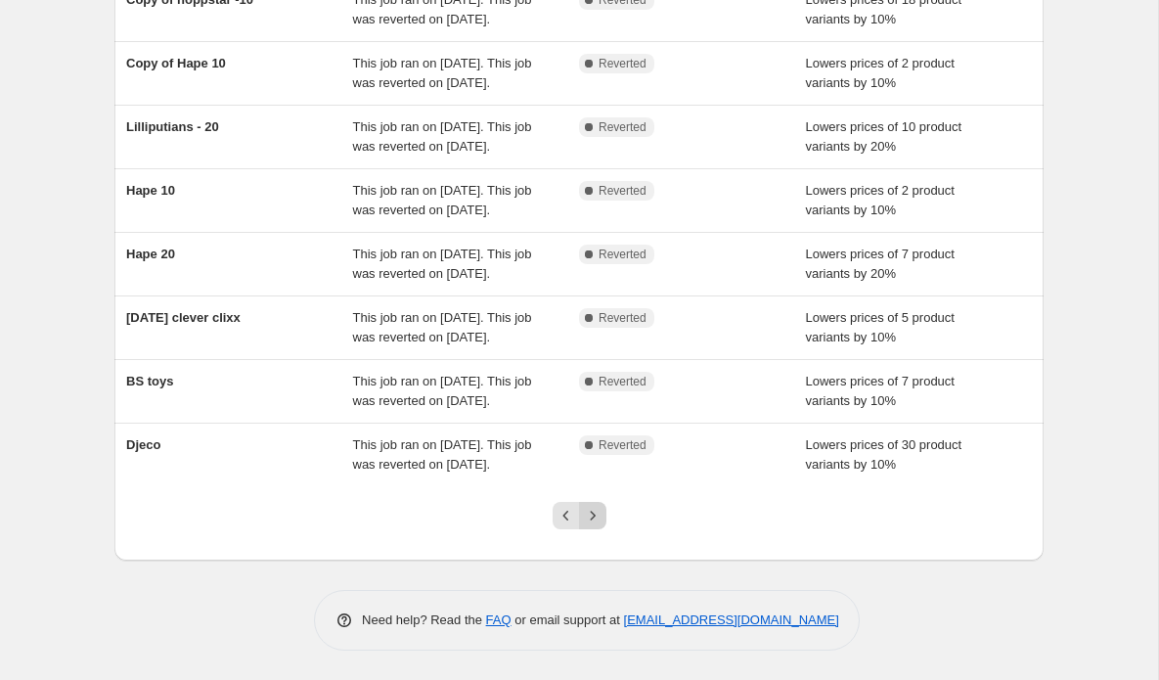
scroll to position [484, 0]
click at [591, 514] on icon "Next" at bounding box center [593, 515] width 20 height 20
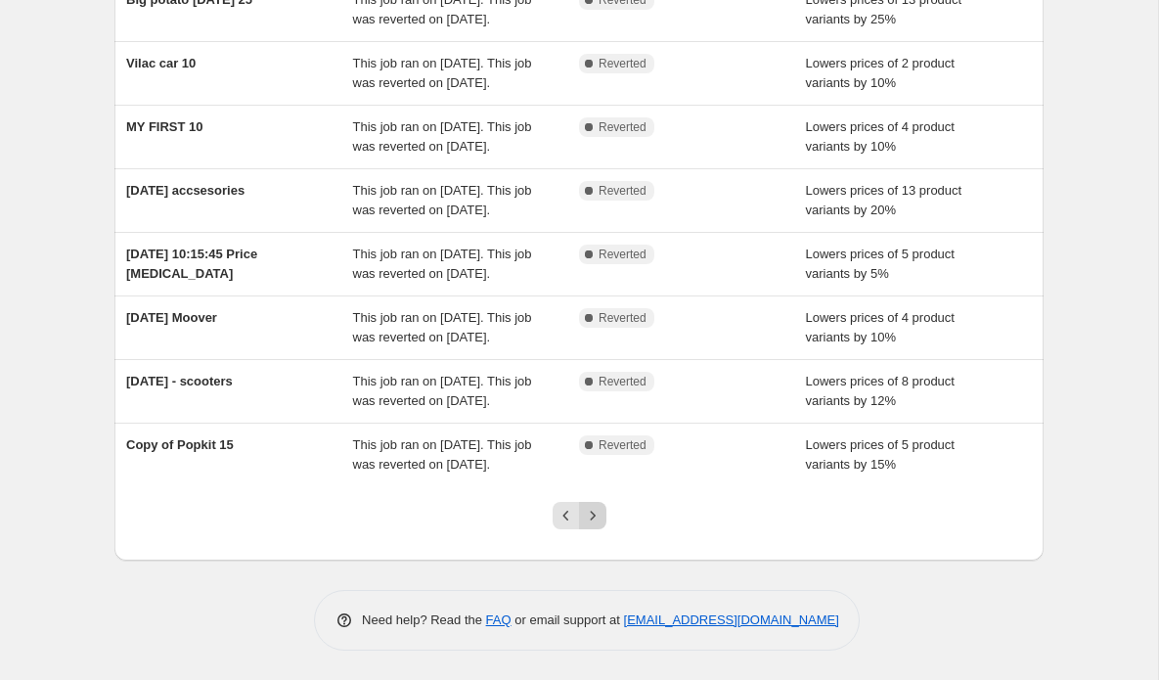
scroll to position [523, 0]
click at [592, 516] on icon "Next" at bounding box center [593, 515] width 20 height 20
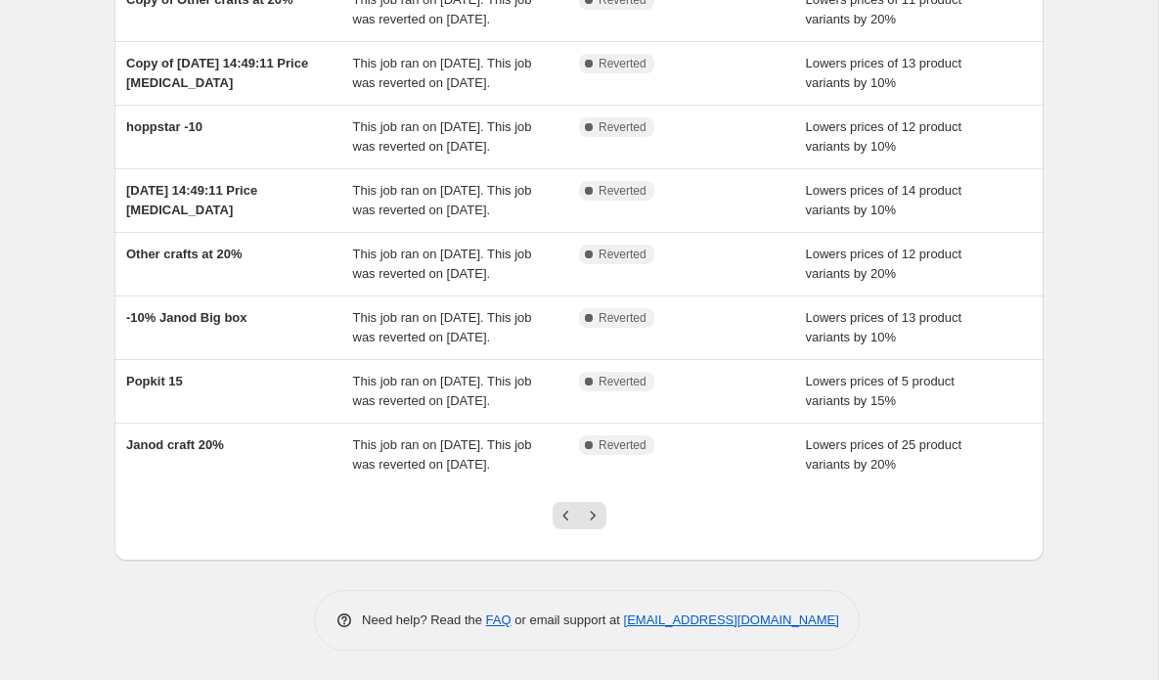
click at [590, 516] on icon "Next" at bounding box center [593, 515] width 20 height 20
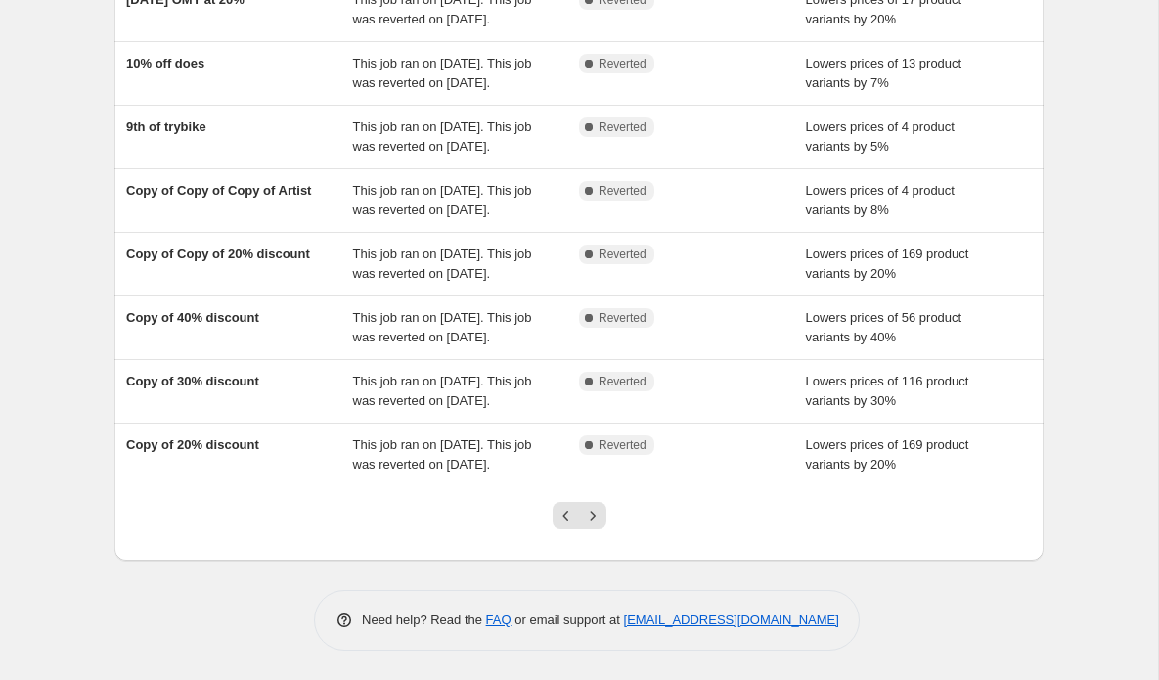
click at [590, 518] on icon "Next" at bounding box center [593, 515] width 20 height 20
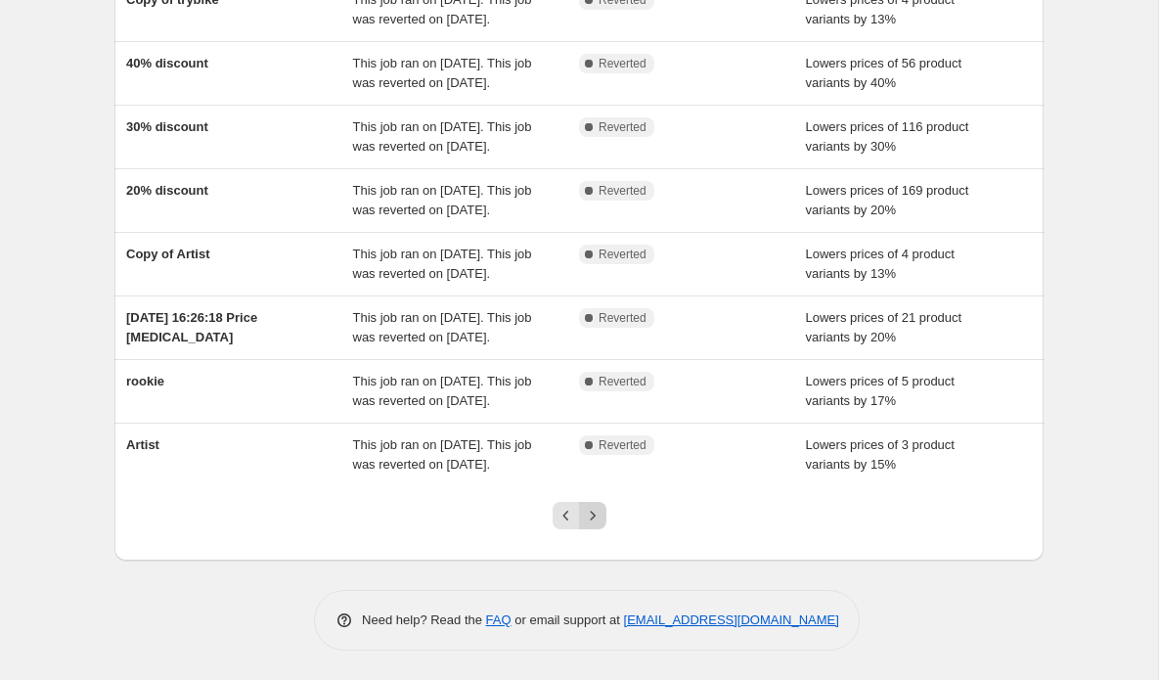
click at [590, 518] on icon "Next" at bounding box center [593, 515] width 20 height 20
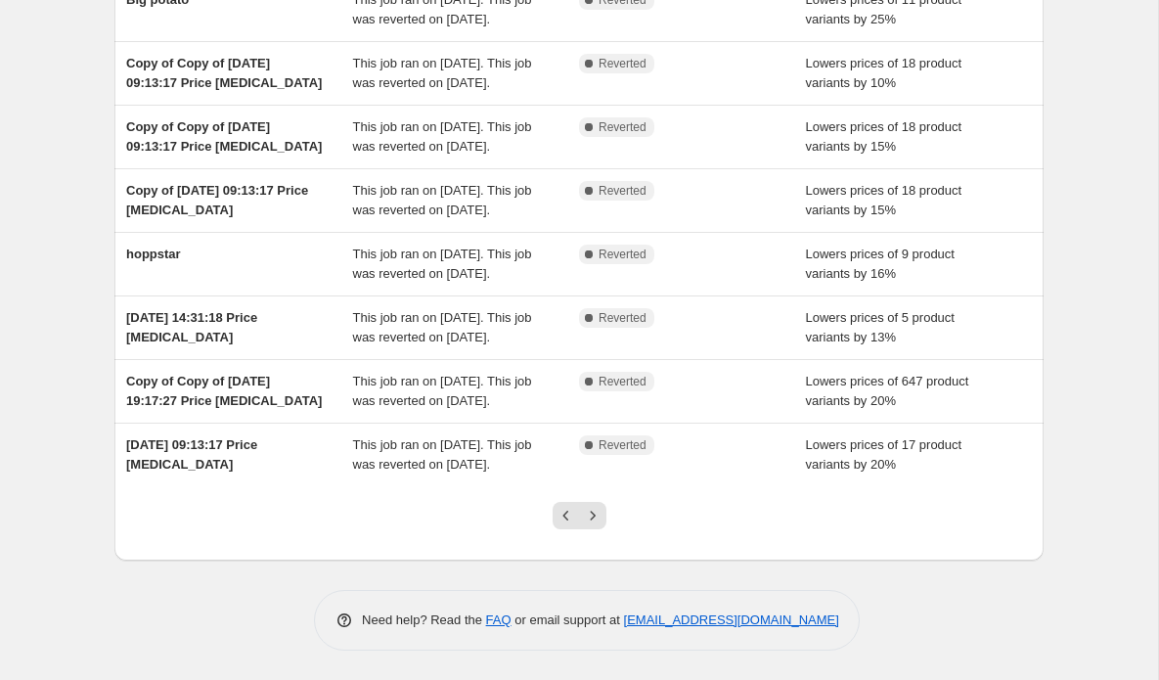
click at [592, 512] on icon "Next" at bounding box center [593, 515] width 20 height 20
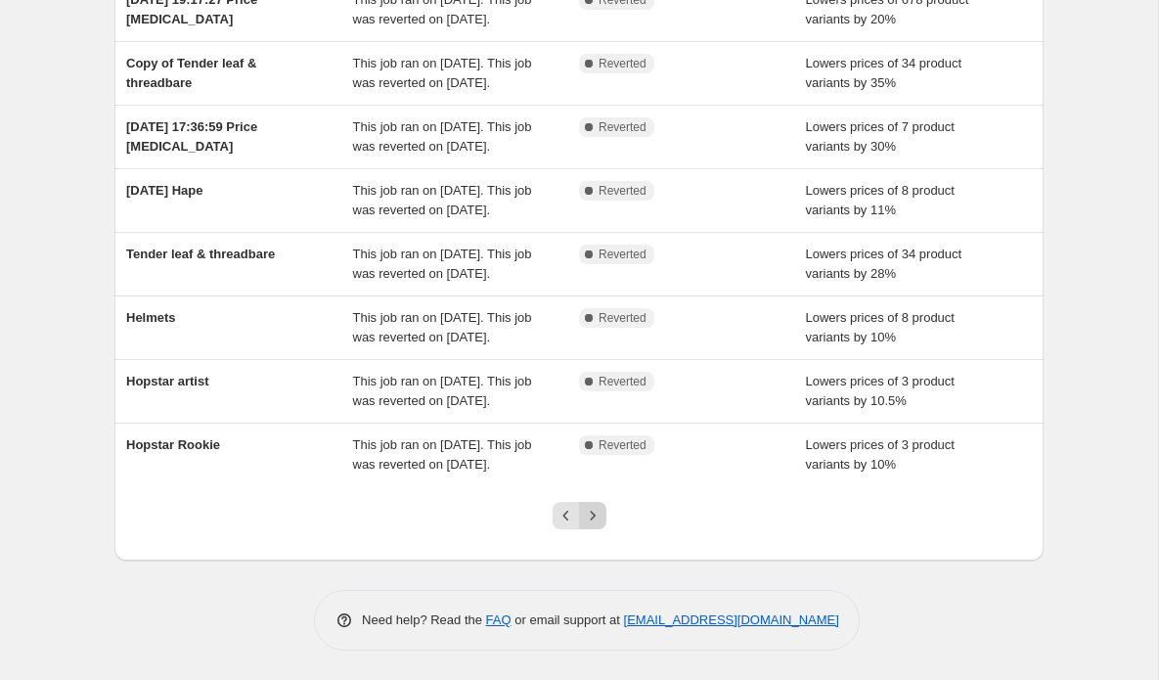
scroll to position [0, 0]
click at [591, 513] on icon "Next" at bounding box center [593, 515] width 20 height 20
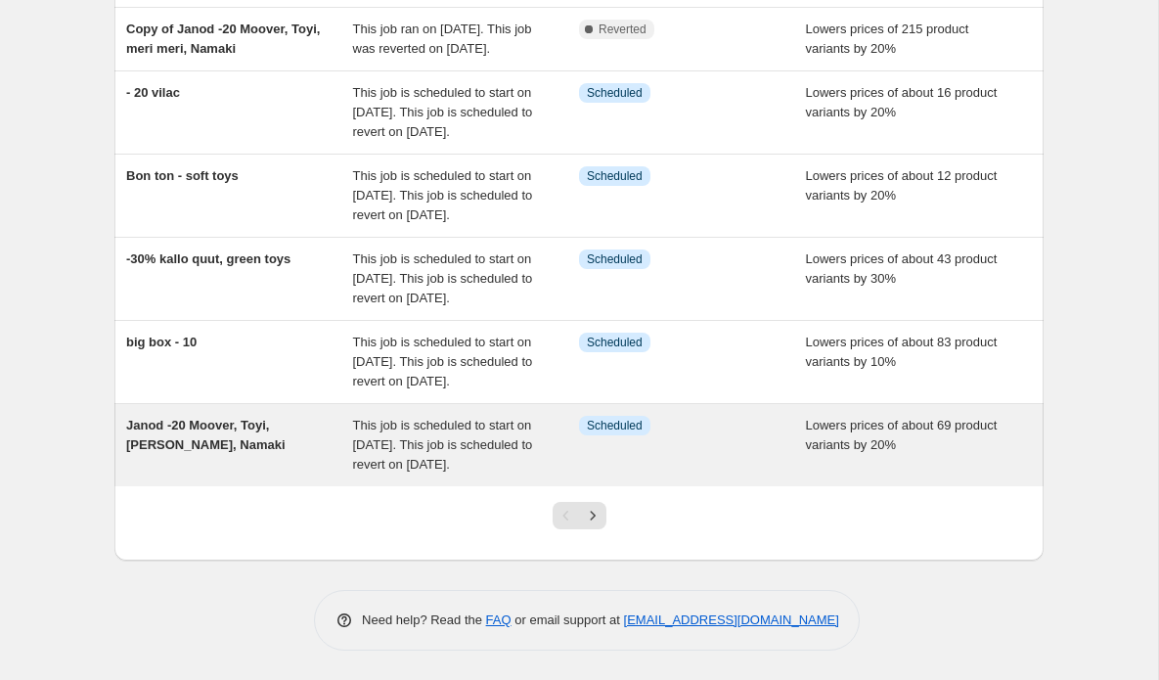
scroll to position [621, 0]
click at [455, 431] on span "This job is scheduled to start on [DATE]. This job is scheduled to revert on [D…" at bounding box center [443, 444] width 180 height 54
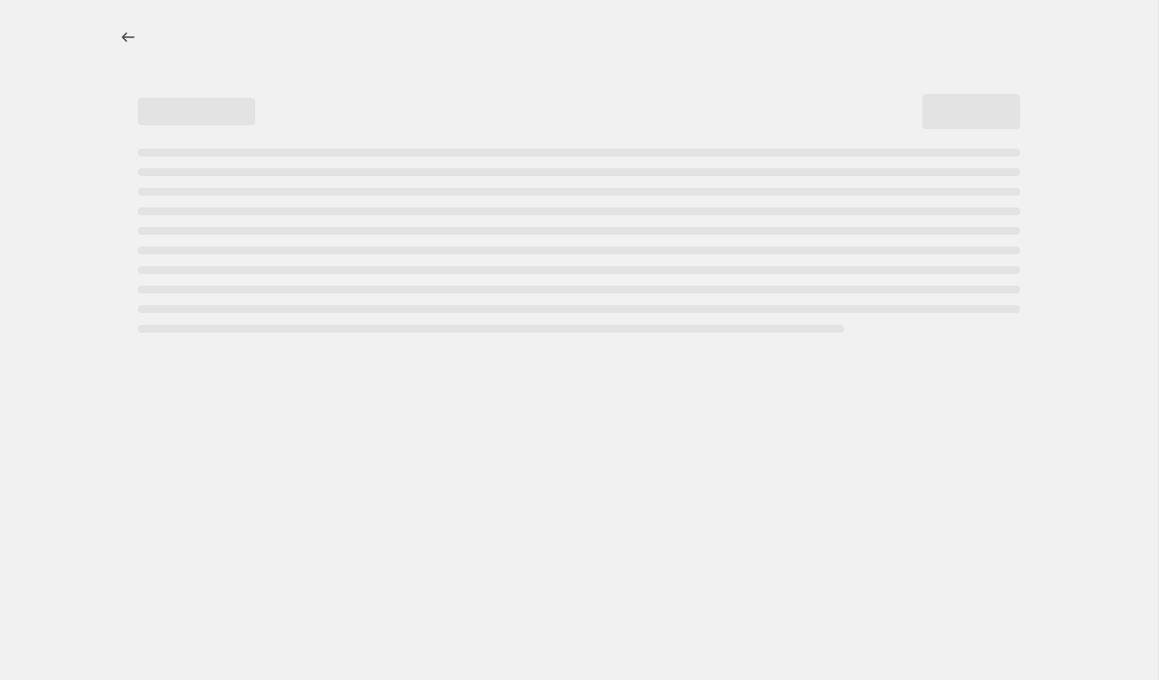
select select "percentage"
select select "vendor"
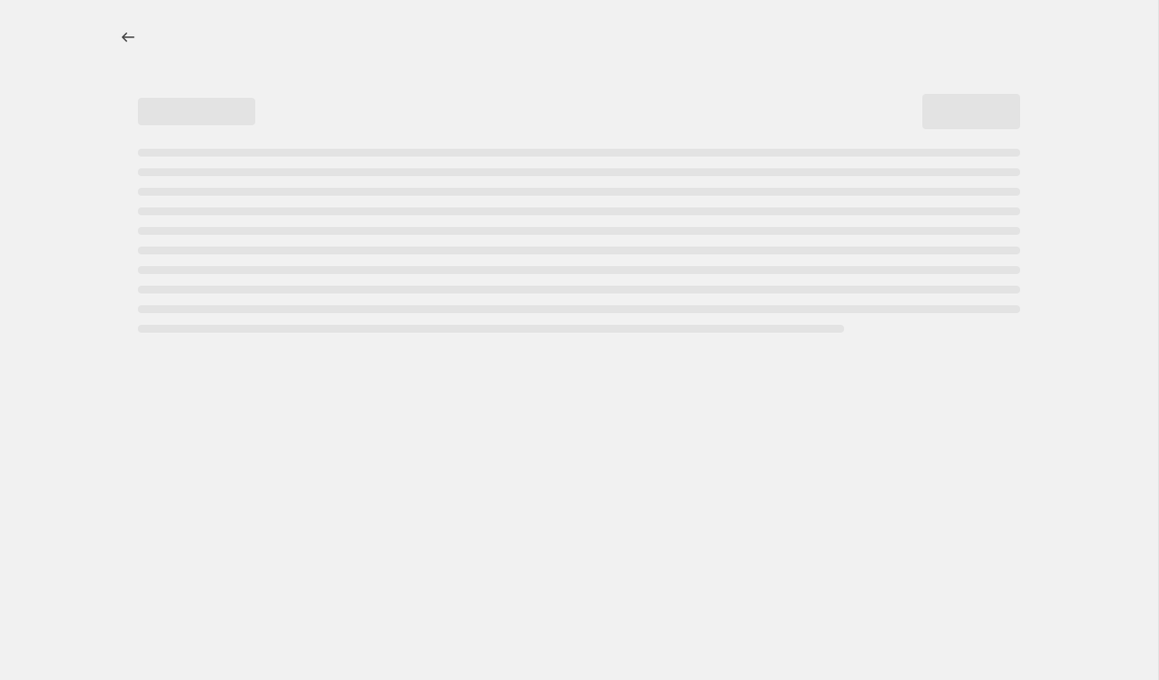
select select "vendor"
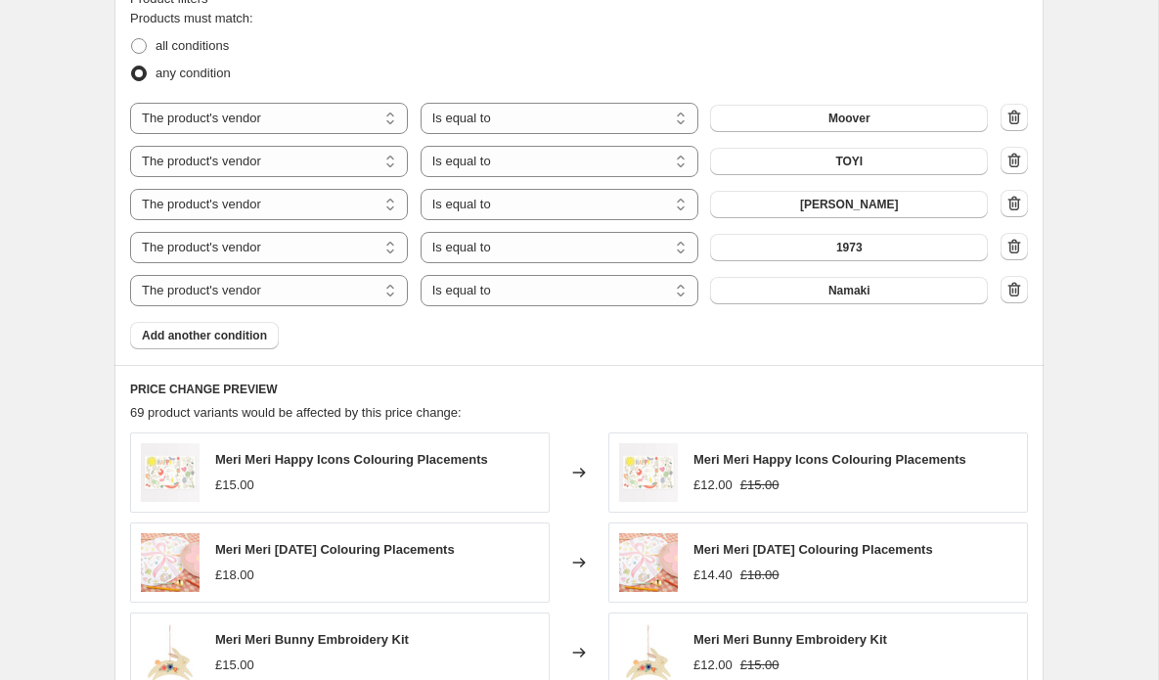
scroll to position [1451, 0]
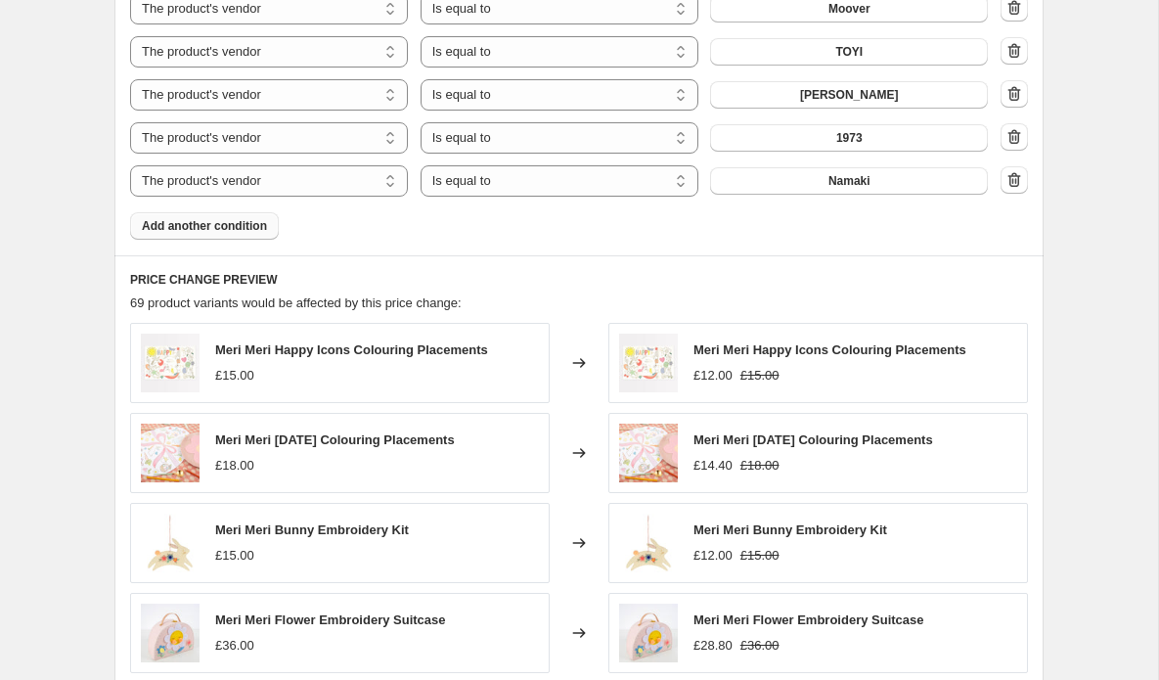
click at [177, 222] on span "Add another condition" at bounding box center [204, 226] width 125 height 16
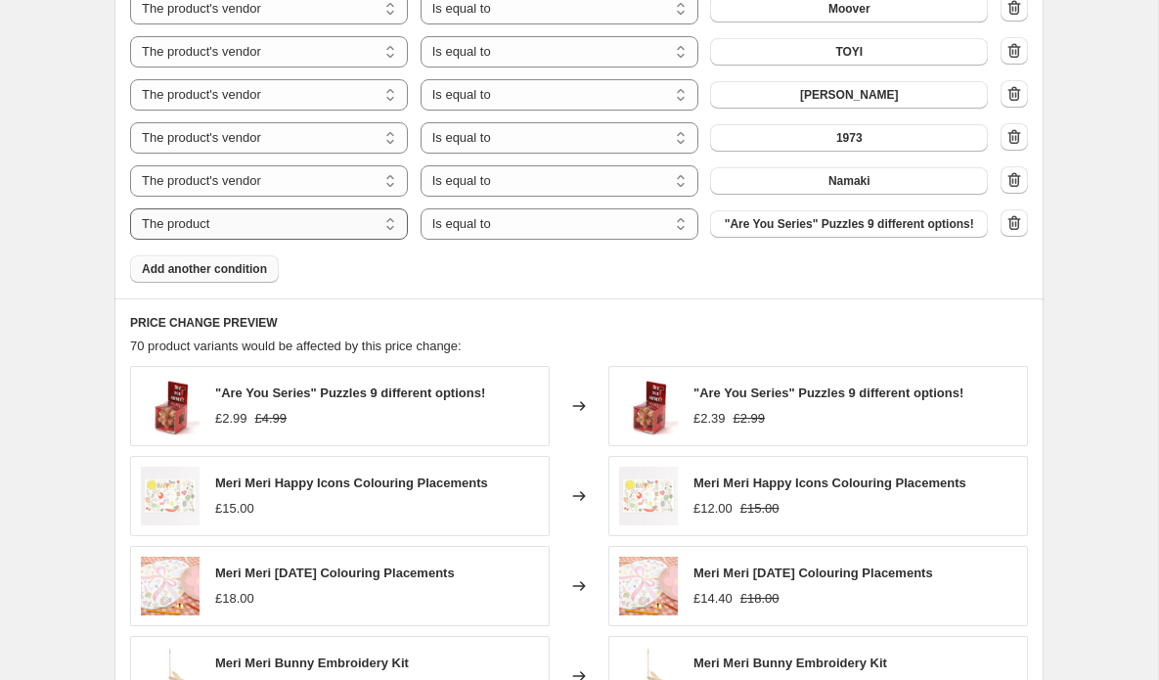
select select "vendor"
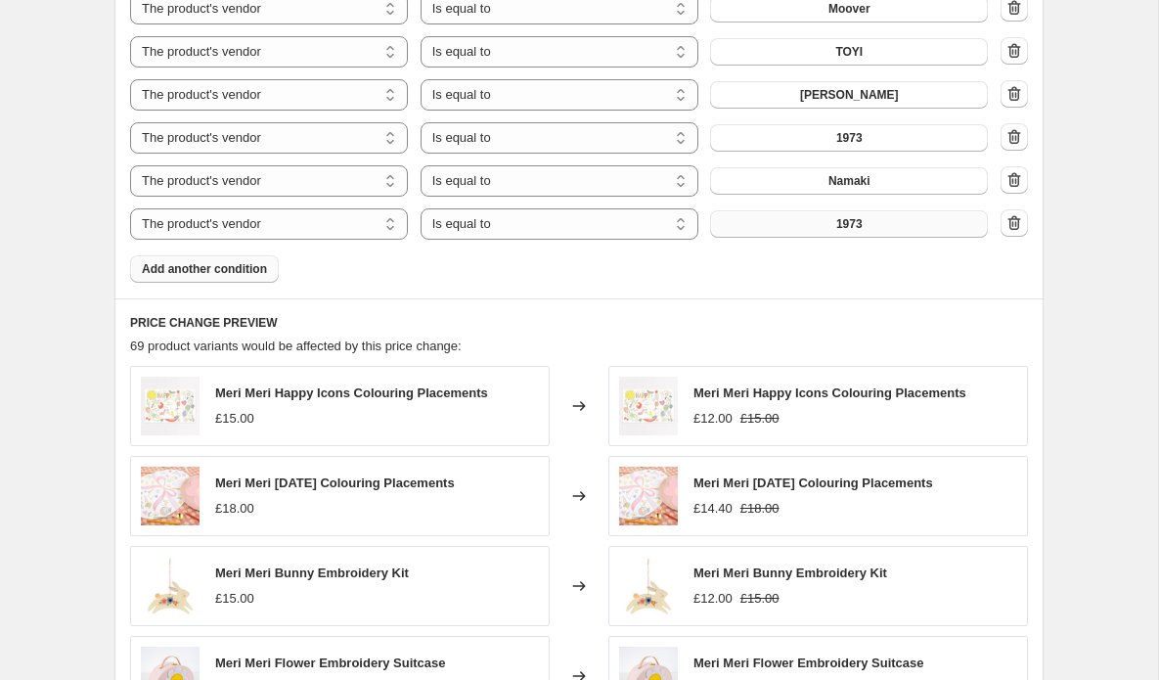
click at [791, 228] on button "1973" at bounding box center [849, 223] width 278 height 27
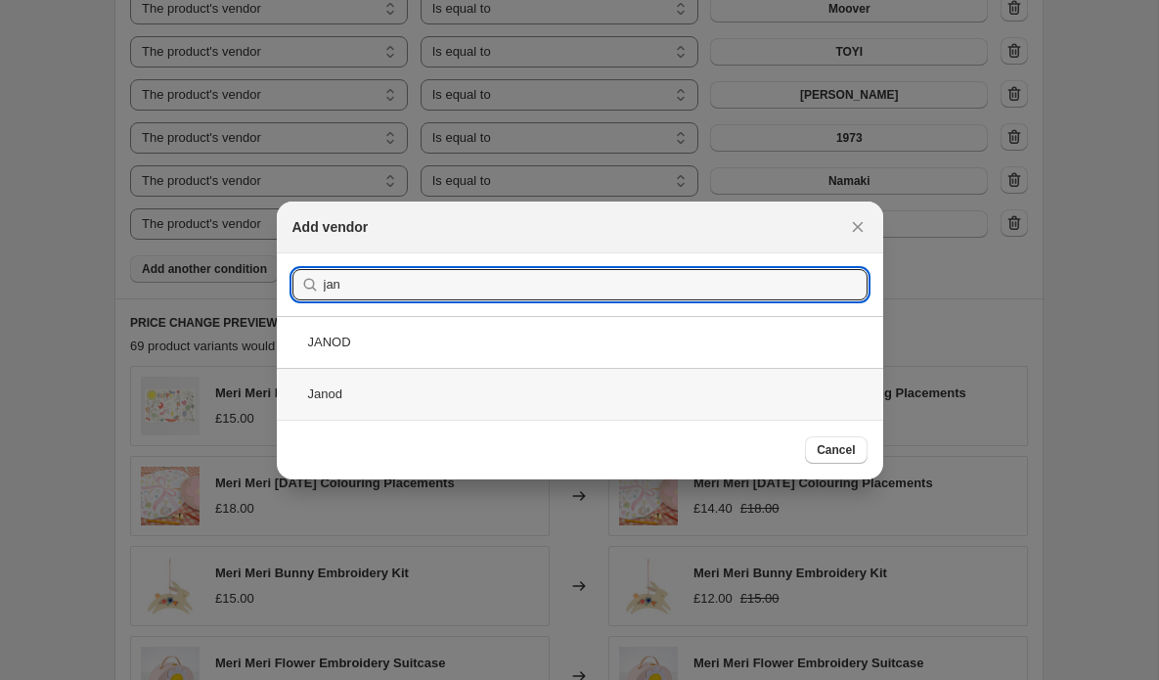
type input "jan"
drag, startPoint x: 321, startPoint y: 392, endPoint x: 366, endPoint y: 394, distance: 45.0
click at [321, 391] on div "Janod" at bounding box center [580, 394] width 606 height 52
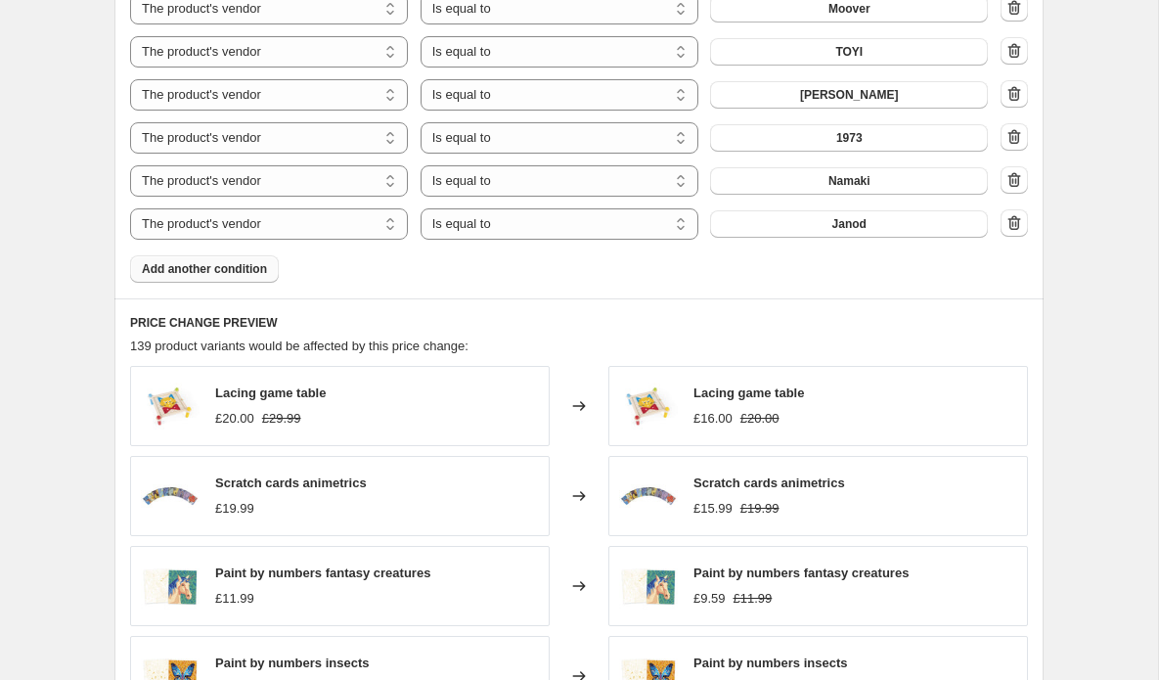
click at [241, 267] on span "Add another condition" at bounding box center [204, 269] width 125 height 16
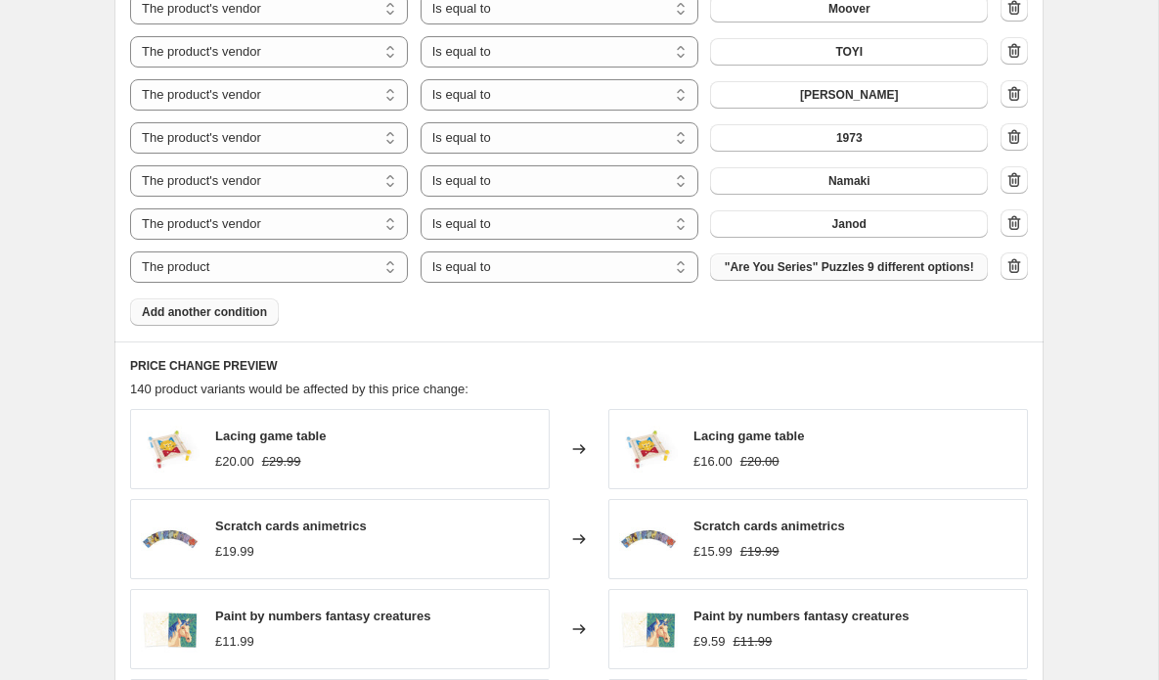
click at [839, 260] on span ""Are You Series" Puzzles 9 different options!" at bounding box center [848, 267] width 249 height 16
select select "vendor"
click at [927, 270] on button "1973" at bounding box center [849, 266] width 278 height 27
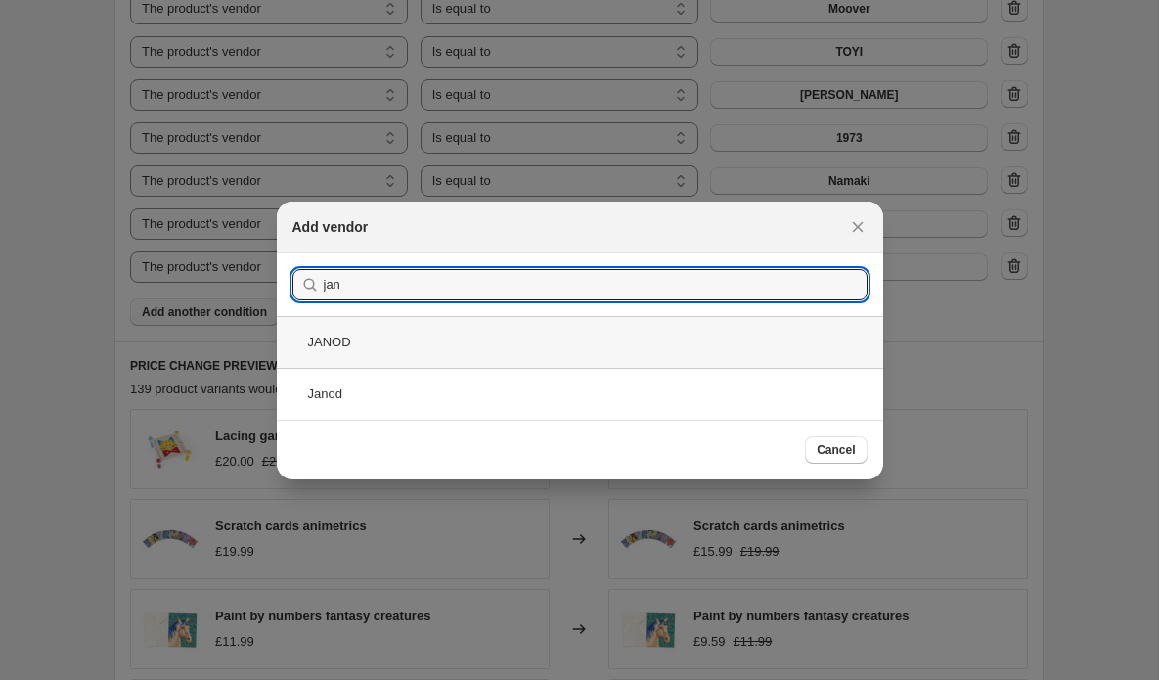
type input "jan"
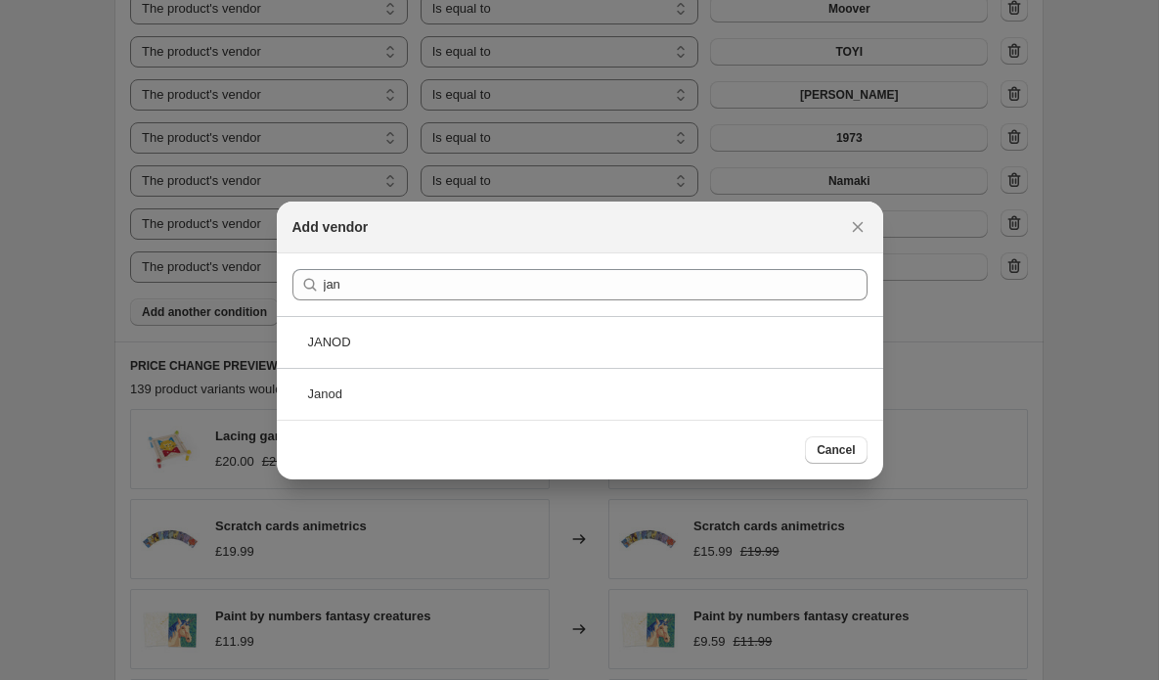
drag, startPoint x: 312, startPoint y: 346, endPoint x: 323, endPoint y: 351, distance: 11.8
click at [311, 347] on div "JANOD" at bounding box center [580, 342] width 606 height 52
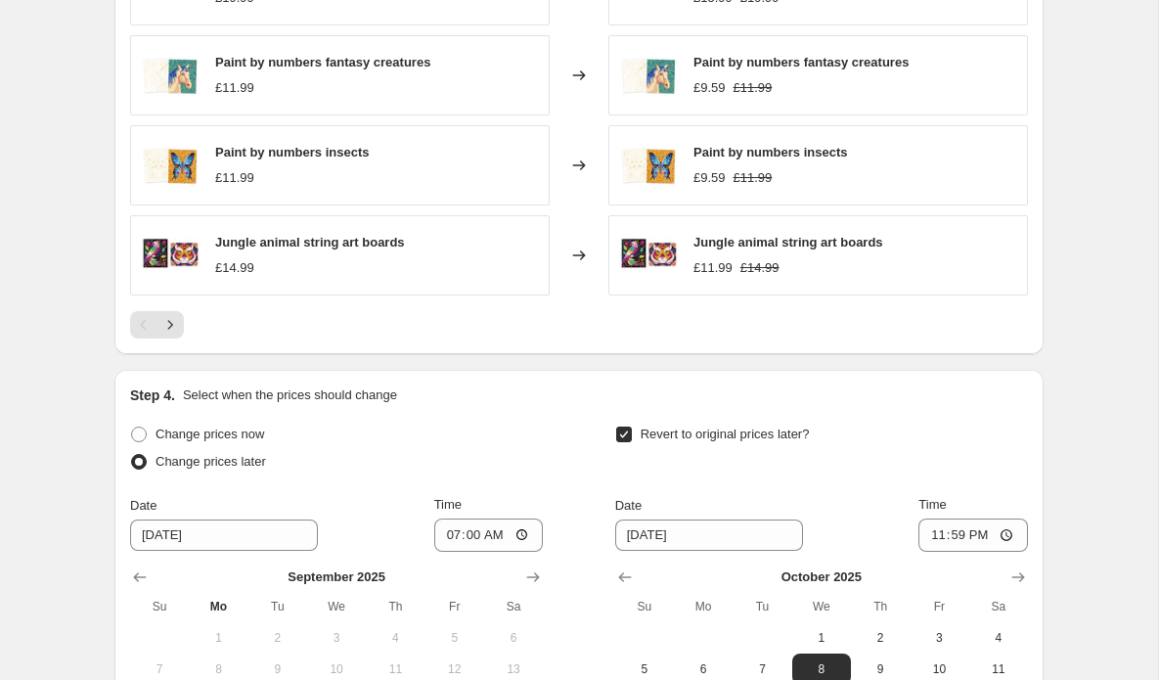
scroll to position [1988, 0]
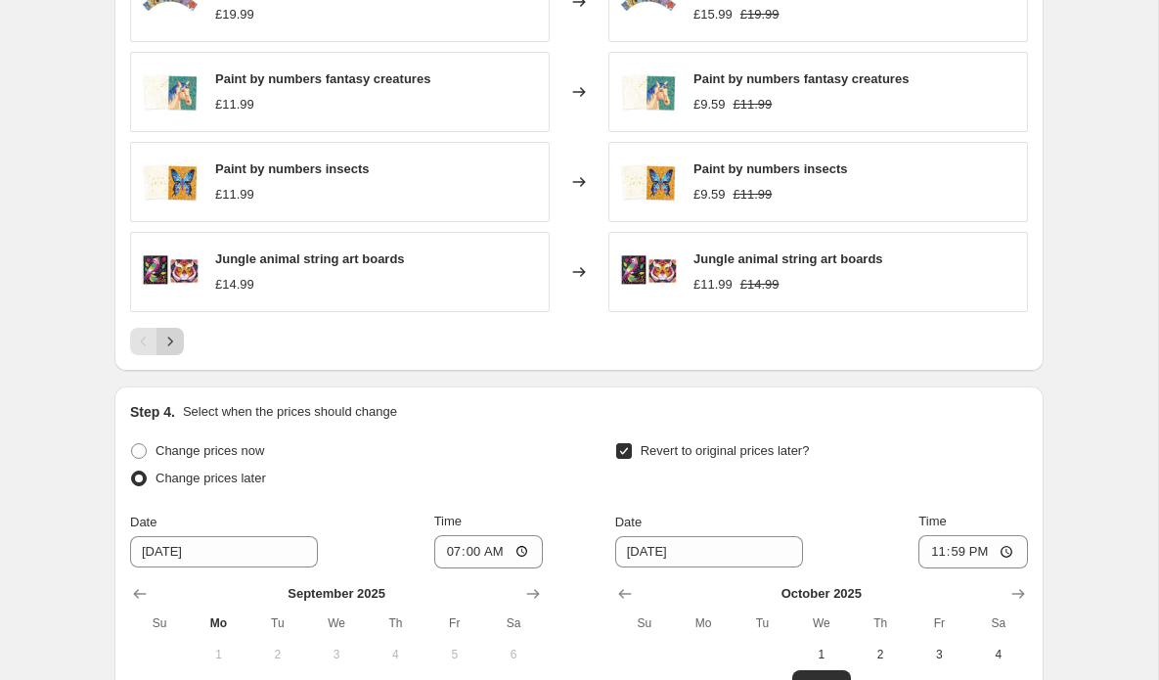
click at [175, 341] on icon "Next" at bounding box center [170, 341] width 20 height 20
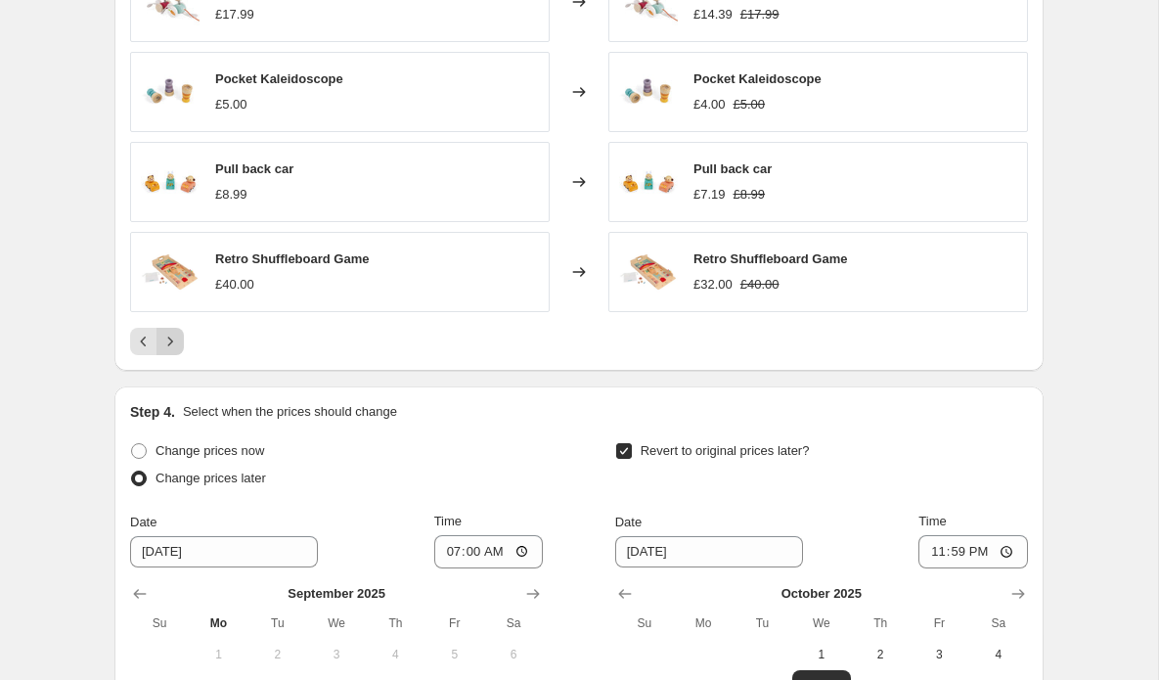
click at [179, 339] on icon "Next" at bounding box center [170, 341] width 20 height 20
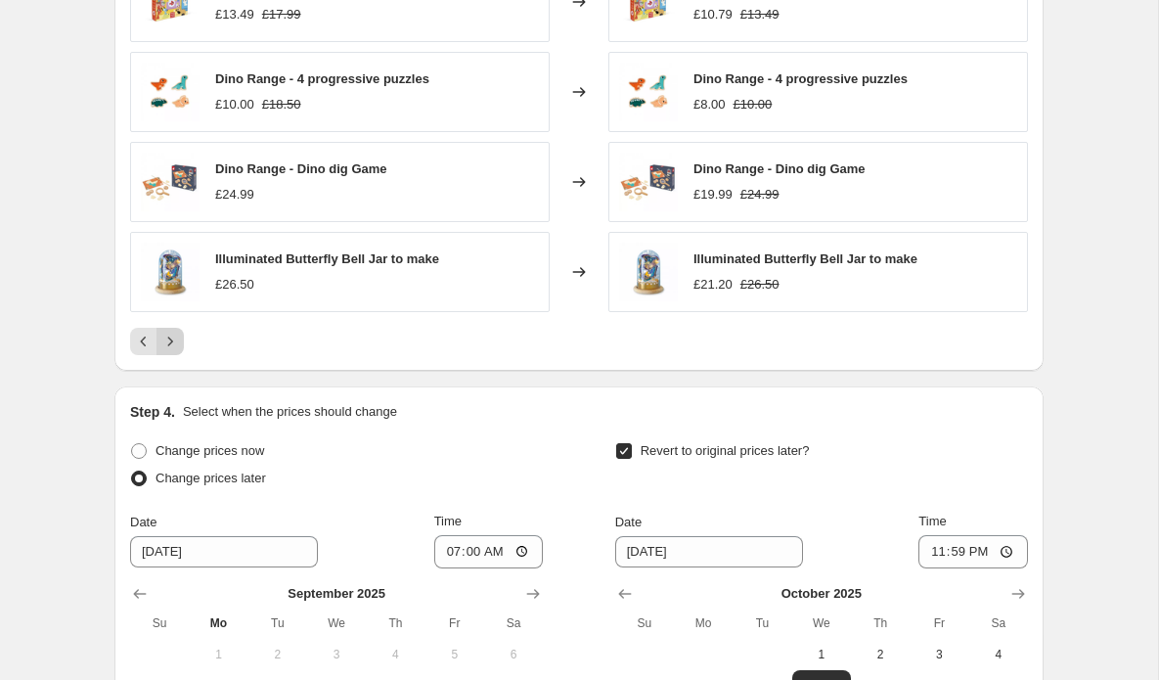
click at [179, 339] on icon "Next" at bounding box center [170, 341] width 20 height 20
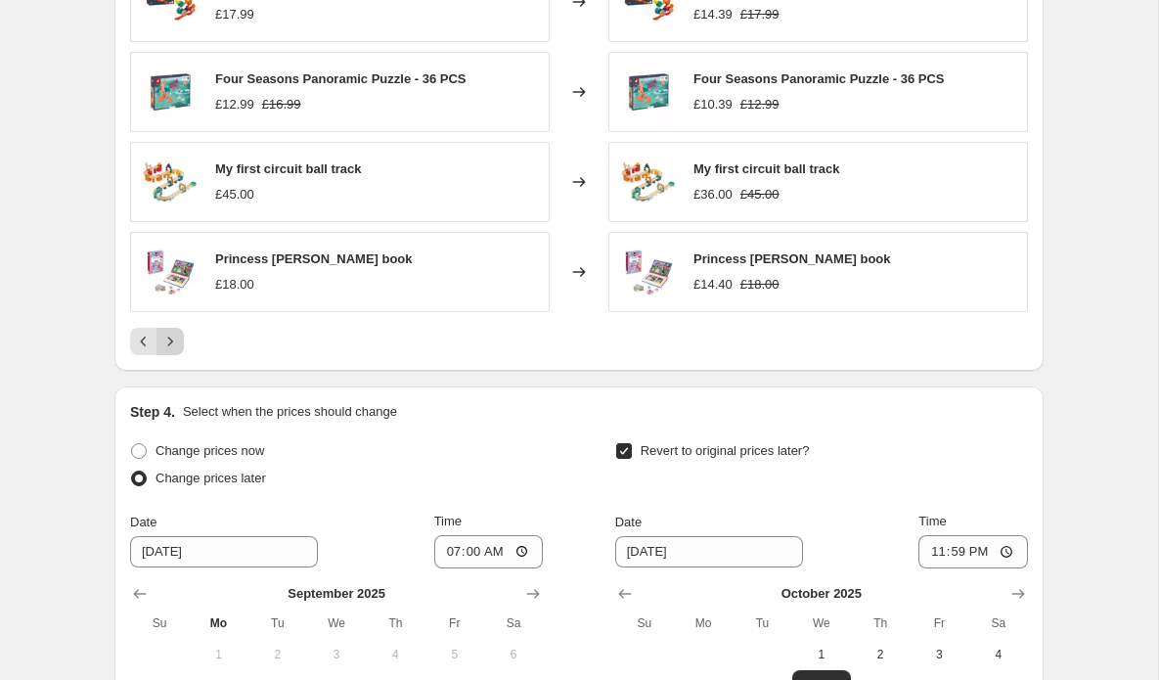
click at [179, 339] on icon "Next" at bounding box center [170, 341] width 20 height 20
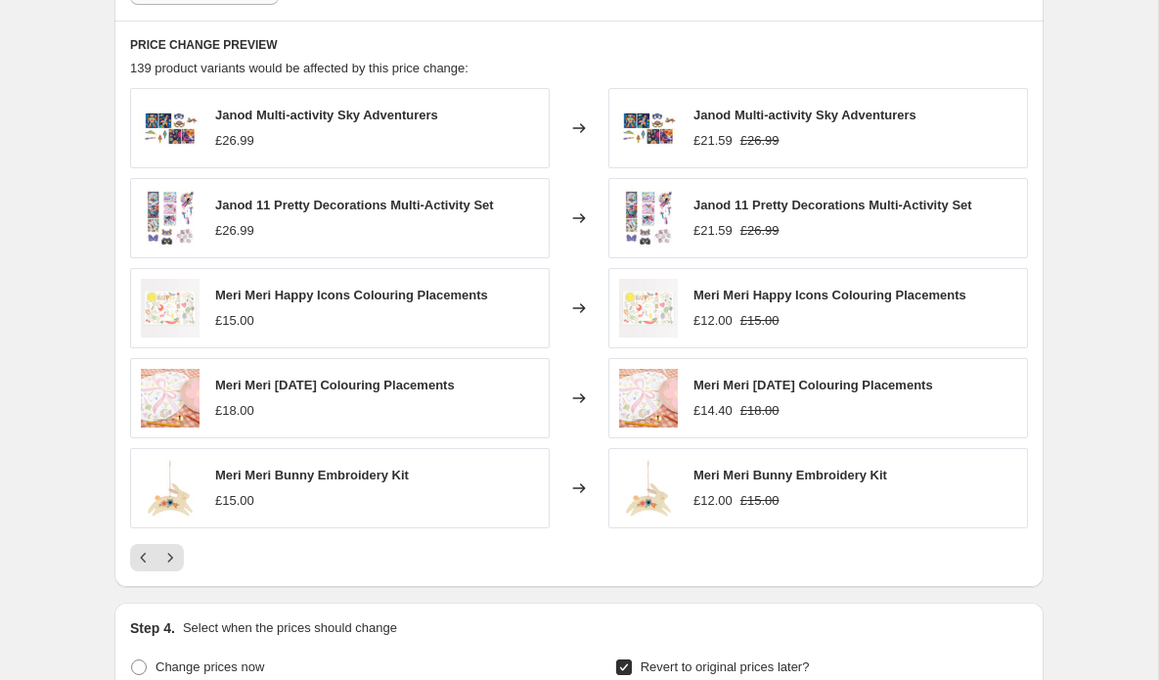
scroll to position [1773, 0]
click at [166, 553] on icon "Next" at bounding box center [170, 557] width 20 height 20
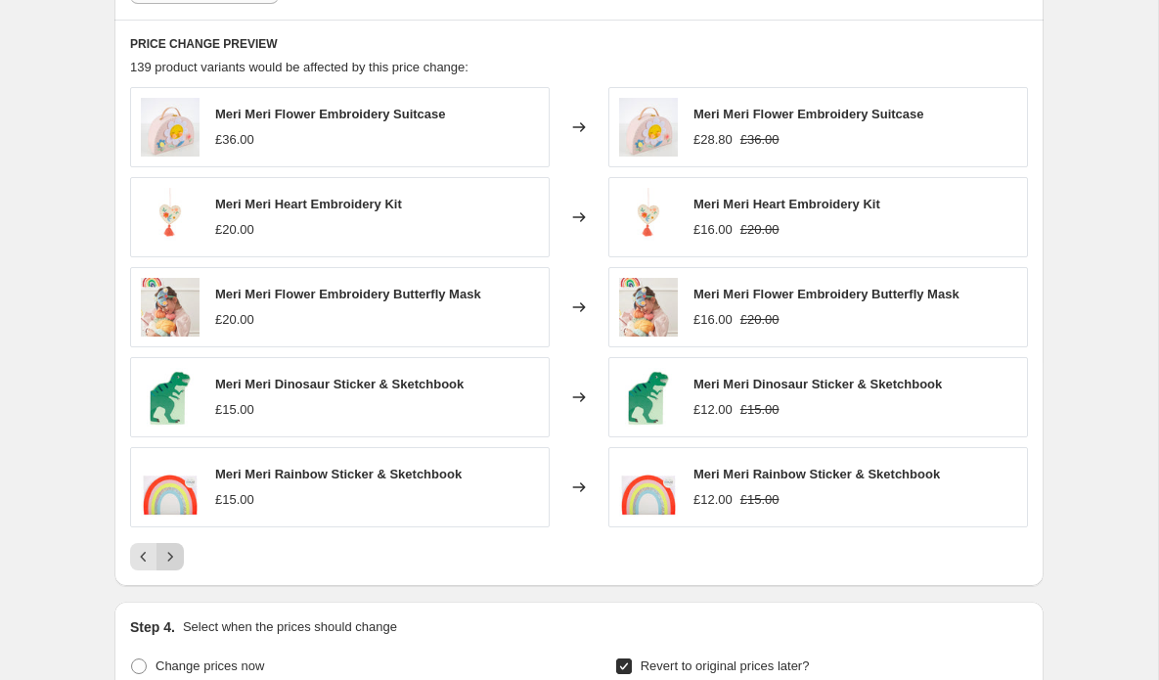
click at [167, 553] on icon "Next" at bounding box center [170, 557] width 20 height 20
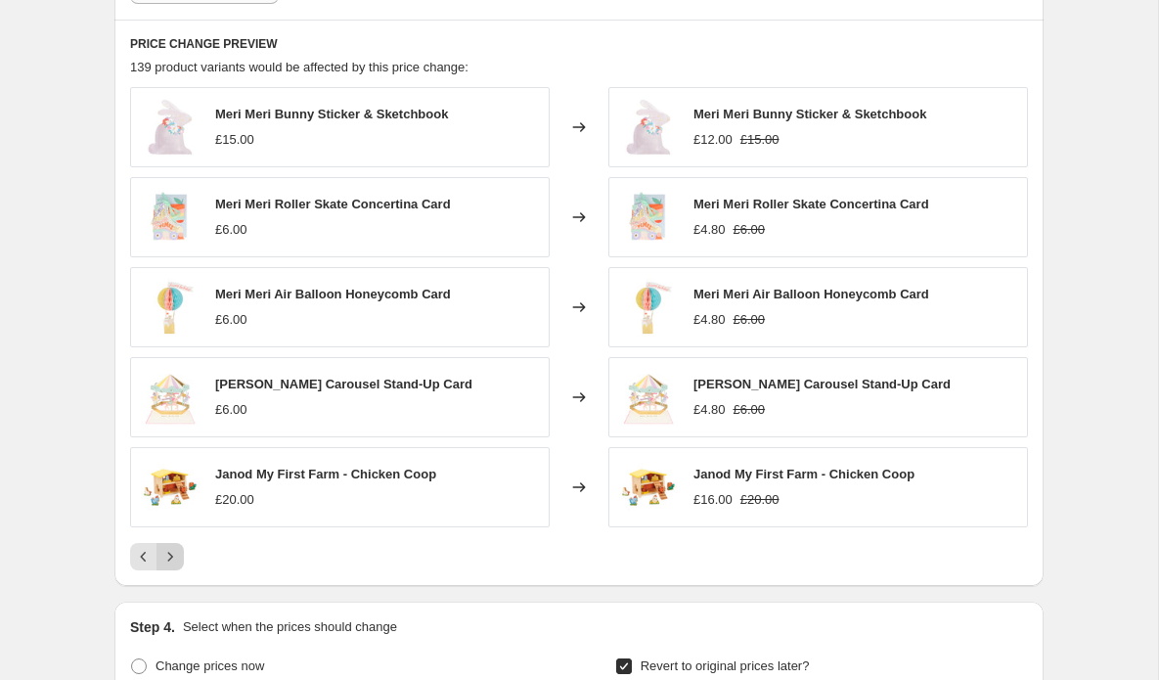
click at [167, 553] on icon "Next" at bounding box center [170, 557] width 20 height 20
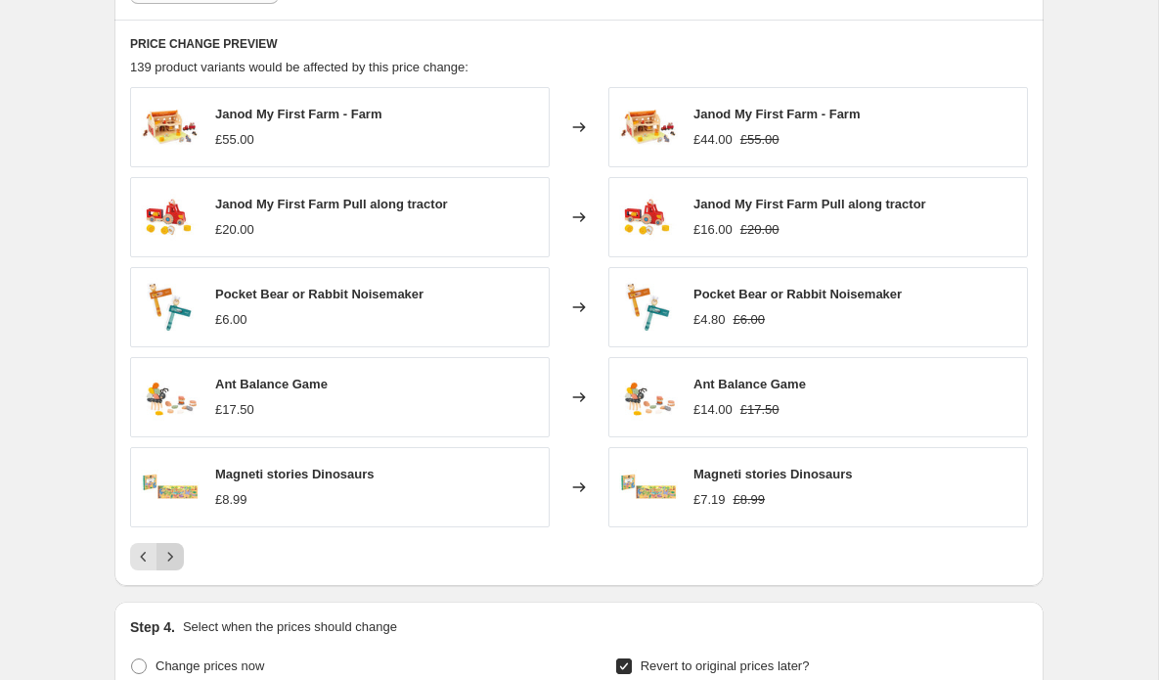
click at [167, 553] on icon "Next" at bounding box center [170, 557] width 20 height 20
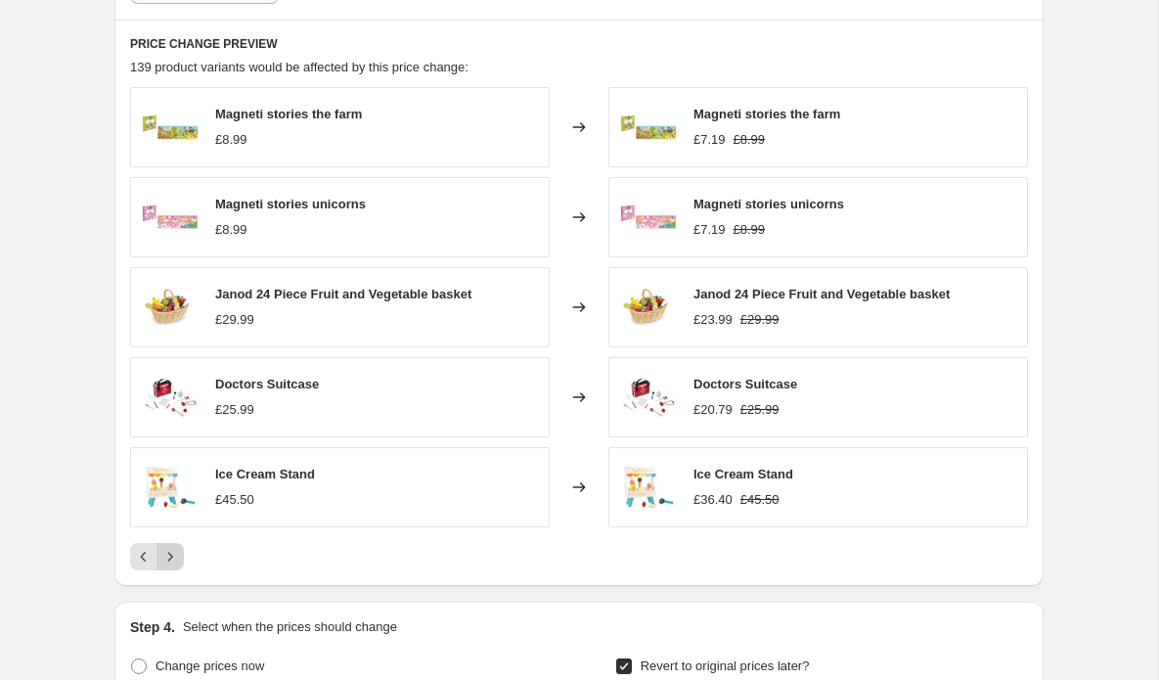
click at [167, 553] on icon "Next" at bounding box center [170, 557] width 20 height 20
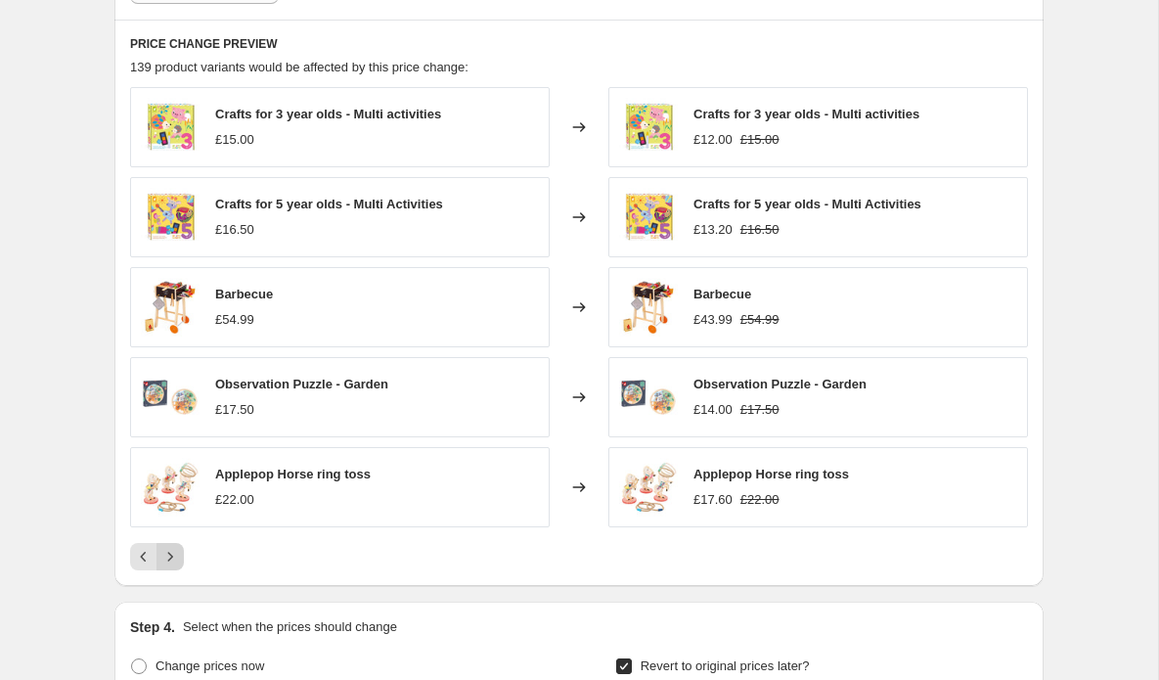
click at [167, 553] on icon "Next" at bounding box center [170, 557] width 20 height 20
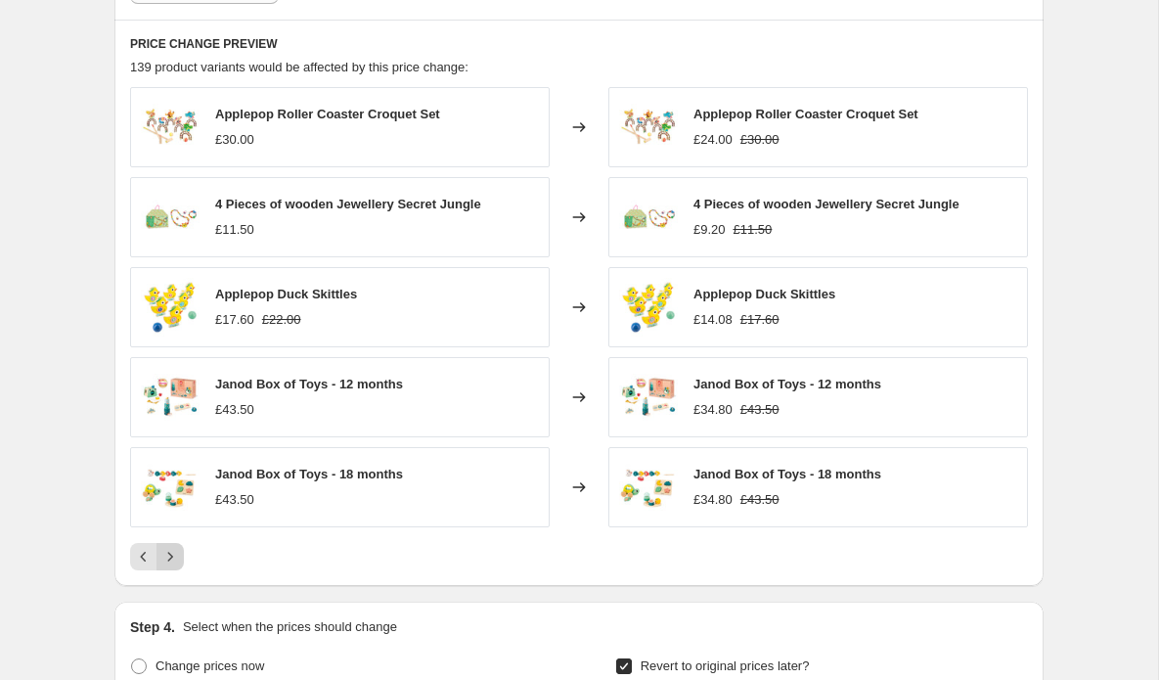
click at [167, 553] on icon "Next" at bounding box center [170, 557] width 20 height 20
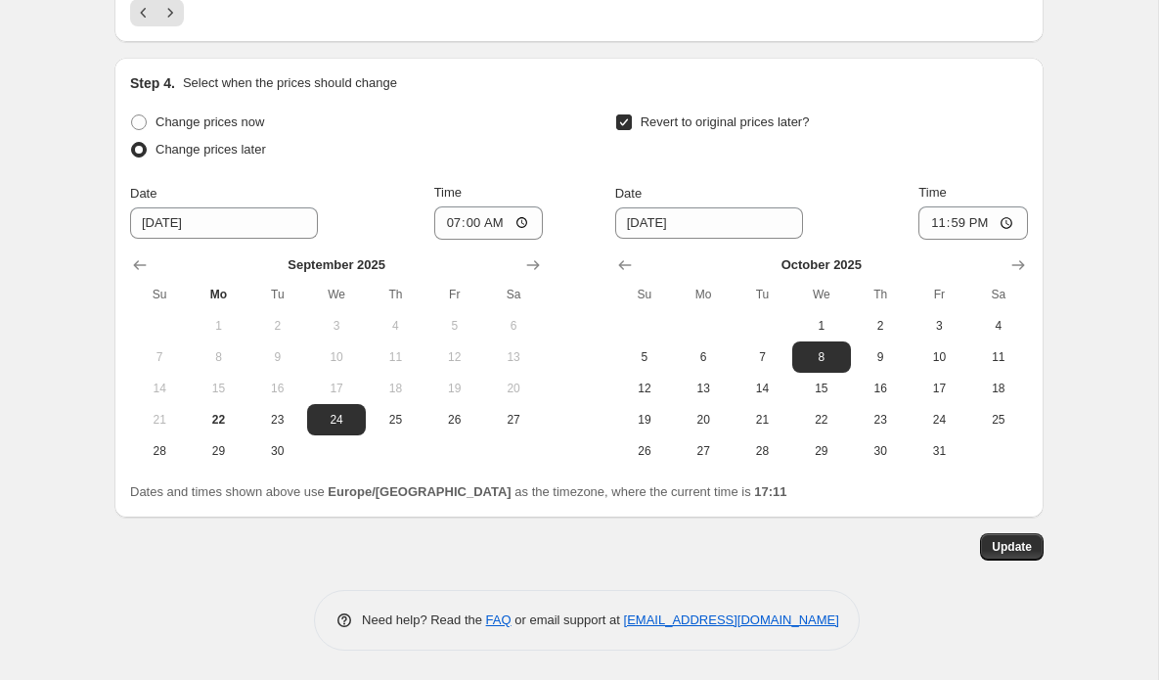
scroll to position [2318, 0]
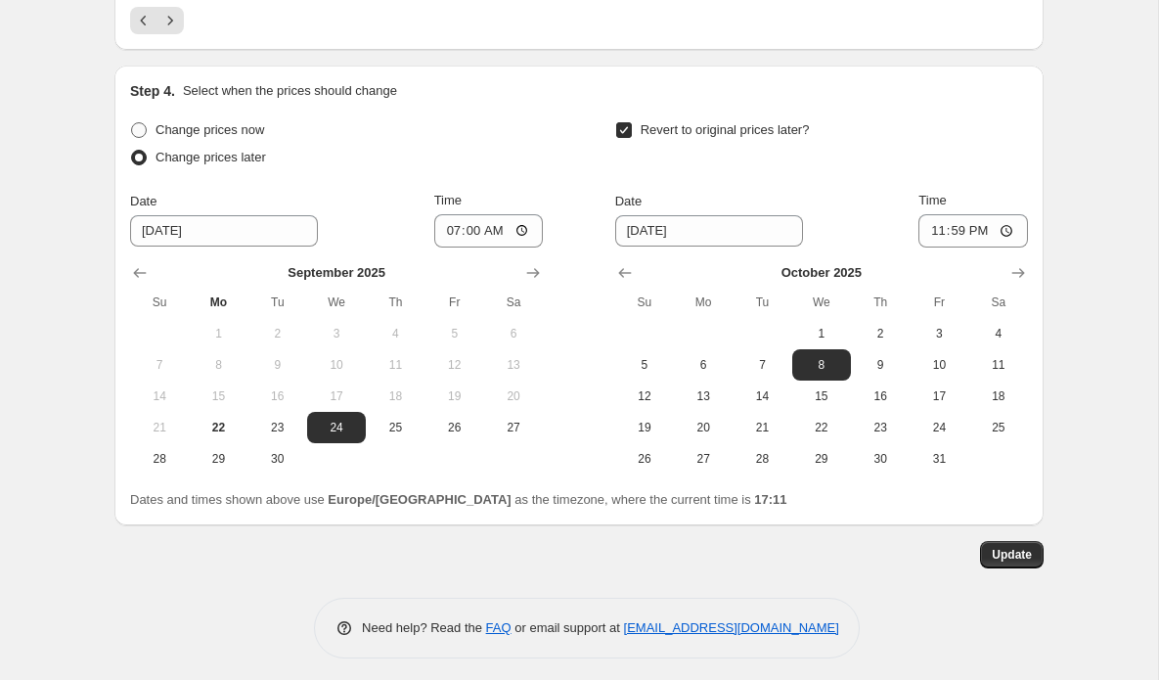
click at [156, 121] on span "Change prices now" at bounding box center [209, 130] width 109 height 20
click at [132, 122] on input "Change prices now" at bounding box center [131, 122] width 1 height 1
radio input "true"
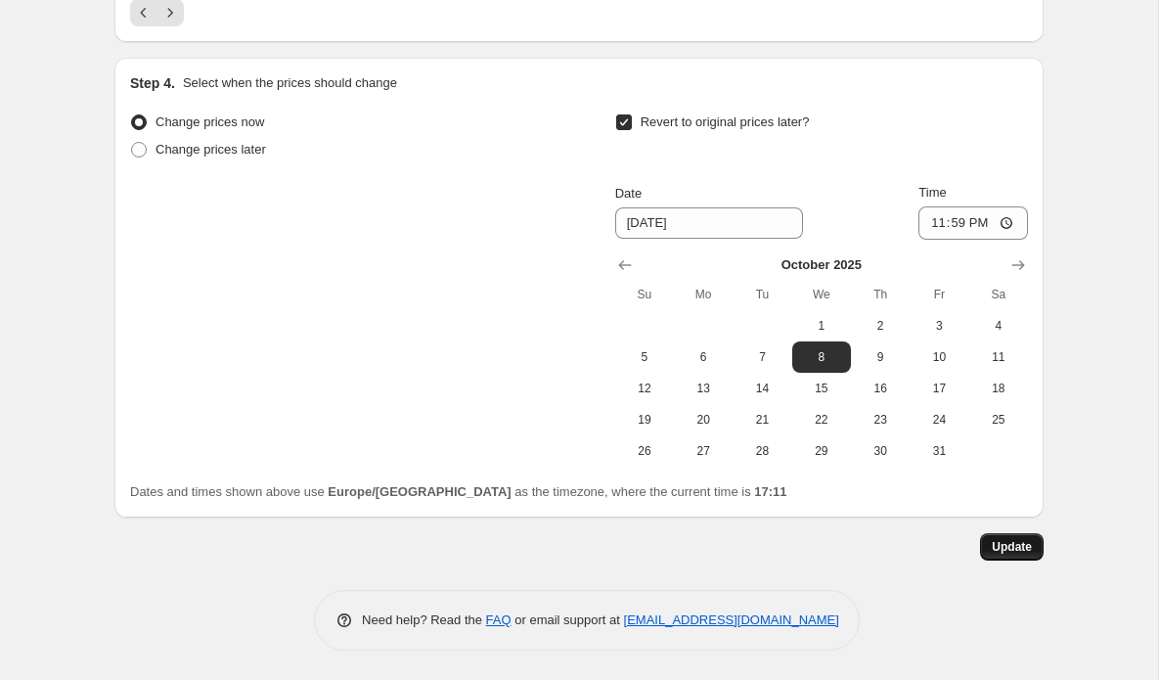
click at [1021, 551] on span "Update" at bounding box center [1011, 547] width 40 height 16
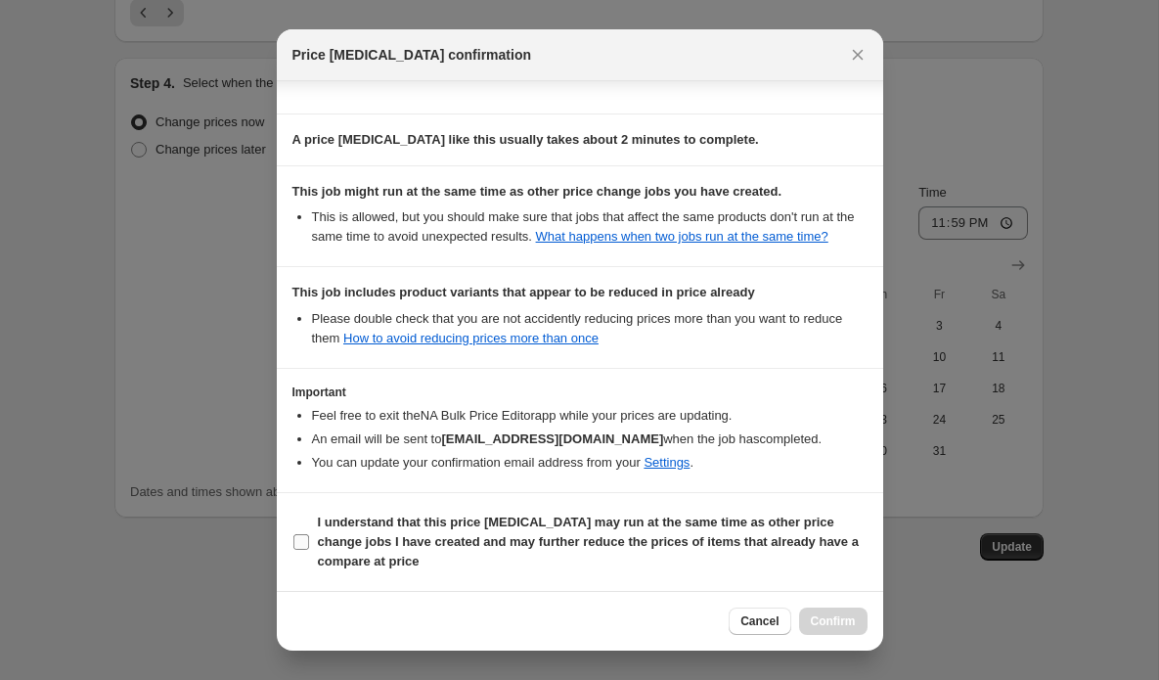
scroll to position [355, 0]
click at [305, 542] on input "I understand that this price [MEDICAL_DATA] may run at the same time as other p…" at bounding box center [301, 542] width 16 height 16
checkbox input "true"
click at [816, 618] on span "Confirm" at bounding box center [833, 621] width 45 height 16
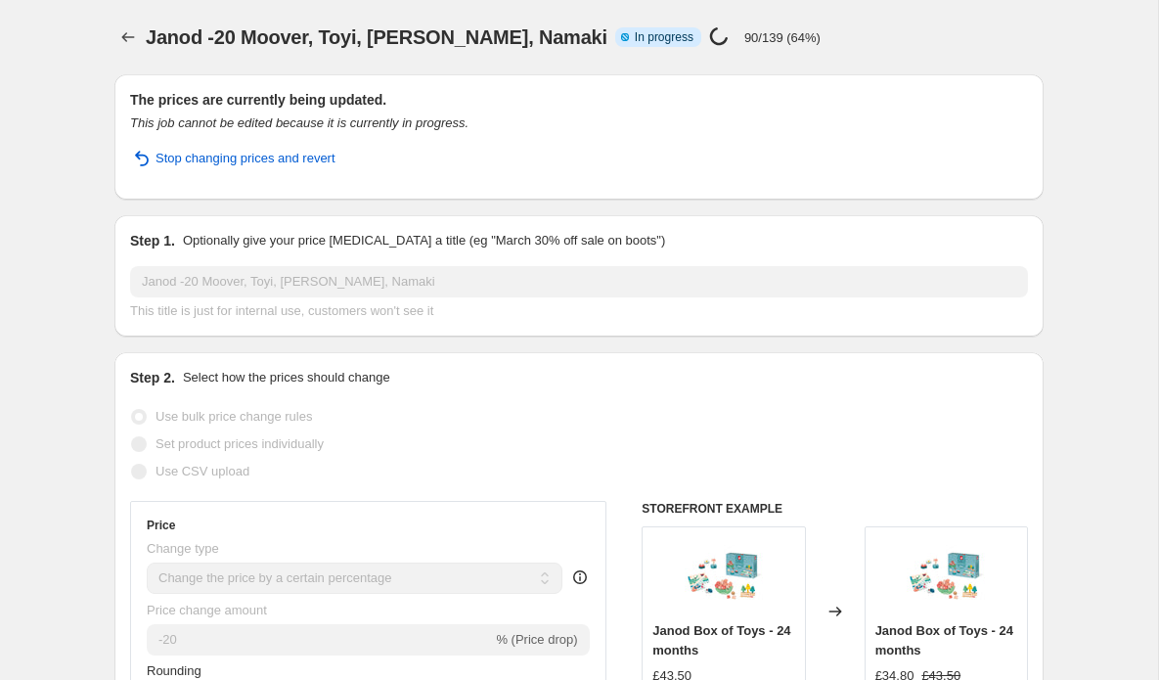
scroll to position [0, 0]
select select "percentage"
select select "vendor"
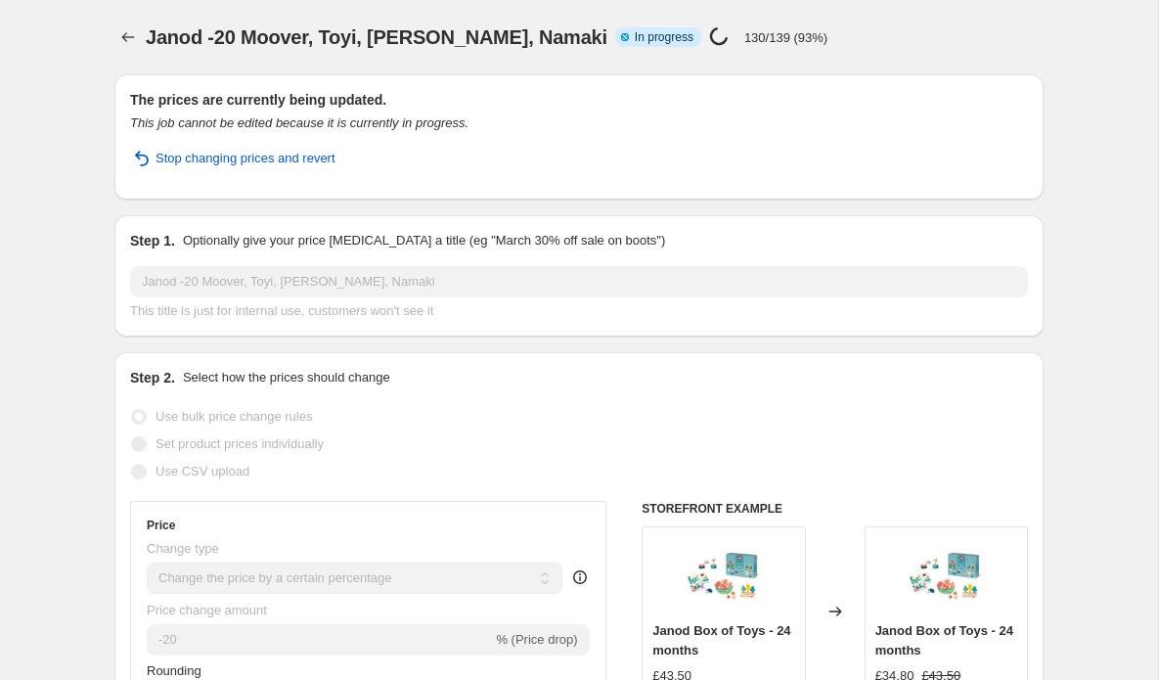
select select "vendor"
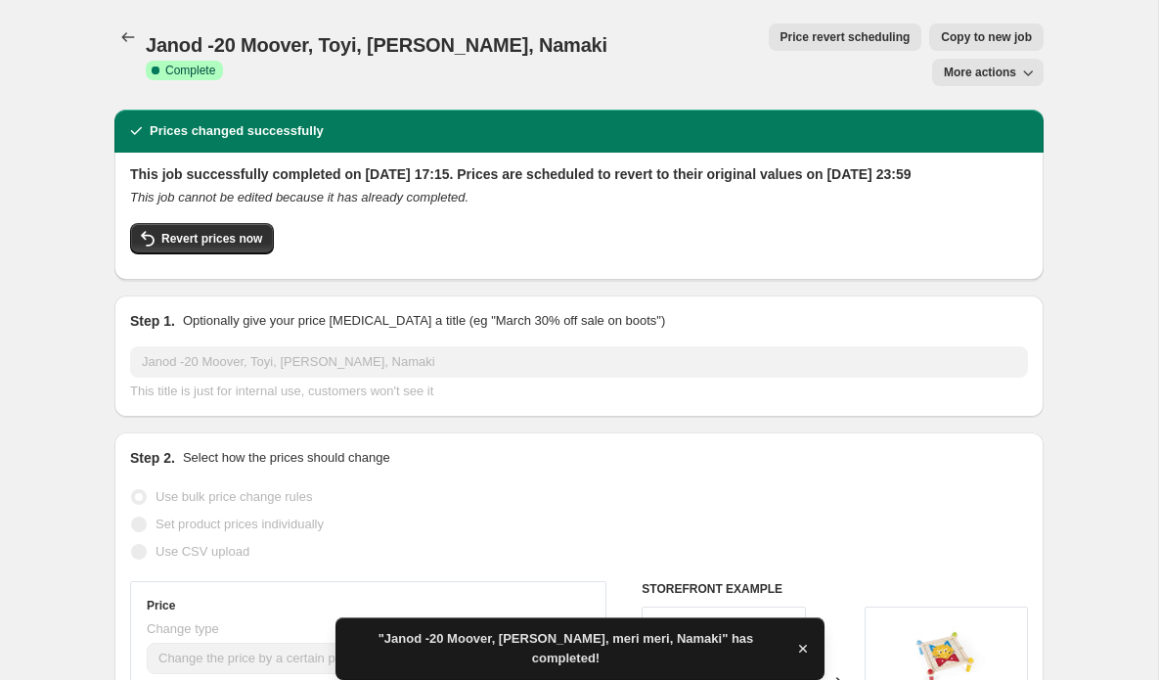
click at [951, 65] on span "More actions" at bounding box center [979, 73] width 72 height 16
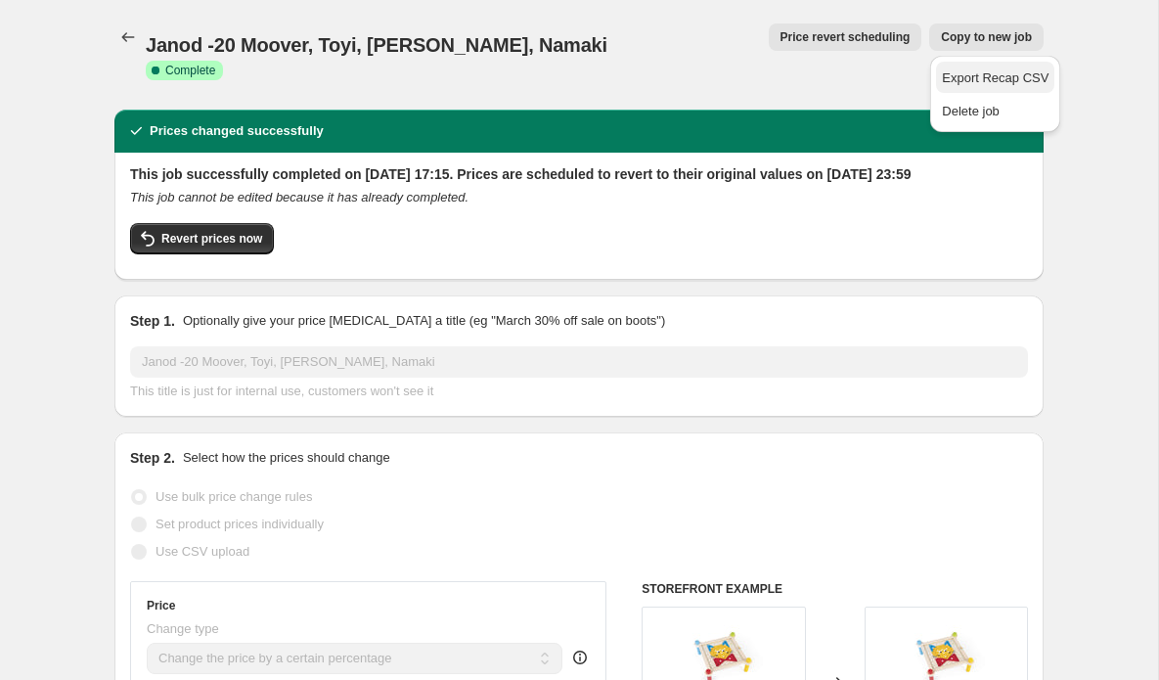
click at [958, 79] on span "Export Recap CSV" at bounding box center [995, 77] width 107 height 15
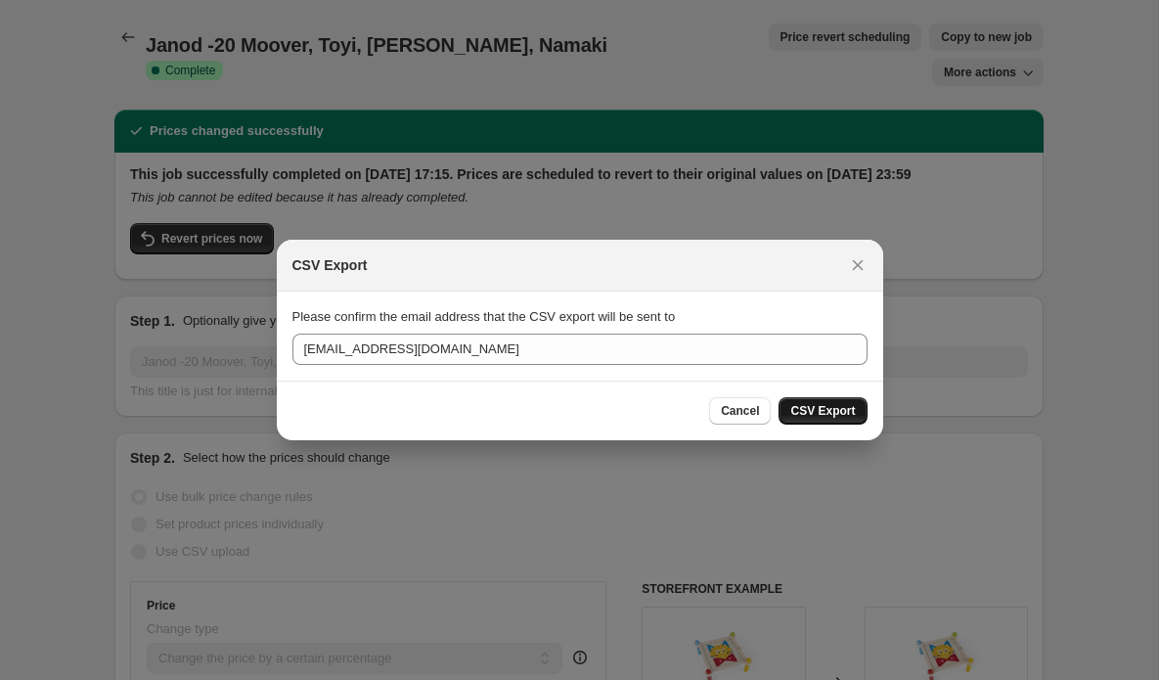
click at [803, 418] on button "CSV Export" at bounding box center [822, 410] width 88 height 27
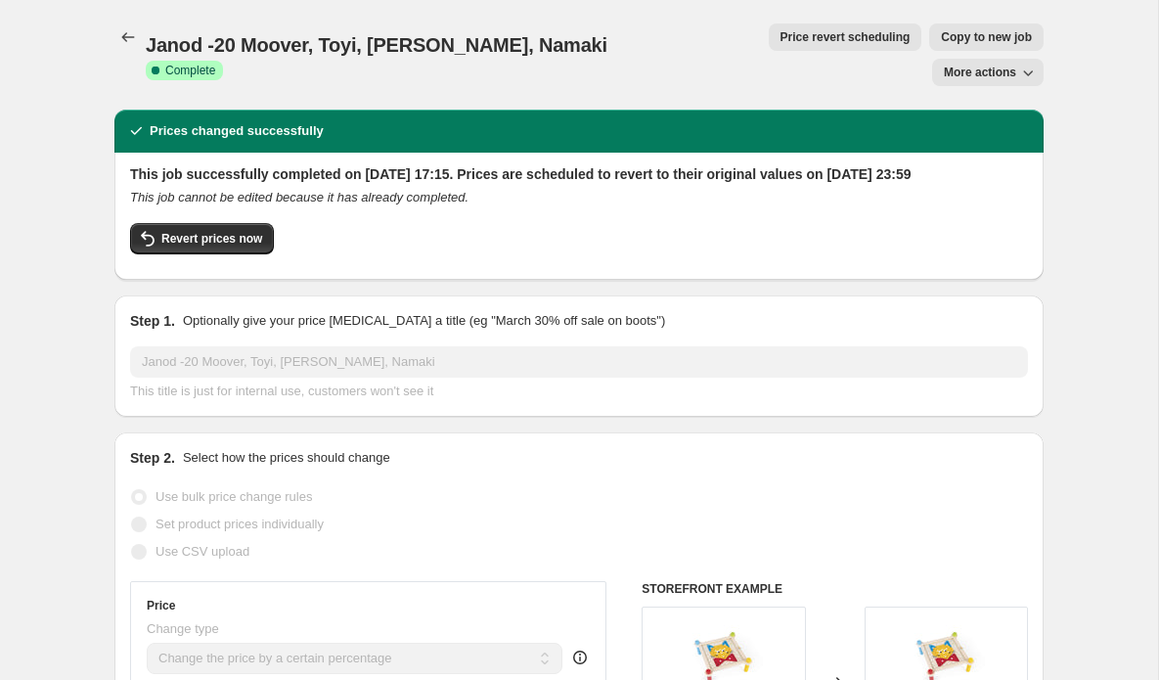
click at [941, 40] on span "Copy to new job" at bounding box center [986, 37] width 91 height 16
select select "percentage"
select select "vendor"
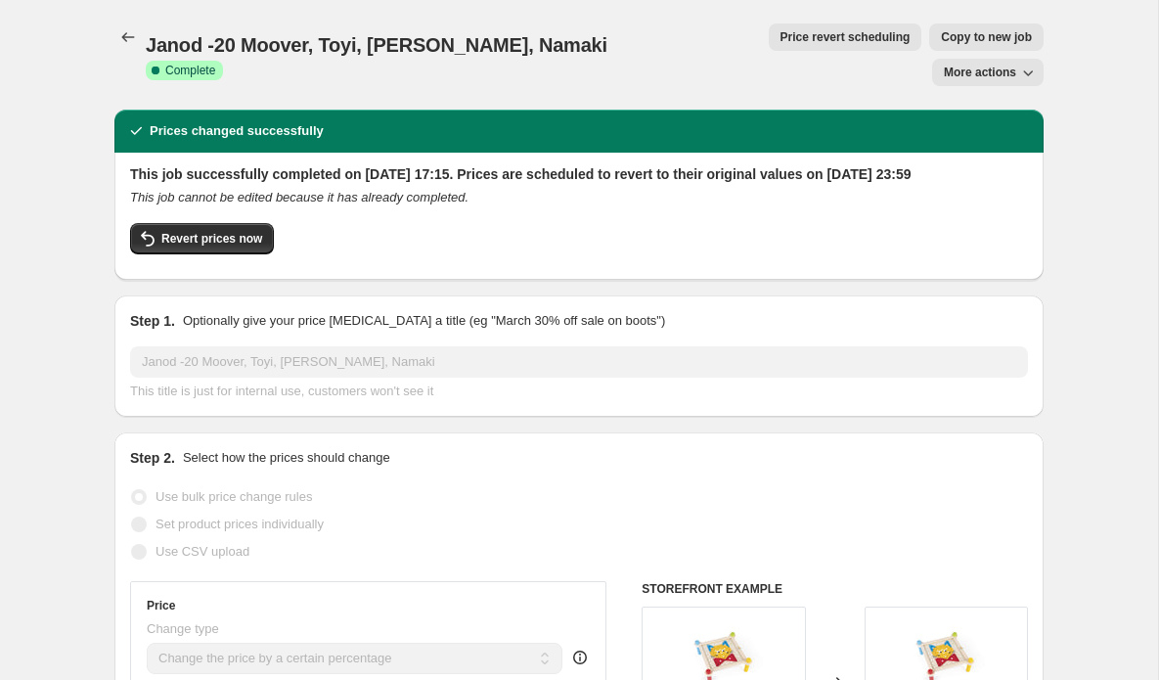
select select "vendor"
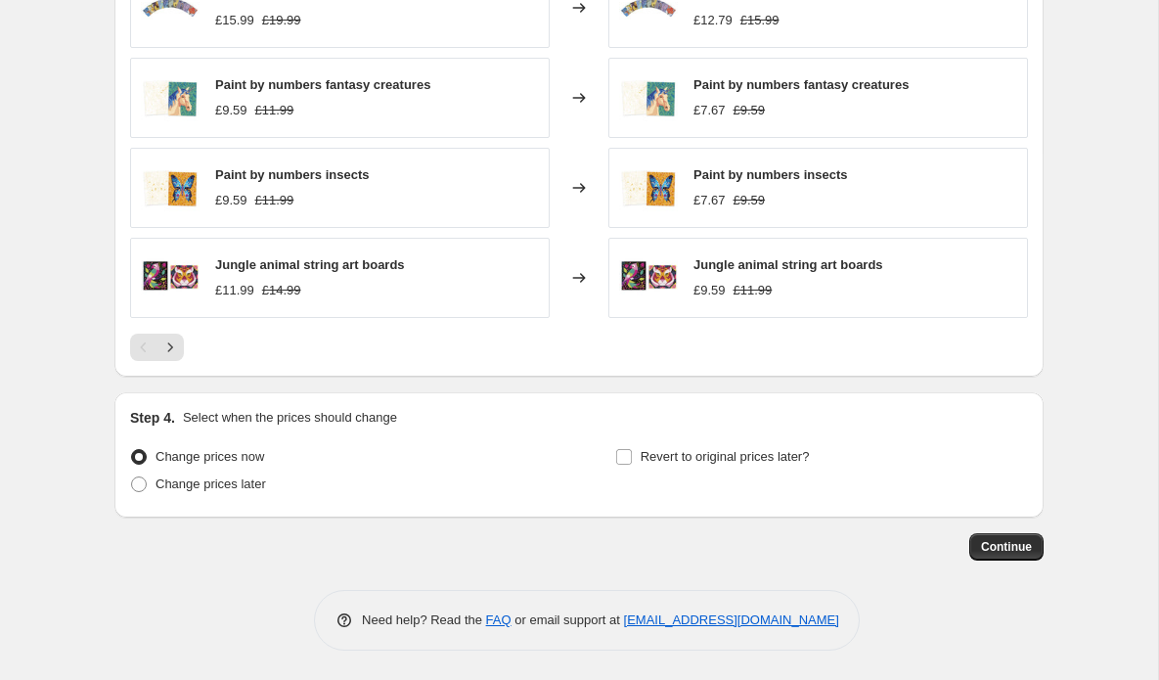
scroll to position [1863, 0]
click at [200, 487] on span "Change prices later" at bounding box center [210, 483] width 110 height 15
click at [132, 477] on input "Change prices later" at bounding box center [131, 476] width 1 height 1
radio input "true"
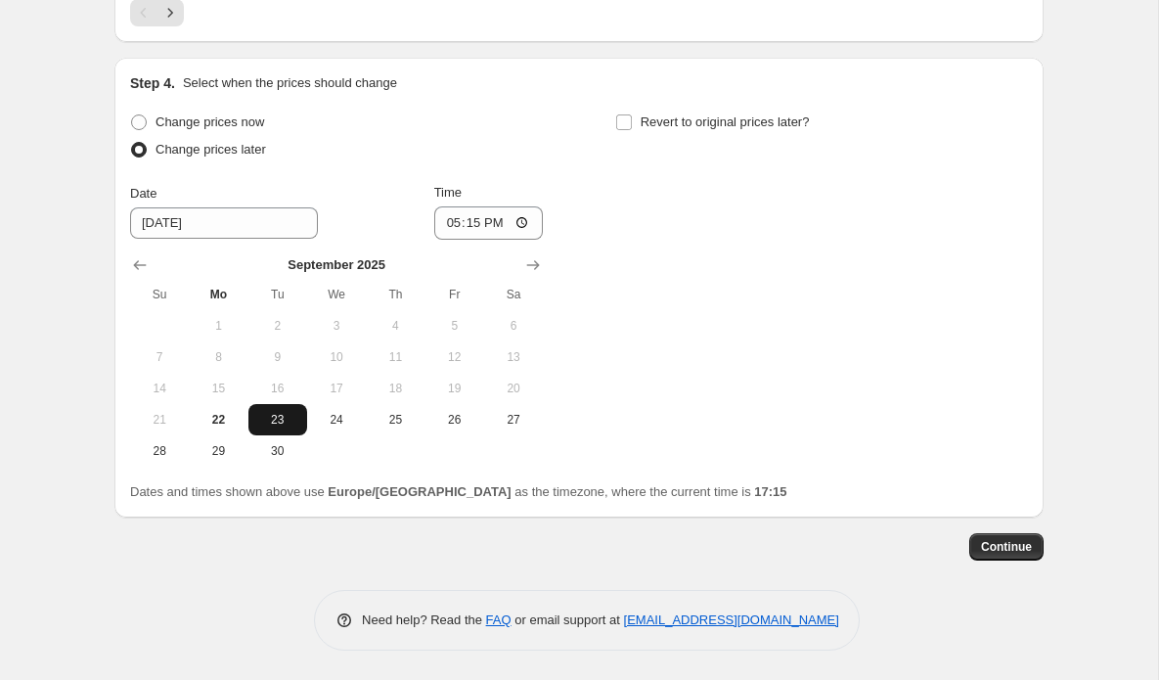
scroll to position [2199, 0]
click at [335, 419] on span "24" at bounding box center [336, 420] width 43 height 16
type input "[DATE]"
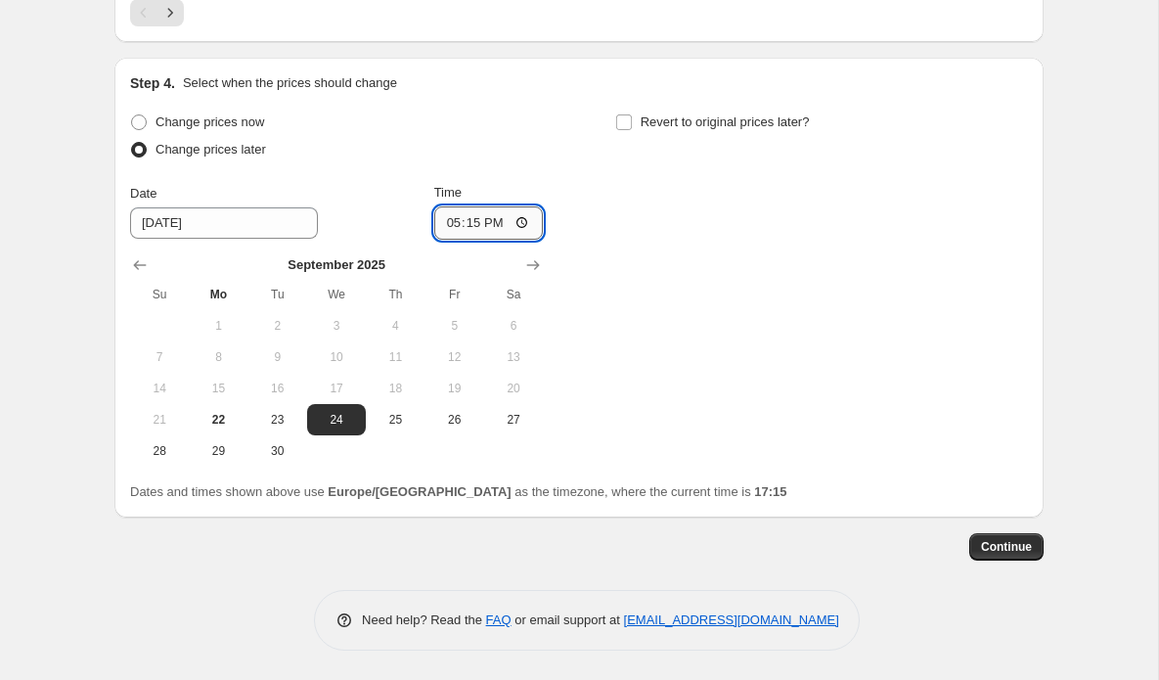
click at [495, 221] on input "17:15" at bounding box center [489, 222] width 110 height 33
click at [527, 223] on input "07:15" at bounding box center [489, 222] width 110 height 33
type input "07:00"
click at [629, 120] on input "Revert to original prices later?" at bounding box center [624, 122] width 16 height 16
checkbox input "true"
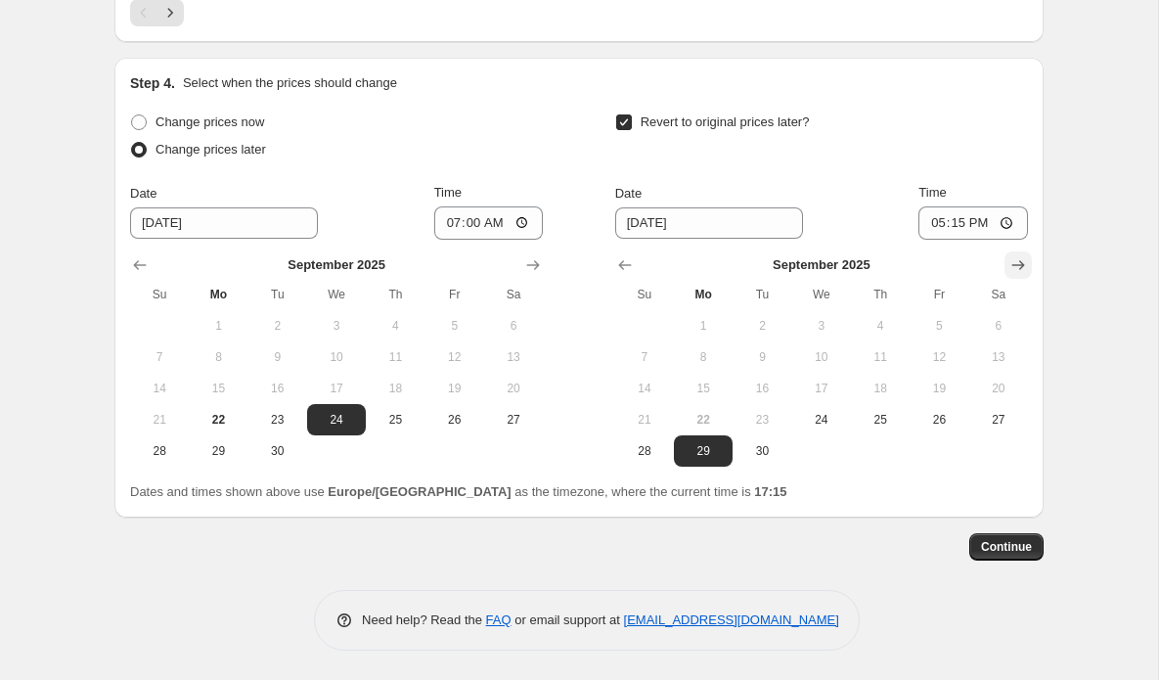
click at [1015, 266] on icon "Show next month, October 2025" at bounding box center [1018, 265] width 20 height 20
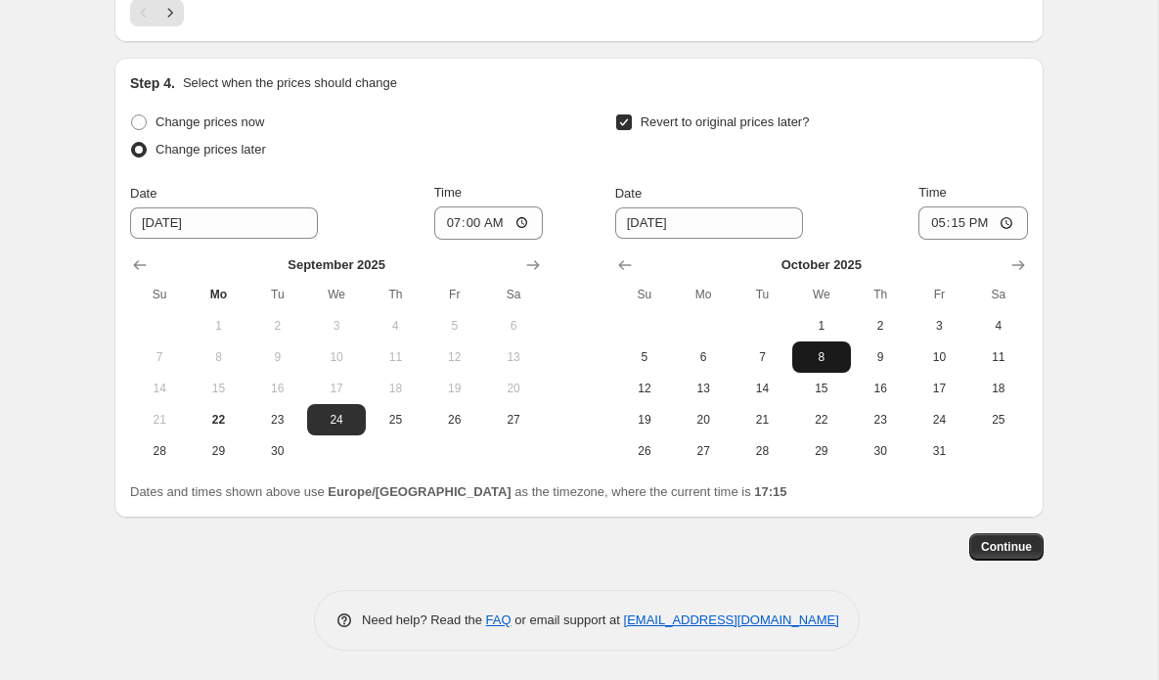
click at [814, 349] on span "8" at bounding box center [821, 357] width 43 height 16
type input "[DATE]"
click at [987, 222] on input "17:15" at bounding box center [973, 222] width 110 height 33
click at [999, 225] on input "23:15" at bounding box center [973, 222] width 110 height 33
type input "23:59"
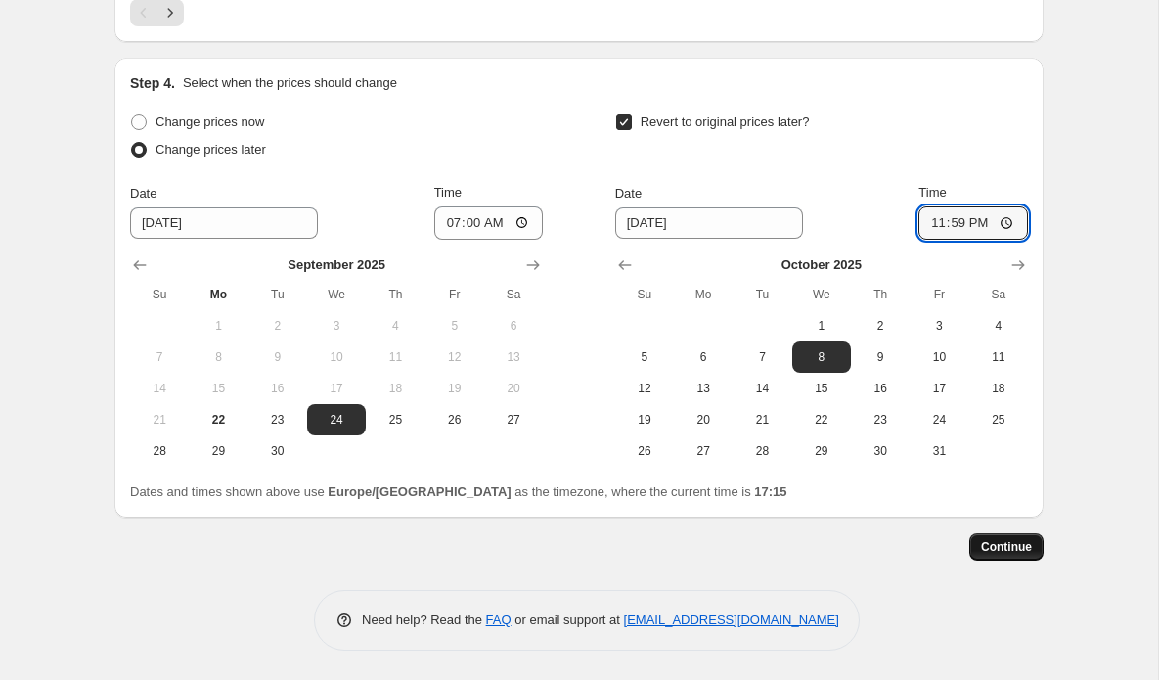
click at [999, 546] on span "Continue" at bounding box center [1006, 547] width 51 height 16
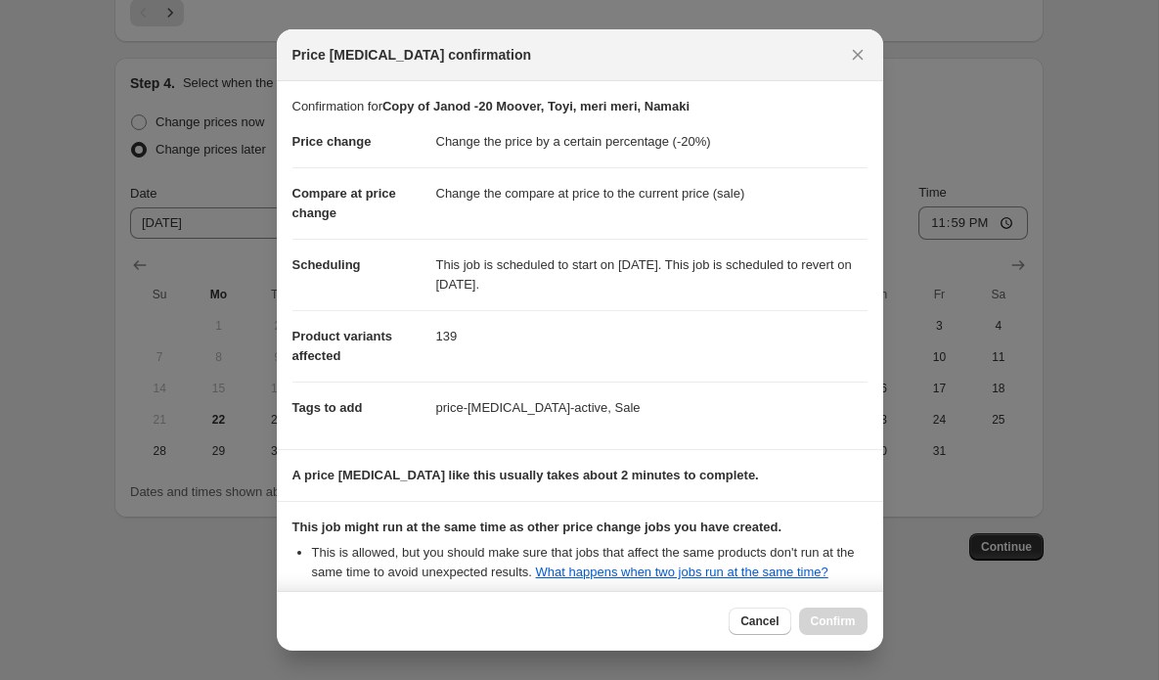
click at [824, 623] on div "Cancel Confirm" at bounding box center [797, 620] width 138 height 27
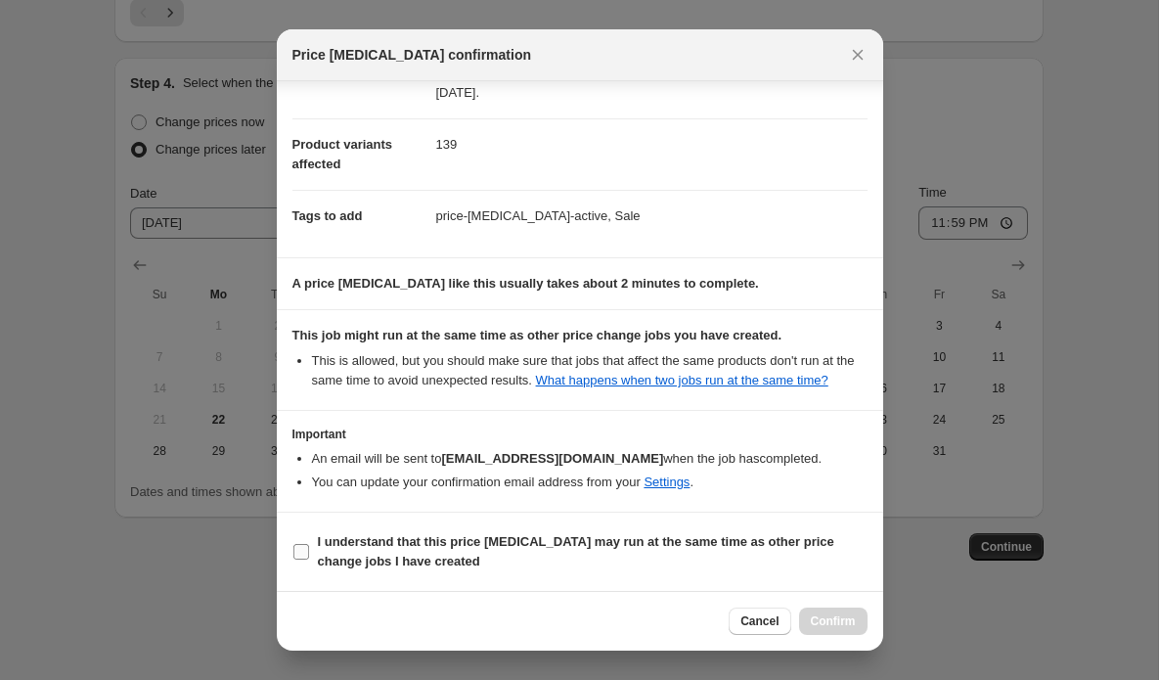
scroll to position [211, 0]
click at [301, 554] on input "I understand that this price change job may run at the same time as other price…" at bounding box center [301, 552] width 16 height 16
checkbox input "true"
click at [819, 626] on span "Confirm" at bounding box center [833, 621] width 45 height 16
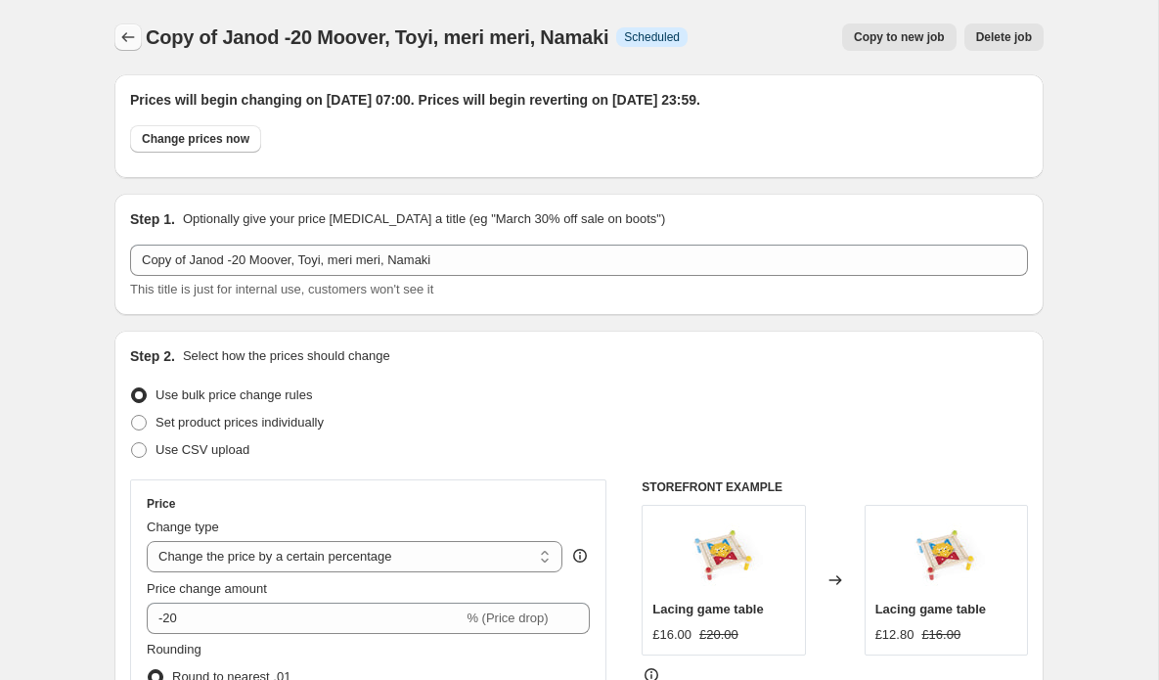
click at [125, 38] on icon "Price change jobs" at bounding box center [128, 37] width 20 height 20
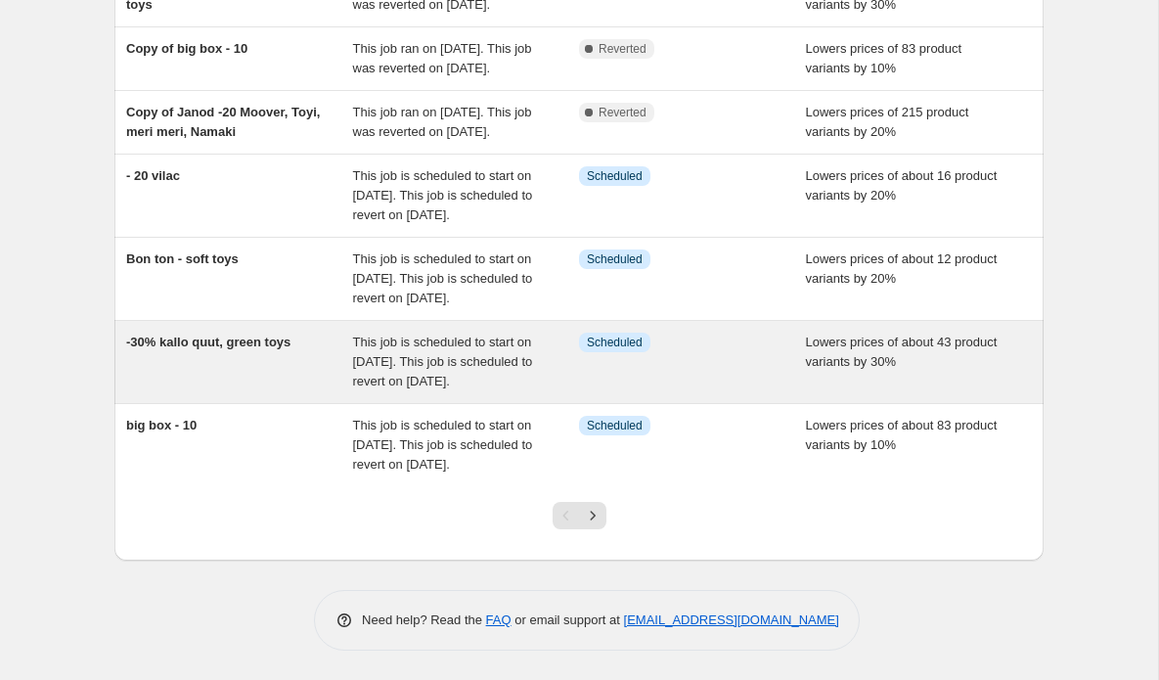
scroll to position [621, 0]
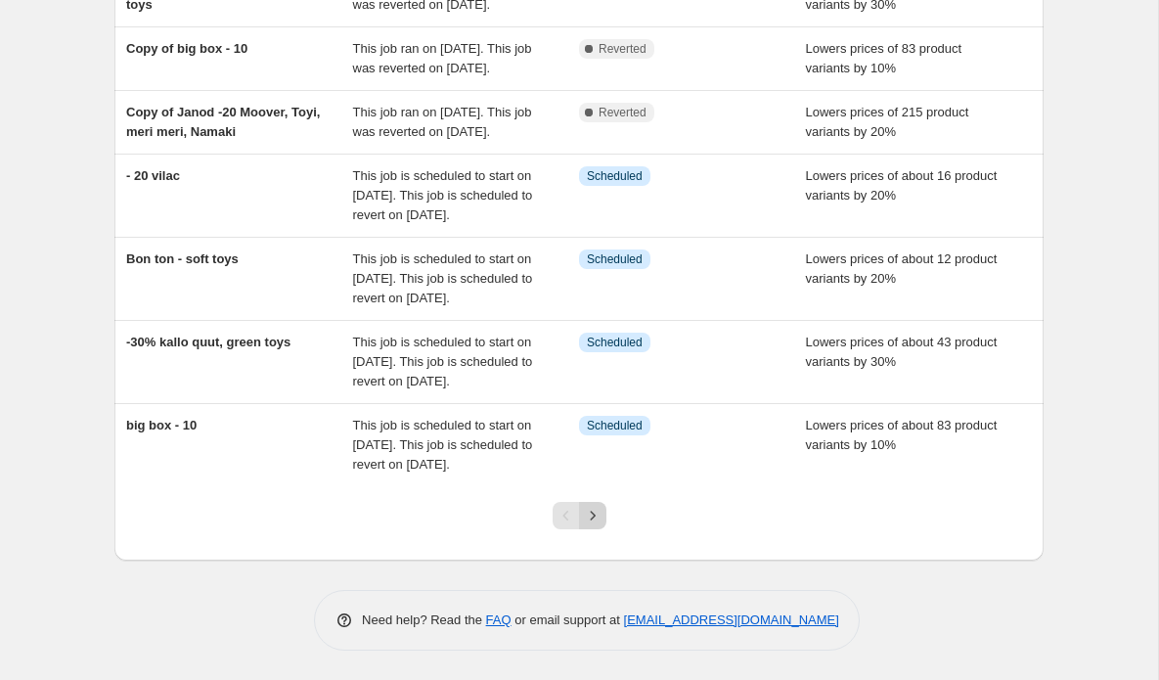
click at [592, 519] on icon "Next" at bounding box center [593, 515] width 20 height 20
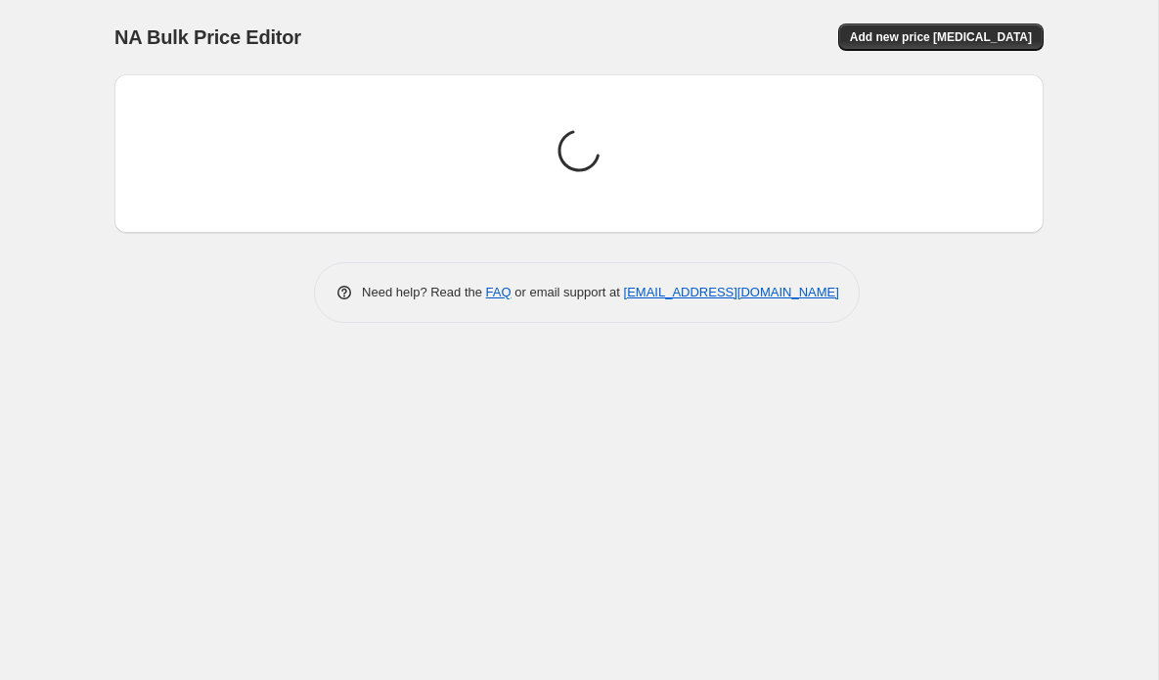
scroll to position [0, 0]
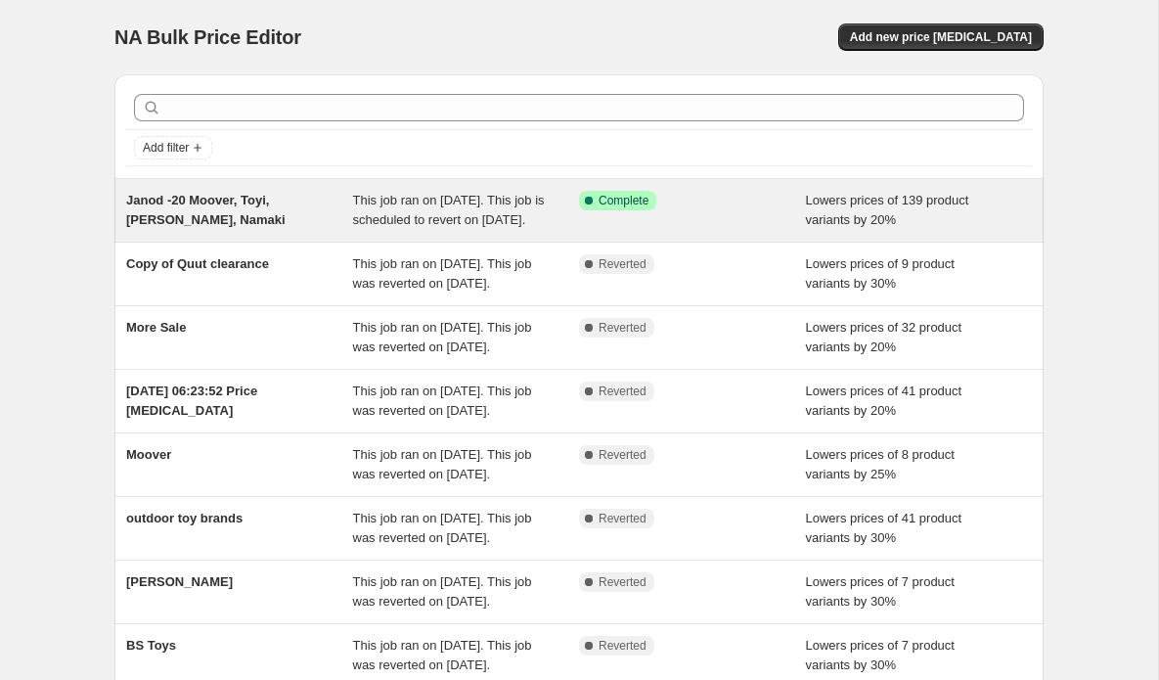
click at [284, 203] on span "Janod -20 Moover, Toyi, [PERSON_NAME], Namaki" at bounding box center [205, 210] width 159 height 34
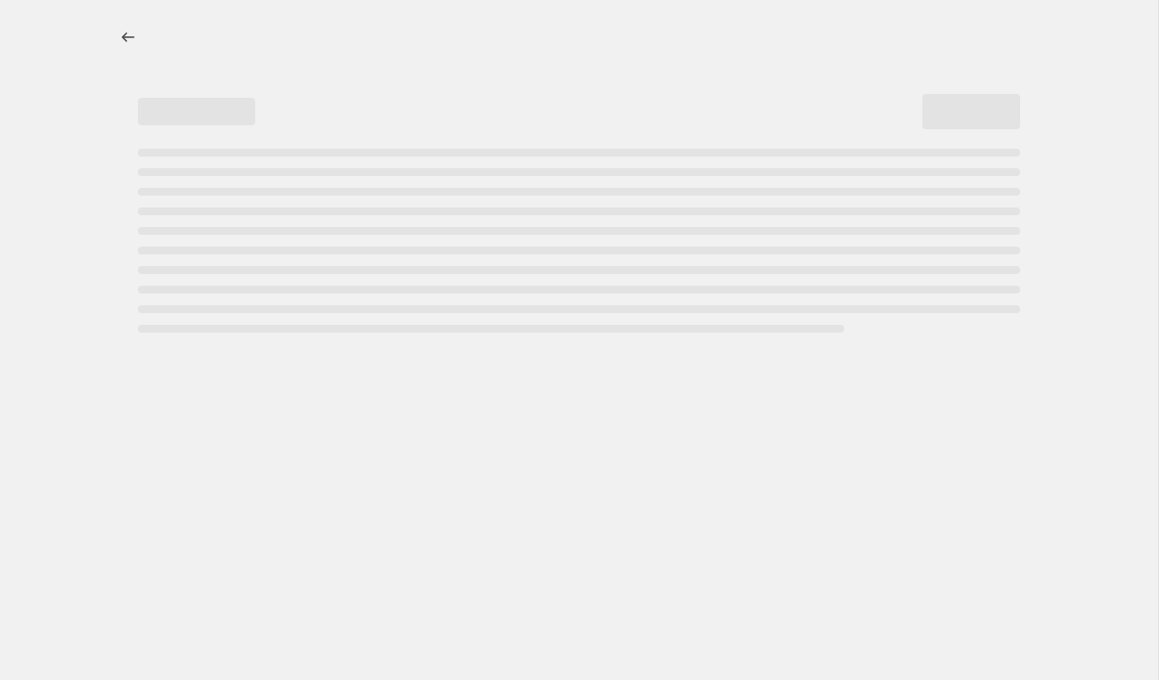
select select "percentage"
select select "vendor"
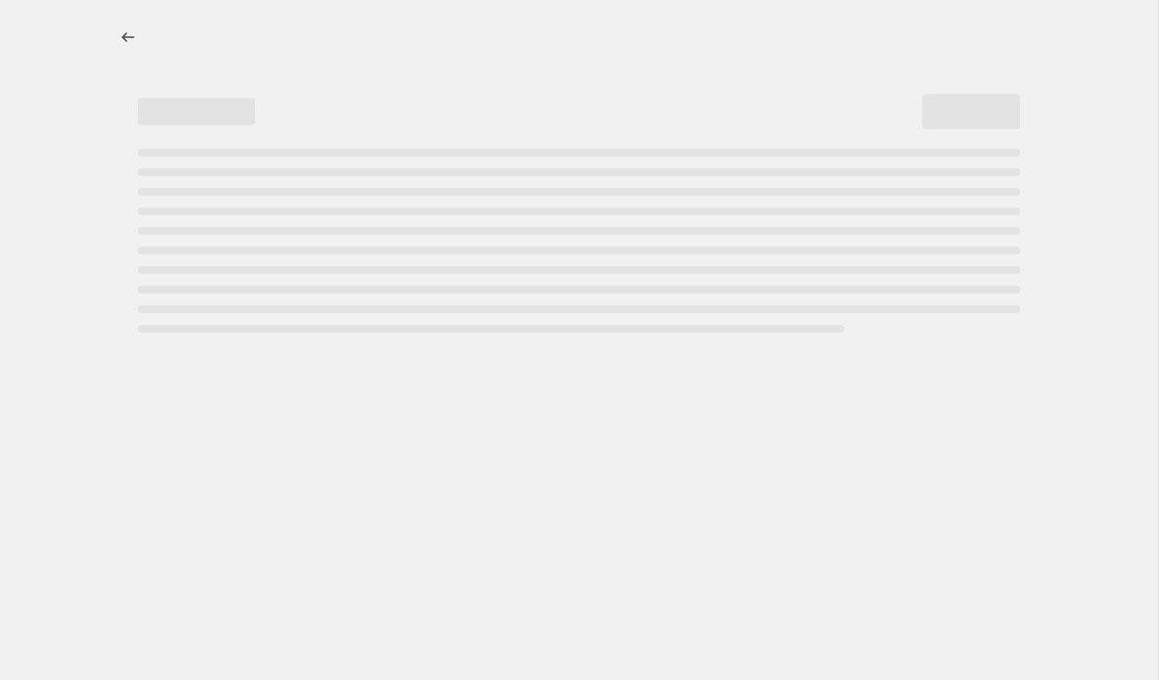
select select "vendor"
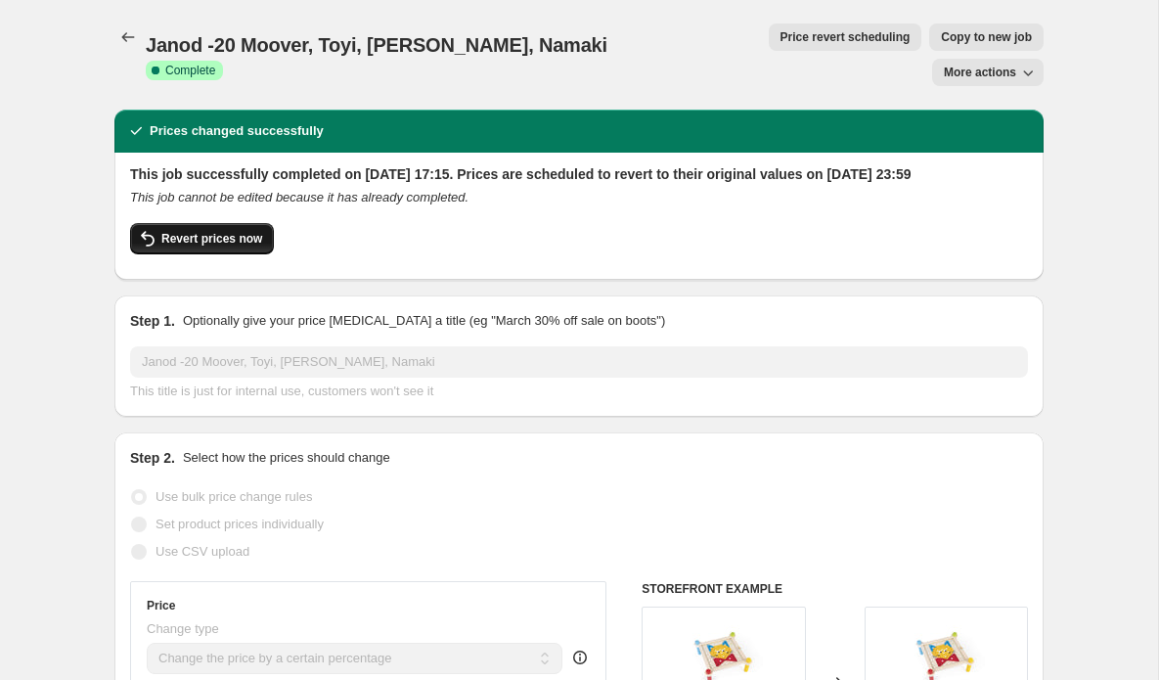
click at [166, 231] on span "Revert prices now" at bounding box center [211, 239] width 101 height 16
checkbox input "false"
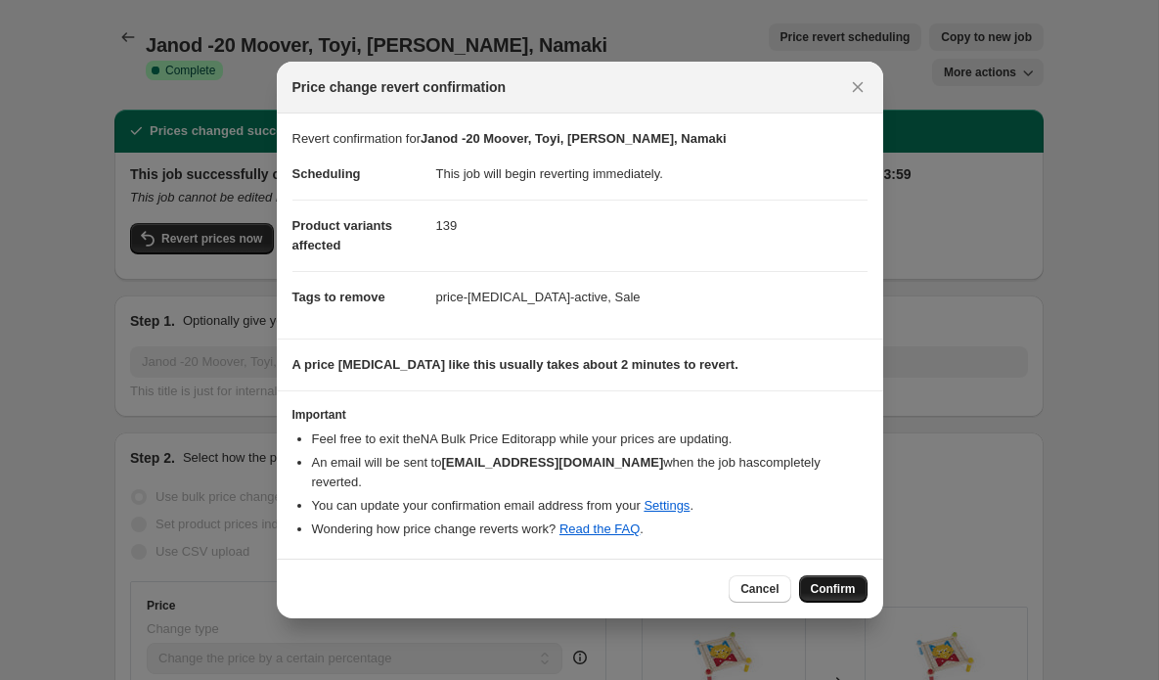
click at [833, 581] on span "Confirm" at bounding box center [833, 589] width 45 height 16
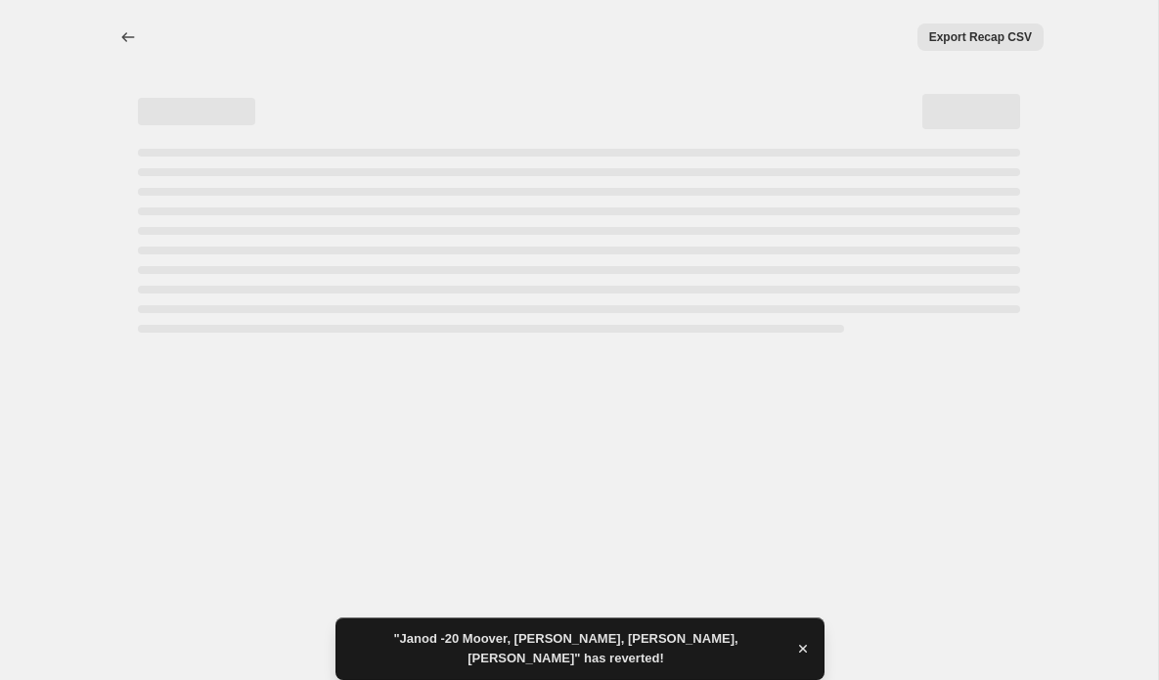
select select "percentage"
select select "vendor"
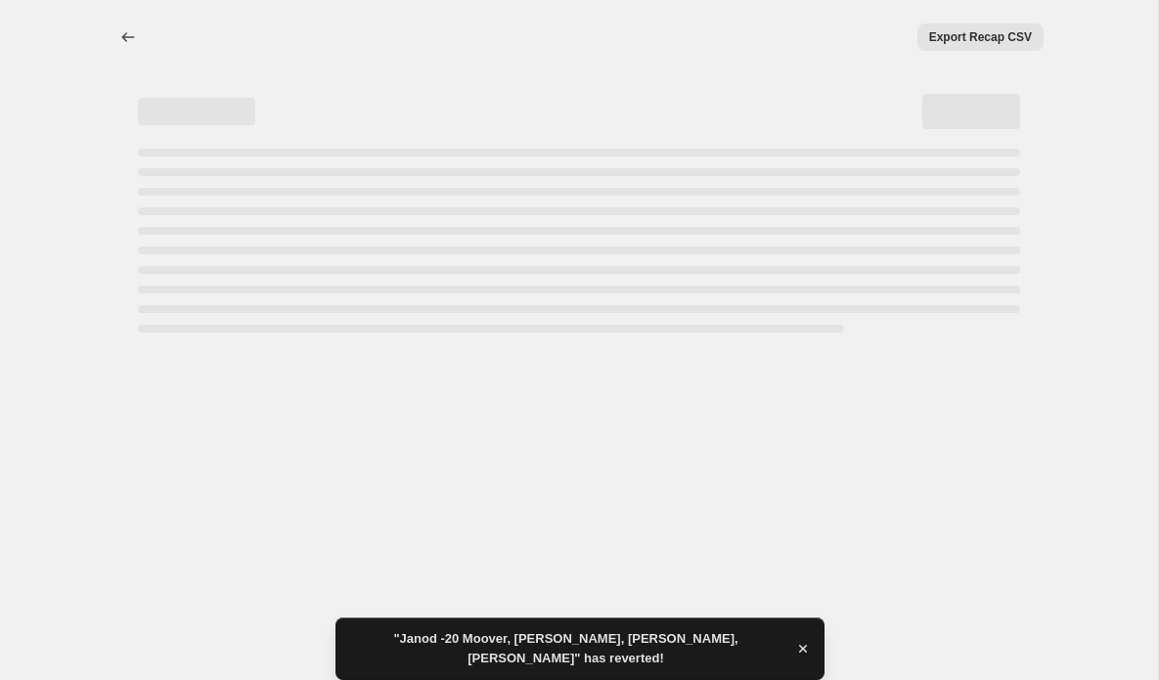
select select "vendor"
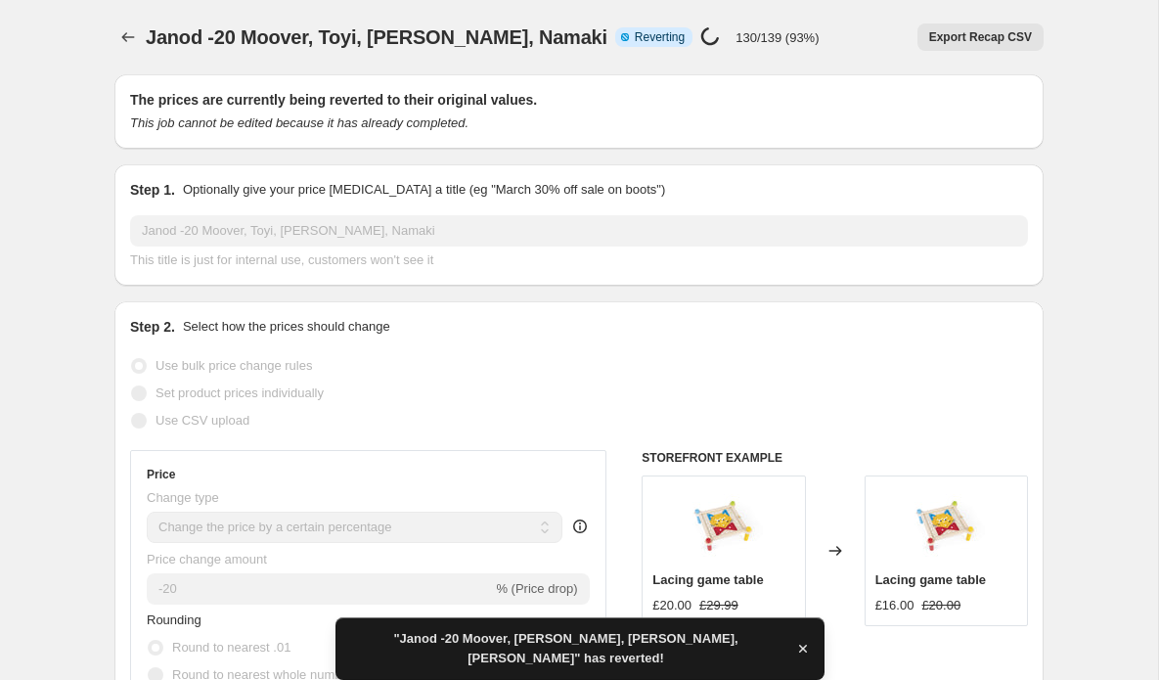
checkbox input "true"
